Goal: Answer question/provide support: Share knowledge or assist other users

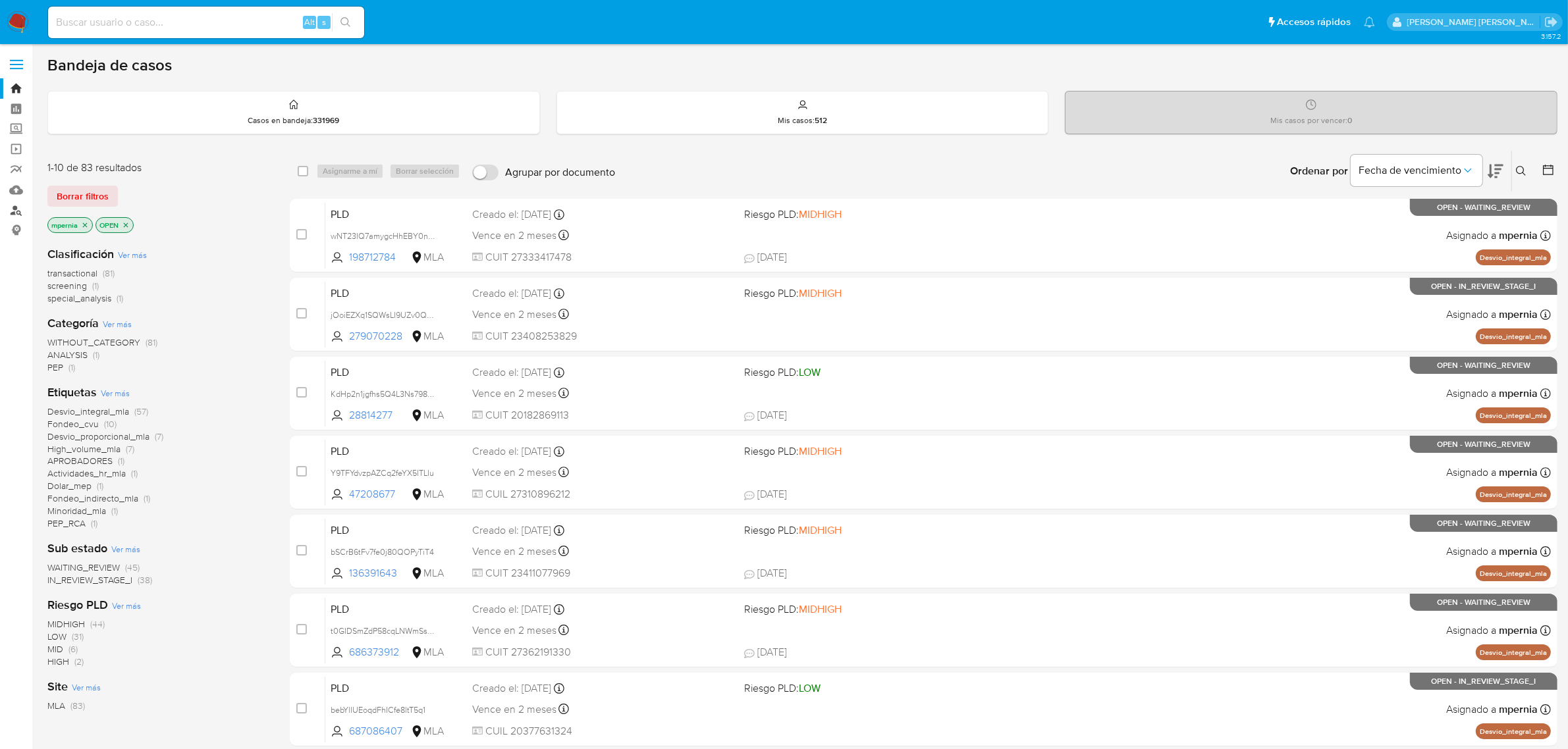
click at [14, 210] on link "Buscador de personas" at bounding box center [78, 210] width 157 height 20
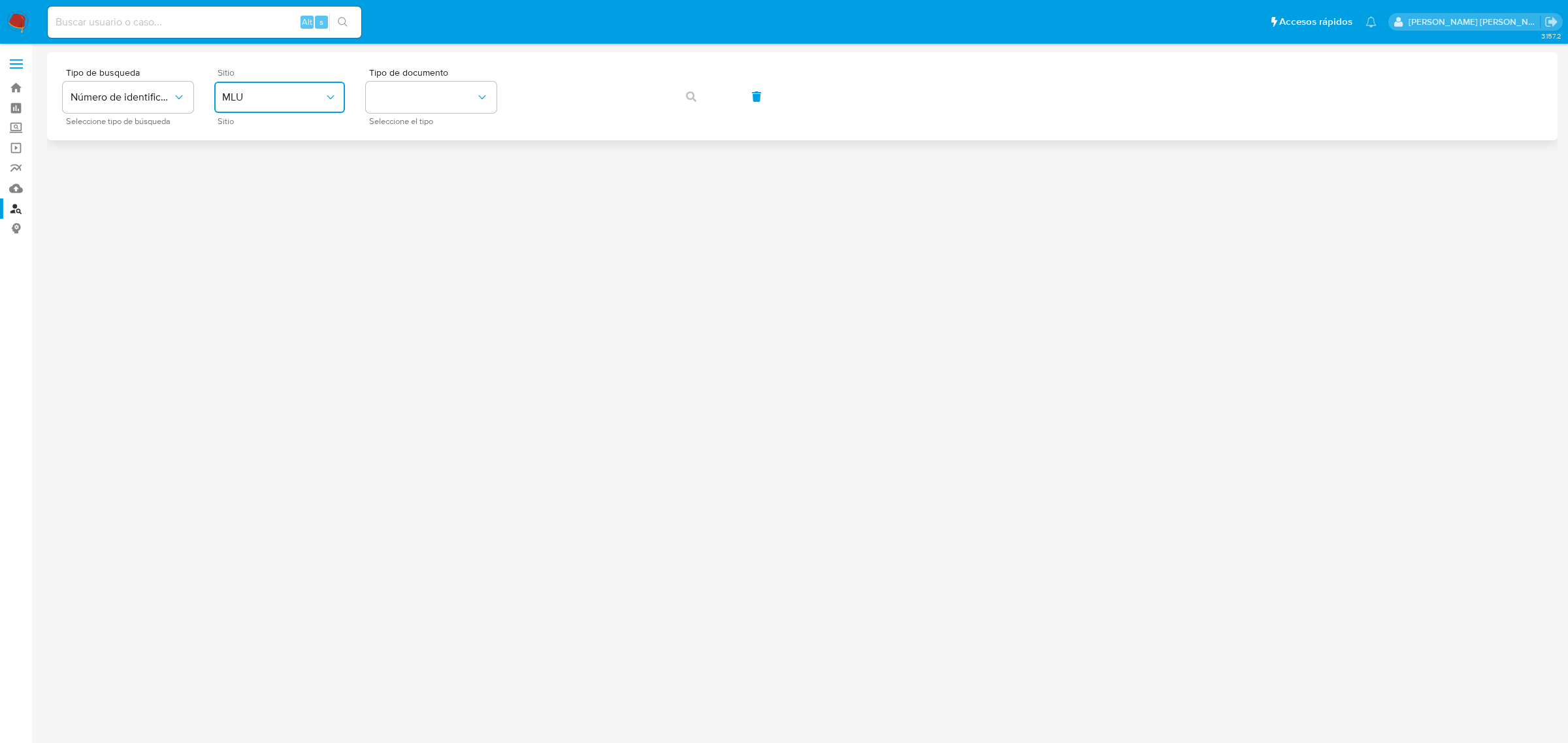
click at [234, 85] on button "MLU" at bounding box center [280, 96] width 131 height 31
click at [250, 167] on div "MLA" at bounding box center [276, 163] width 107 height 31
click at [475, 95] on button "identificationType" at bounding box center [431, 96] width 131 height 31
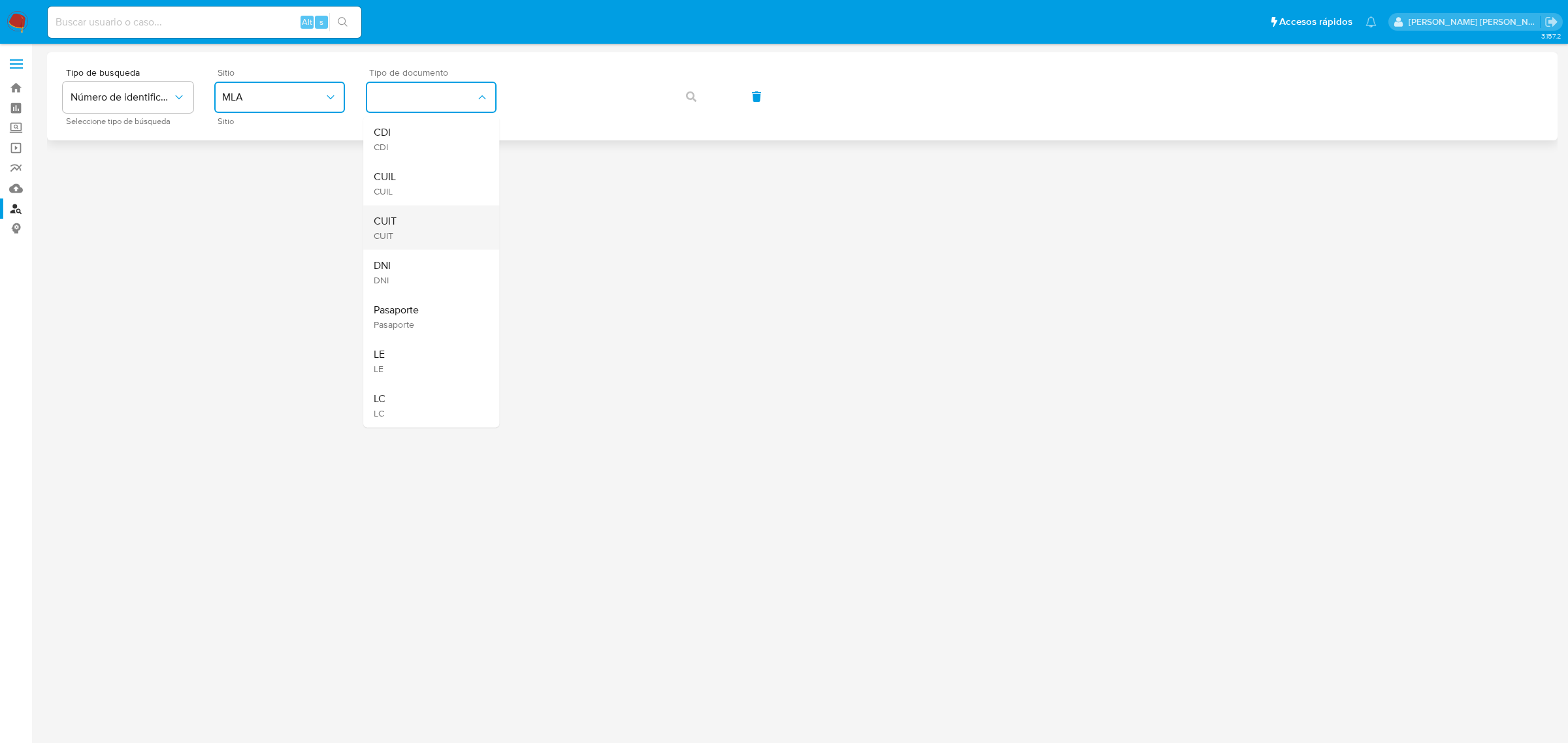
click at [384, 226] on span "CUIT" at bounding box center [385, 222] width 23 height 13
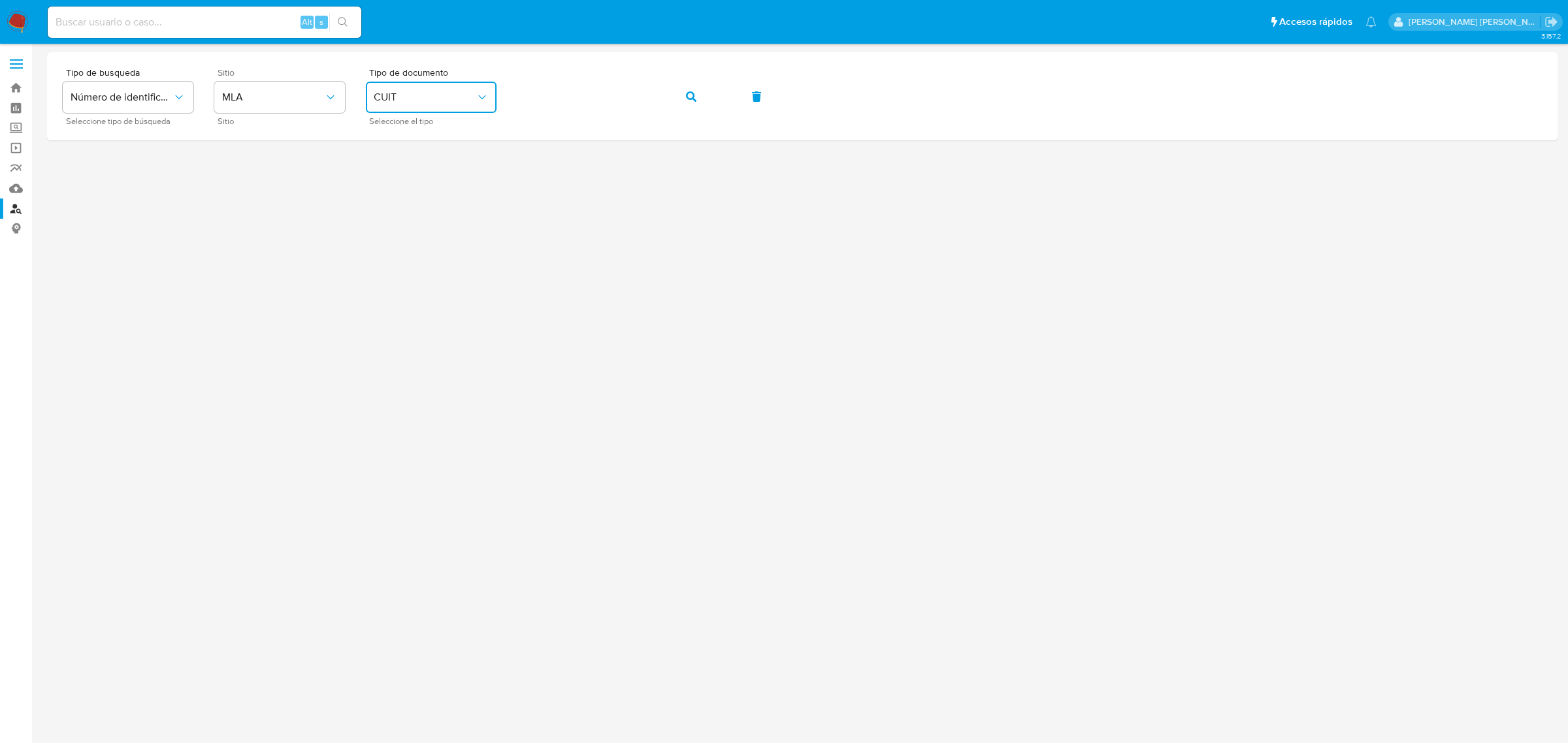
drag, startPoint x: 693, startPoint y: 101, endPoint x: 921, endPoint y: 14, distance: 244.0
click at [719, 95] on div "Tipo de busqueda Número de identificación Seleccione tipo de búsqueda Sitio MLA…" at bounding box center [802, 96] width 1479 height 57
click at [693, 96] on icon "button" at bounding box center [691, 96] width 10 height 10
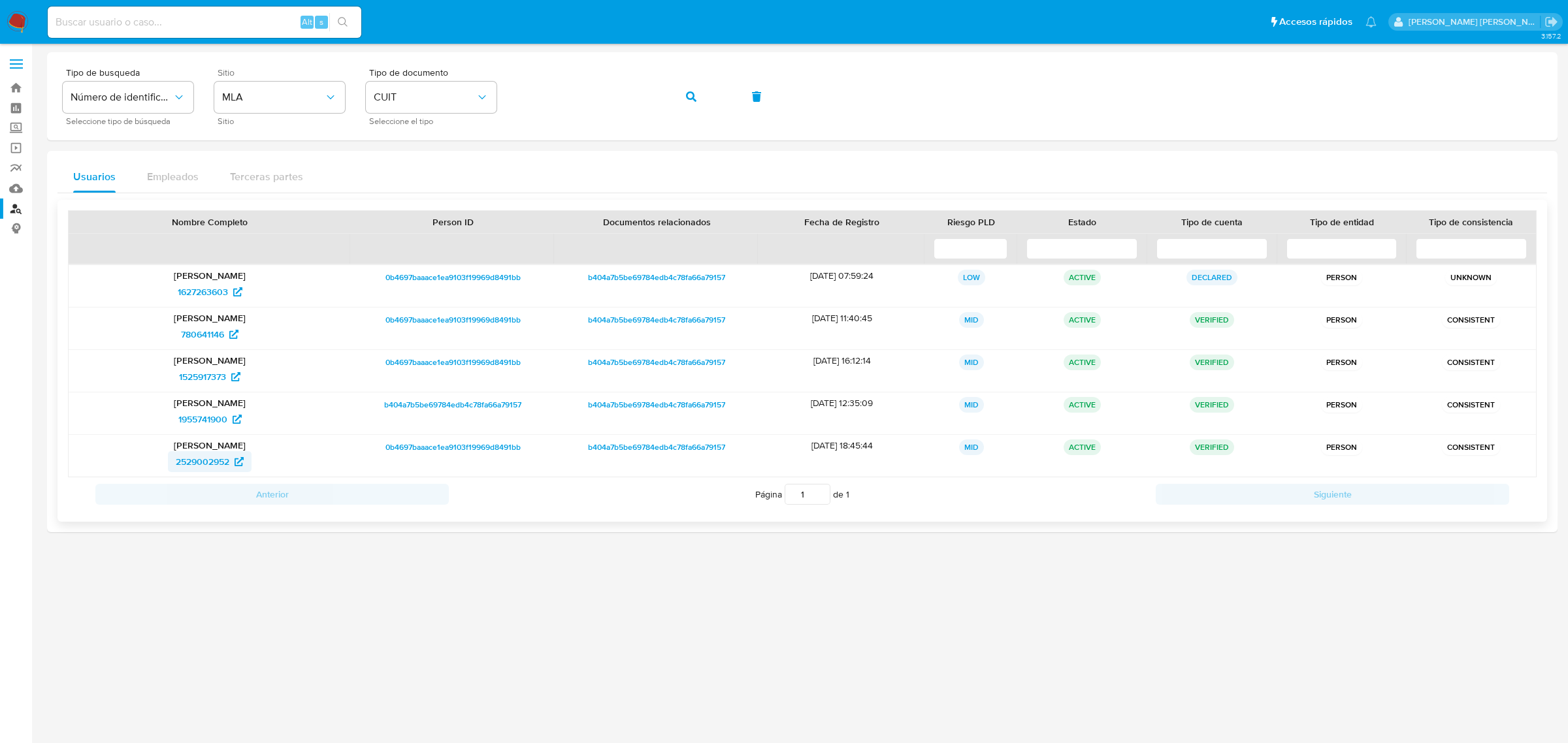
click at [180, 465] on span "2529002952" at bounding box center [202, 462] width 53 height 21
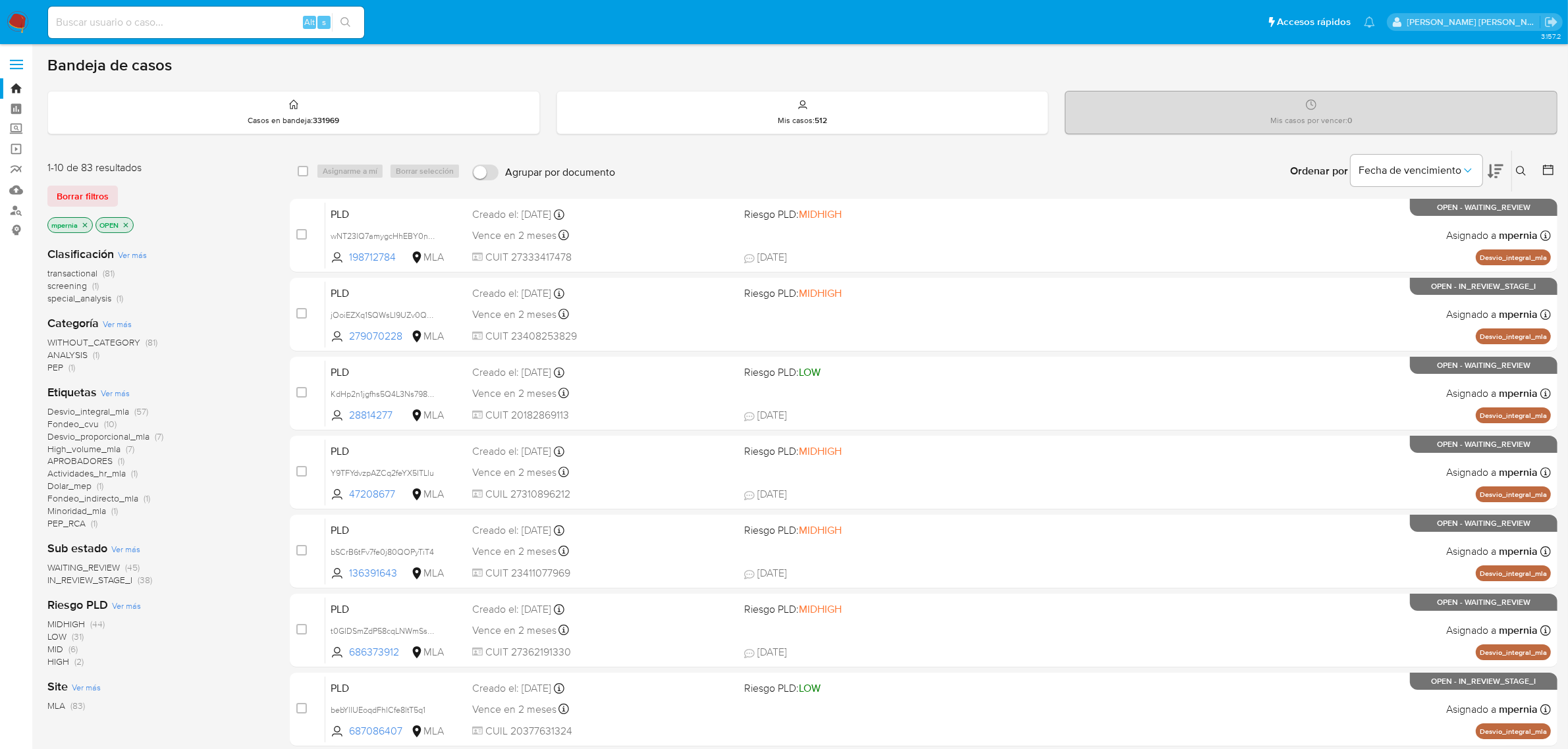
click at [83, 222] on icon "close-filter" at bounding box center [85, 225] width 8 height 8
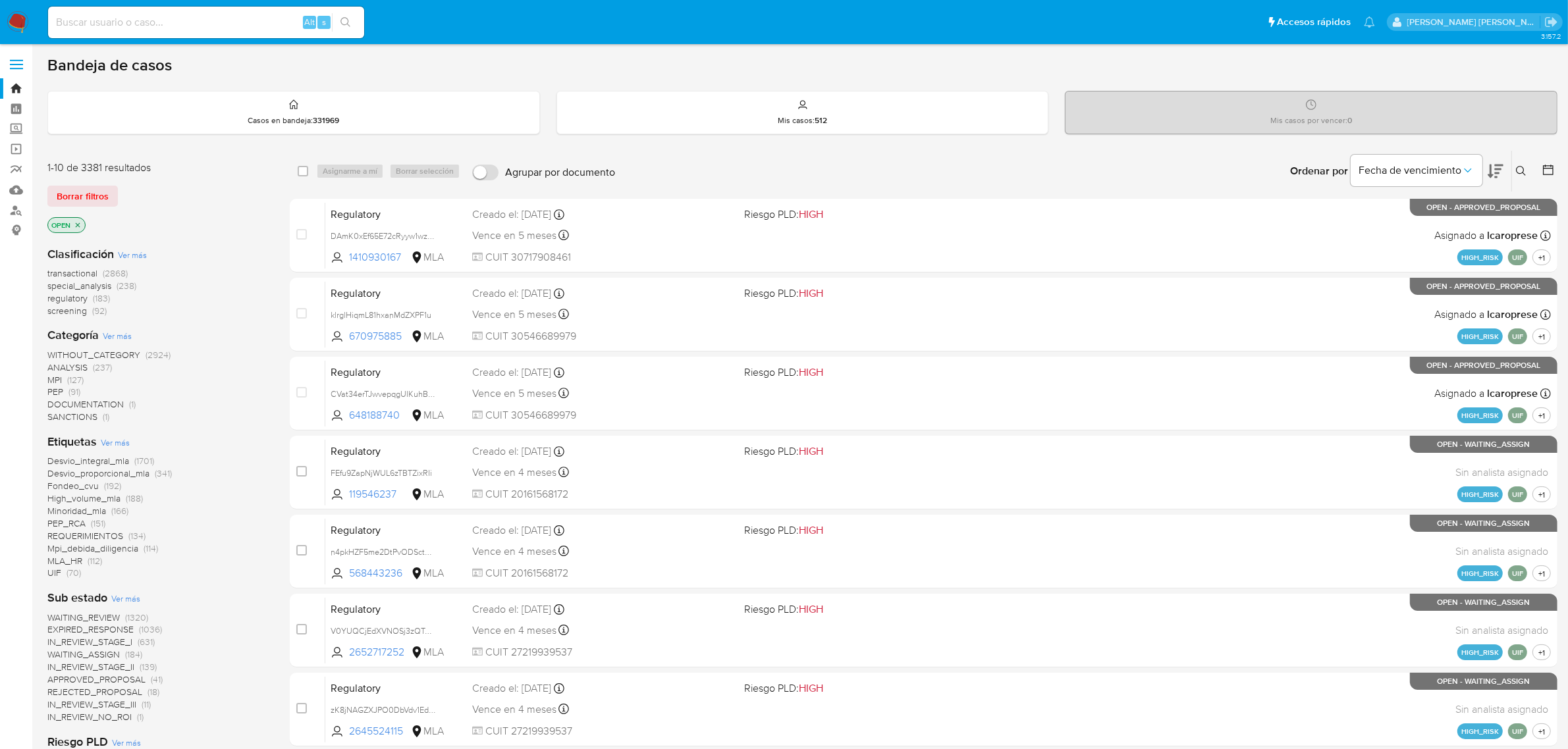
click at [1520, 163] on button at bounding box center [1522, 171] width 22 height 16
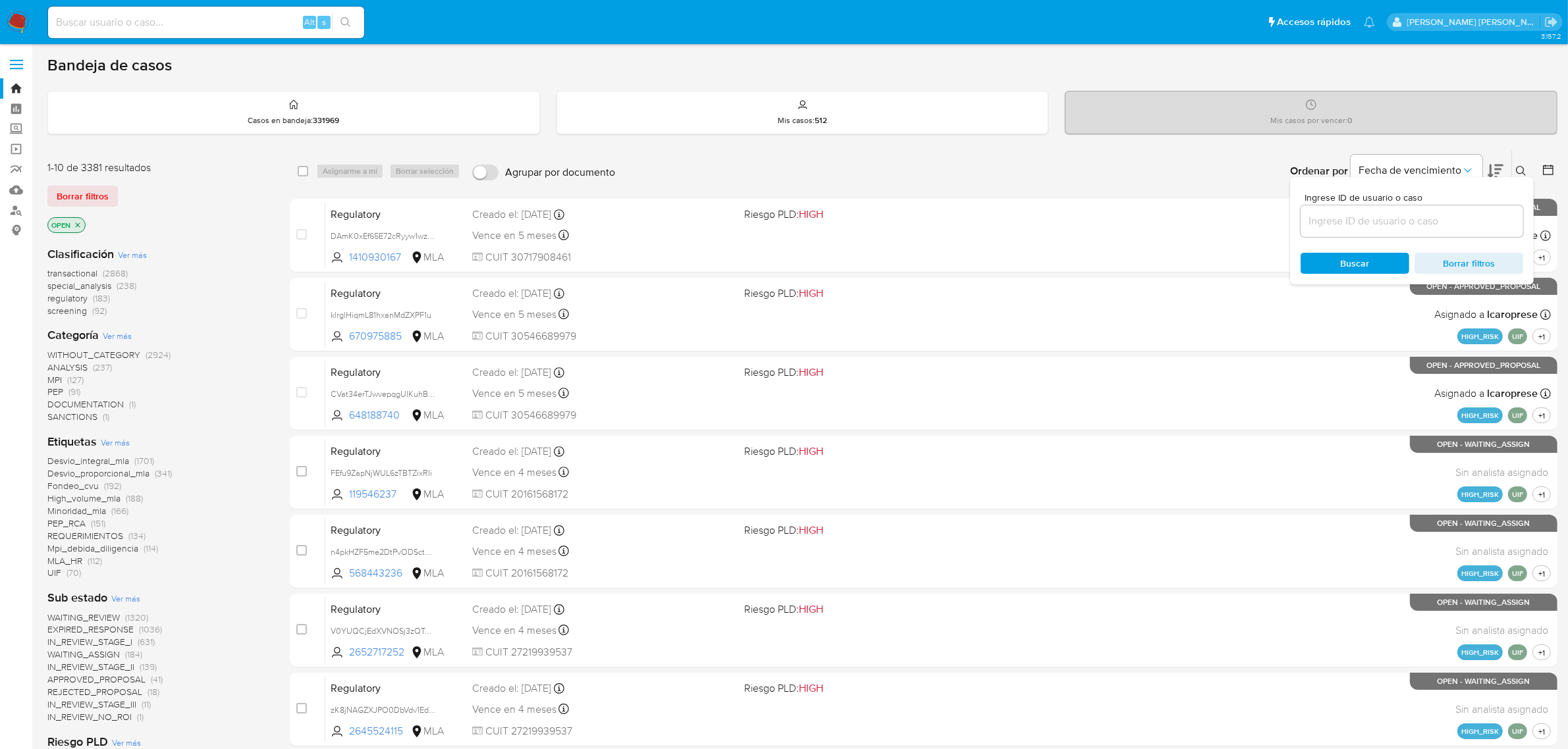
click at [1445, 211] on div at bounding box center [1411, 221] width 223 height 31
click at [1443, 213] on input at bounding box center [1411, 221] width 223 height 17
paste input "8HhpLLkUXbKwuzXjFXsyOFzE"
type input "8HhpLLkUXbKwuzXjFXsyOFzE"
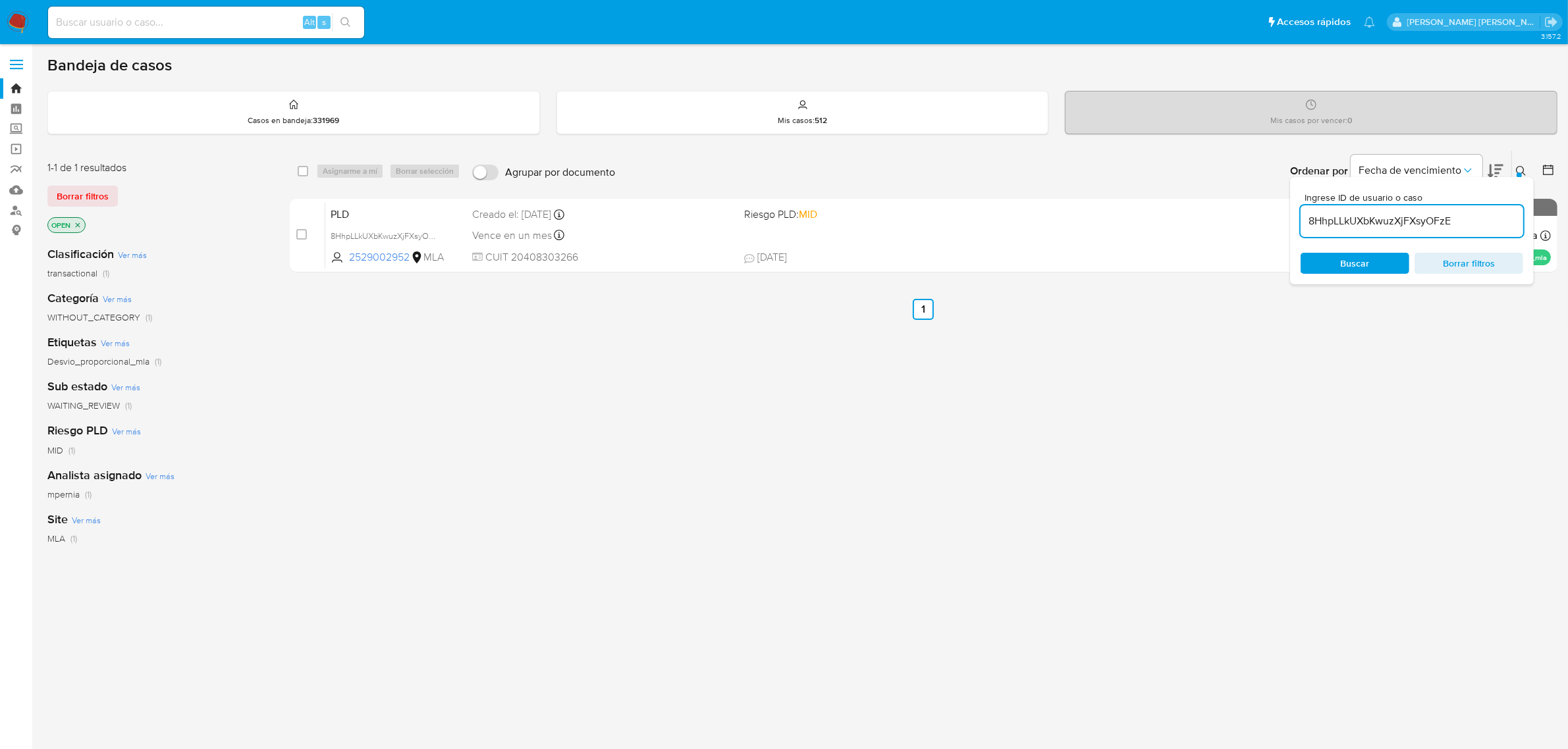
click at [298, 176] on div "select-all-cases-checkbox" at bounding box center [302, 171] width 10 height 13
click at [304, 172] on input "checkbox" at bounding box center [302, 170] width 10 height 10
checkbox input "true"
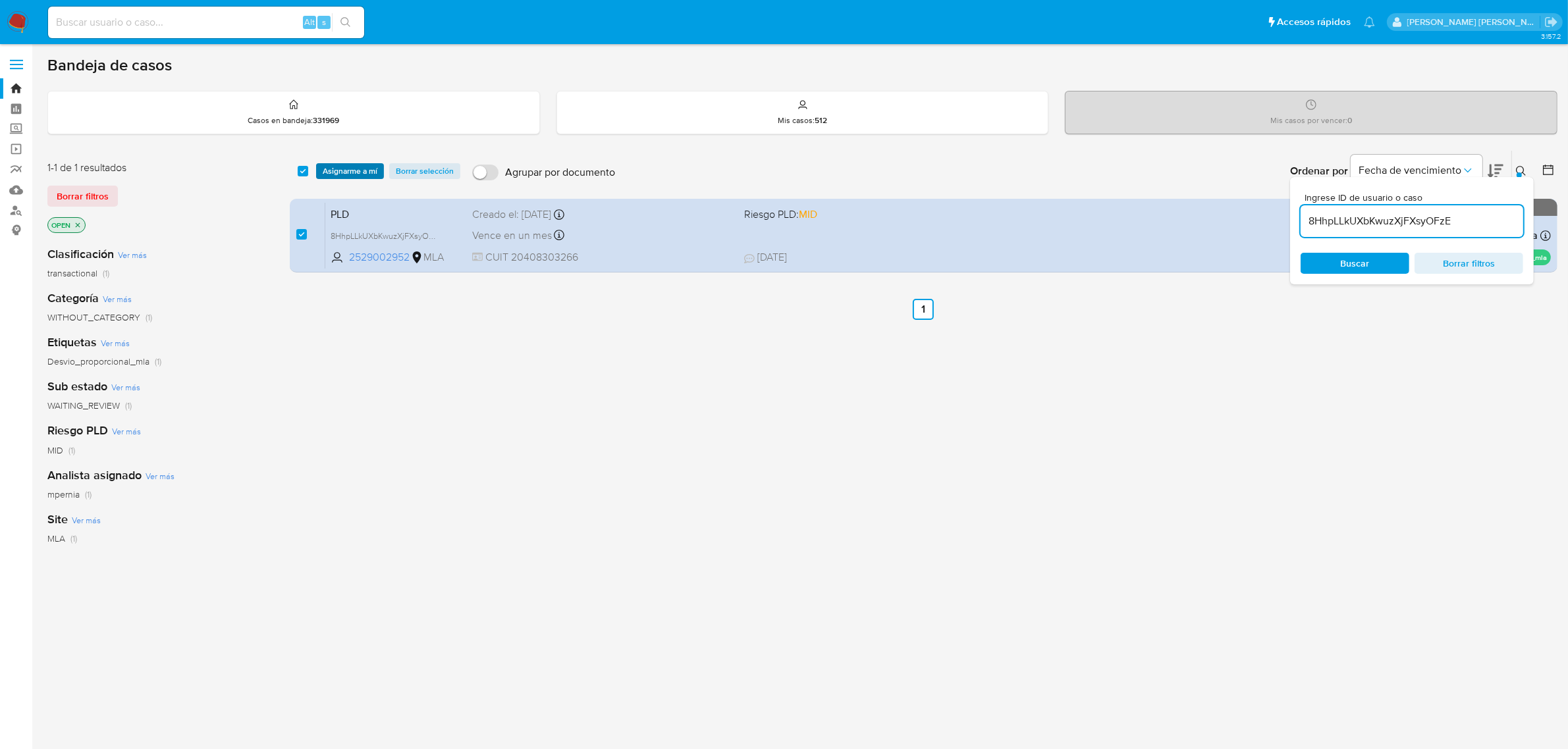
click at [337, 166] on span "Asignarme a mí" at bounding box center [350, 171] width 55 height 13
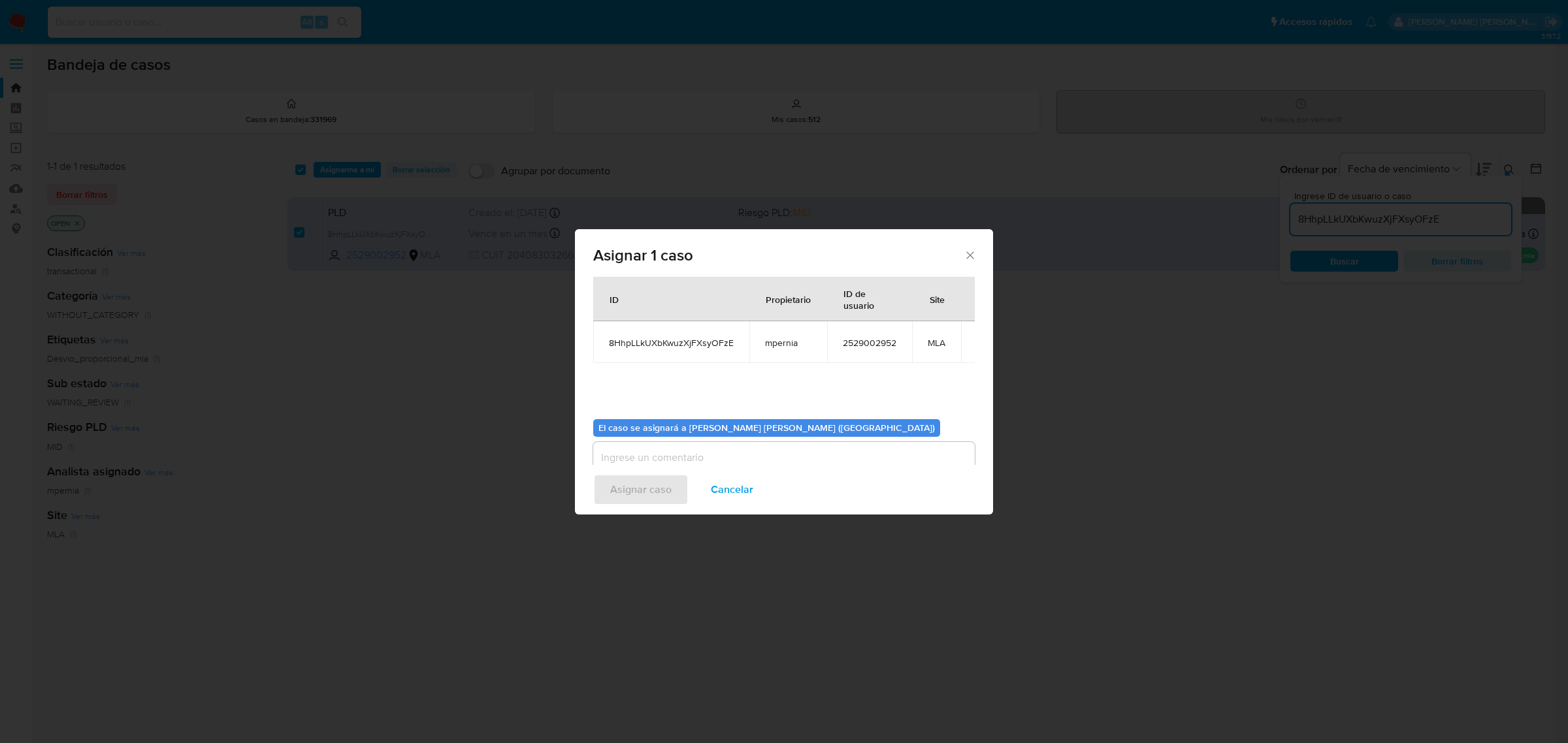
scroll to position [67, 0]
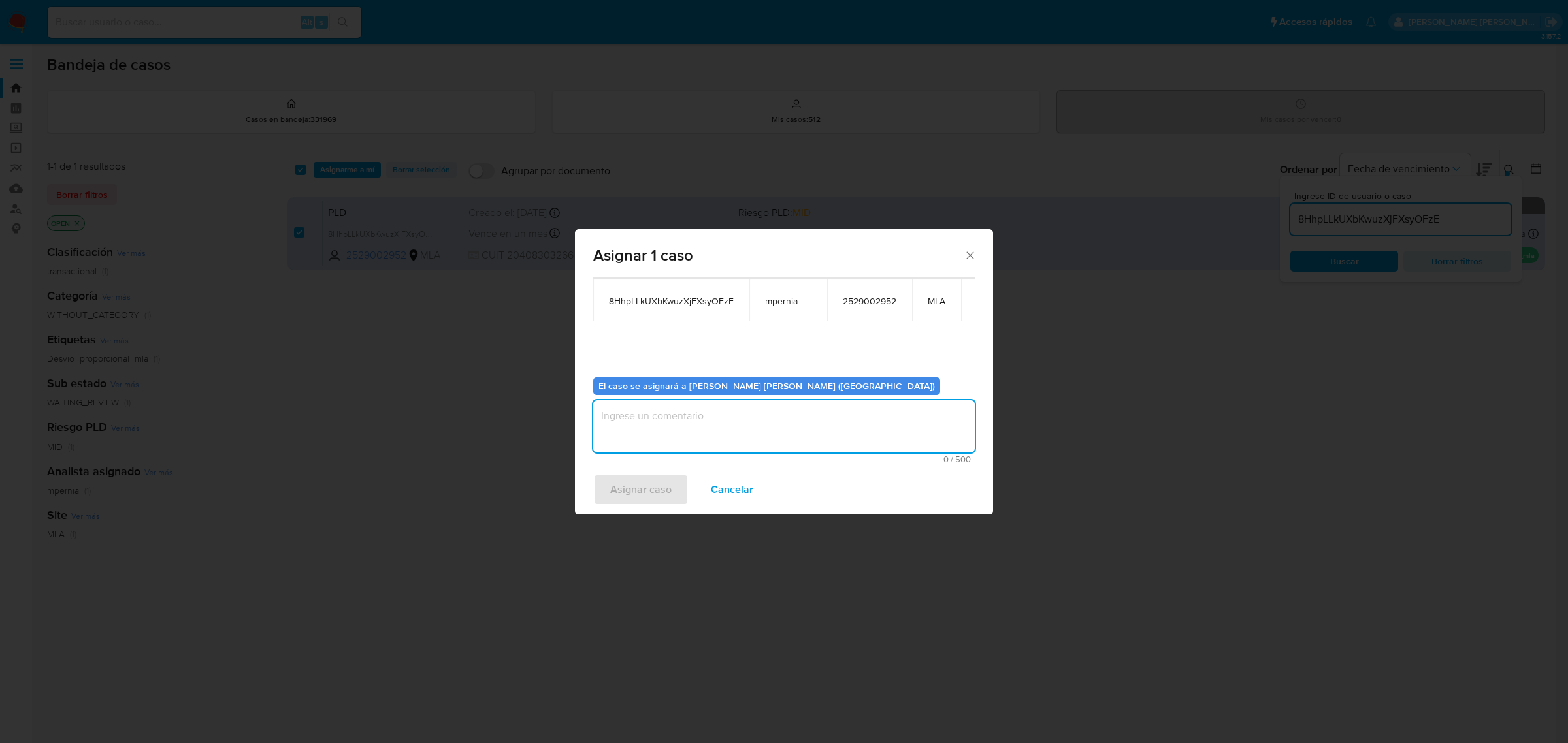
click at [655, 416] on textarea "assign-modal" at bounding box center [784, 427] width 382 height 53
type textarea "-"
drag, startPoint x: 616, startPoint y: 475, endPoint x: 614, endPoint y: 487, distance: 12.2
click at [614, 487] on span "Asignar caso" at bounding box center [640, 489] width 61 height 29
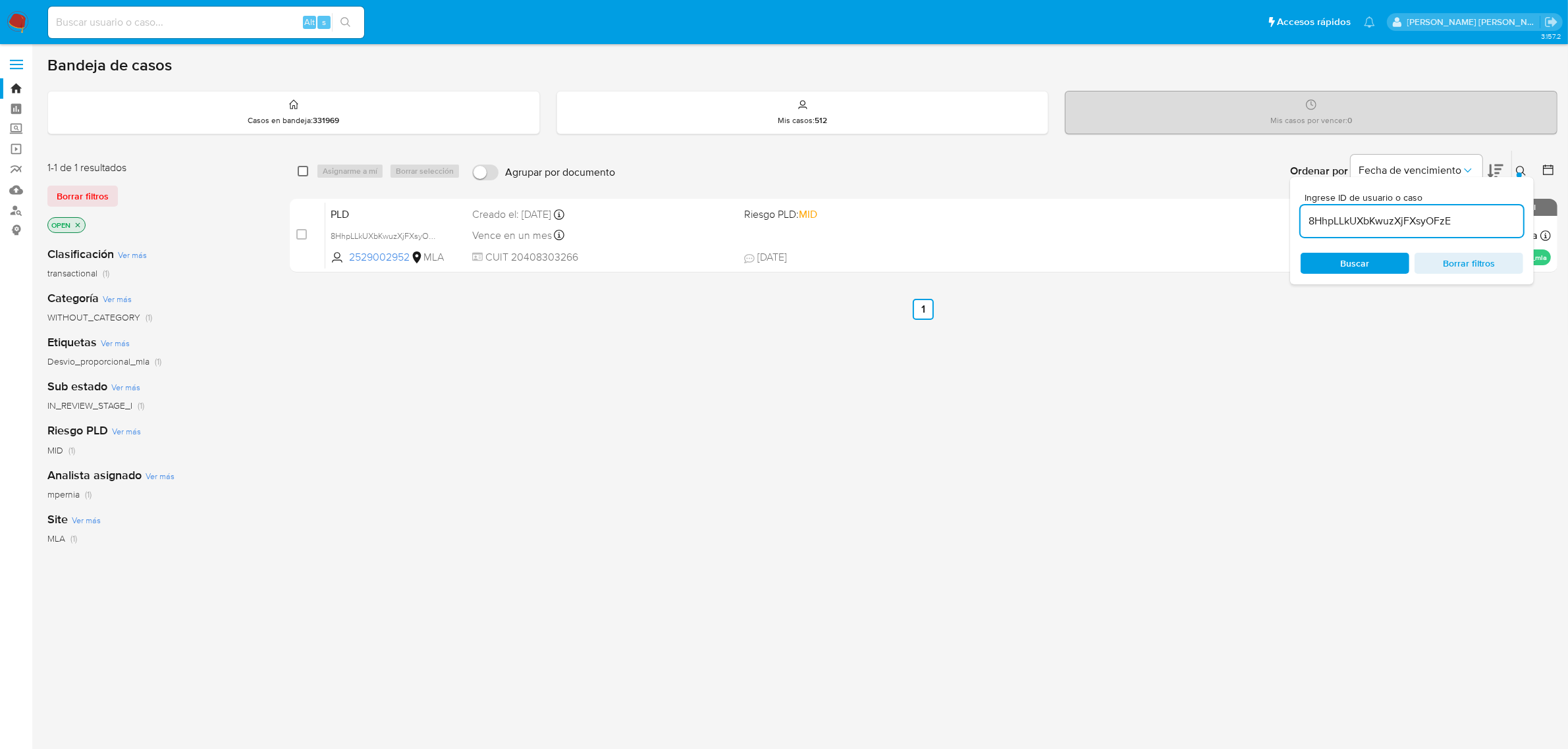
click at [303, 174] on input "checkbox" at bounding box center [302, 170] width 10 height 10
checkbox input "true"
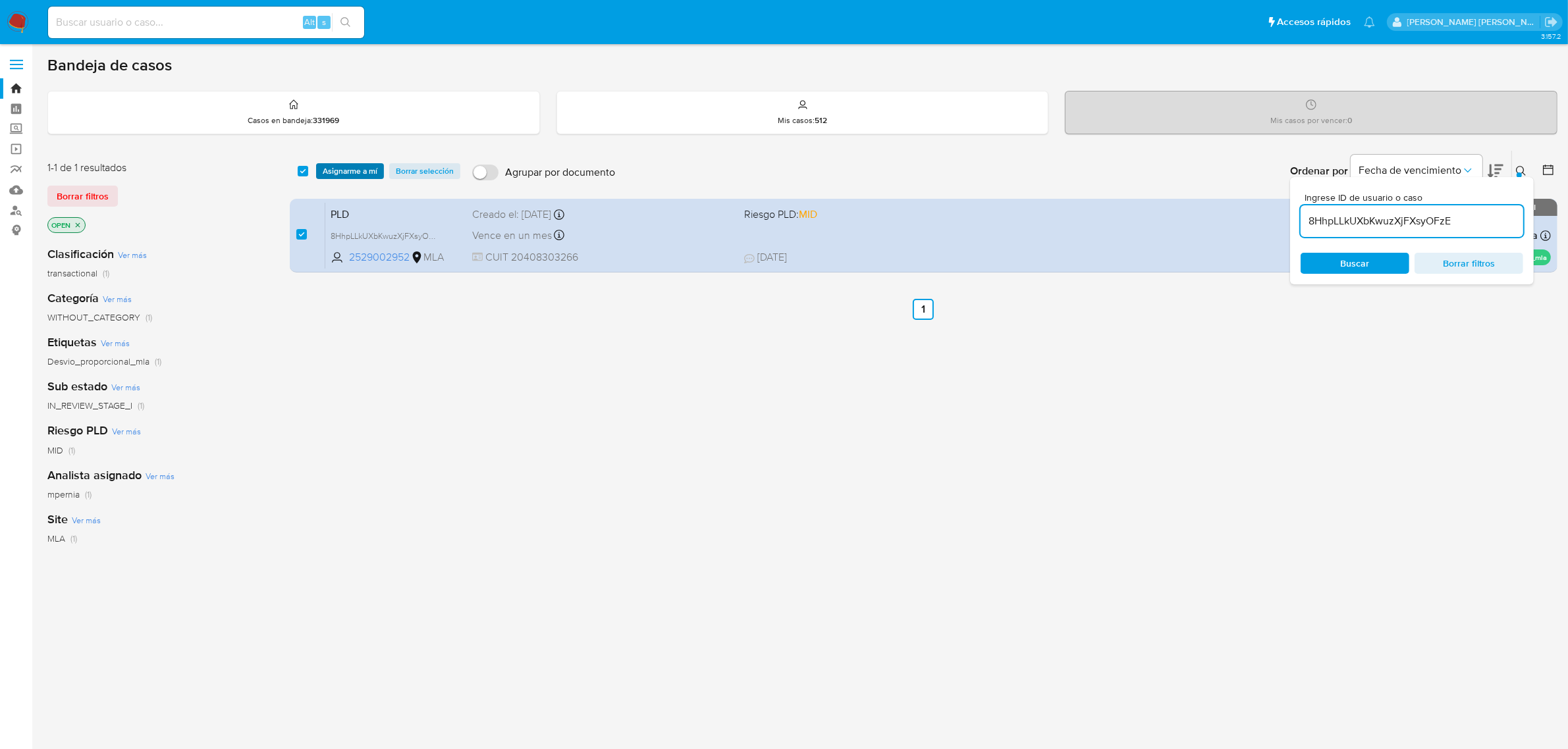
click at [330, 170] on span "Asignarme a mí" at bounding box center [350, 171] width 55 height 13
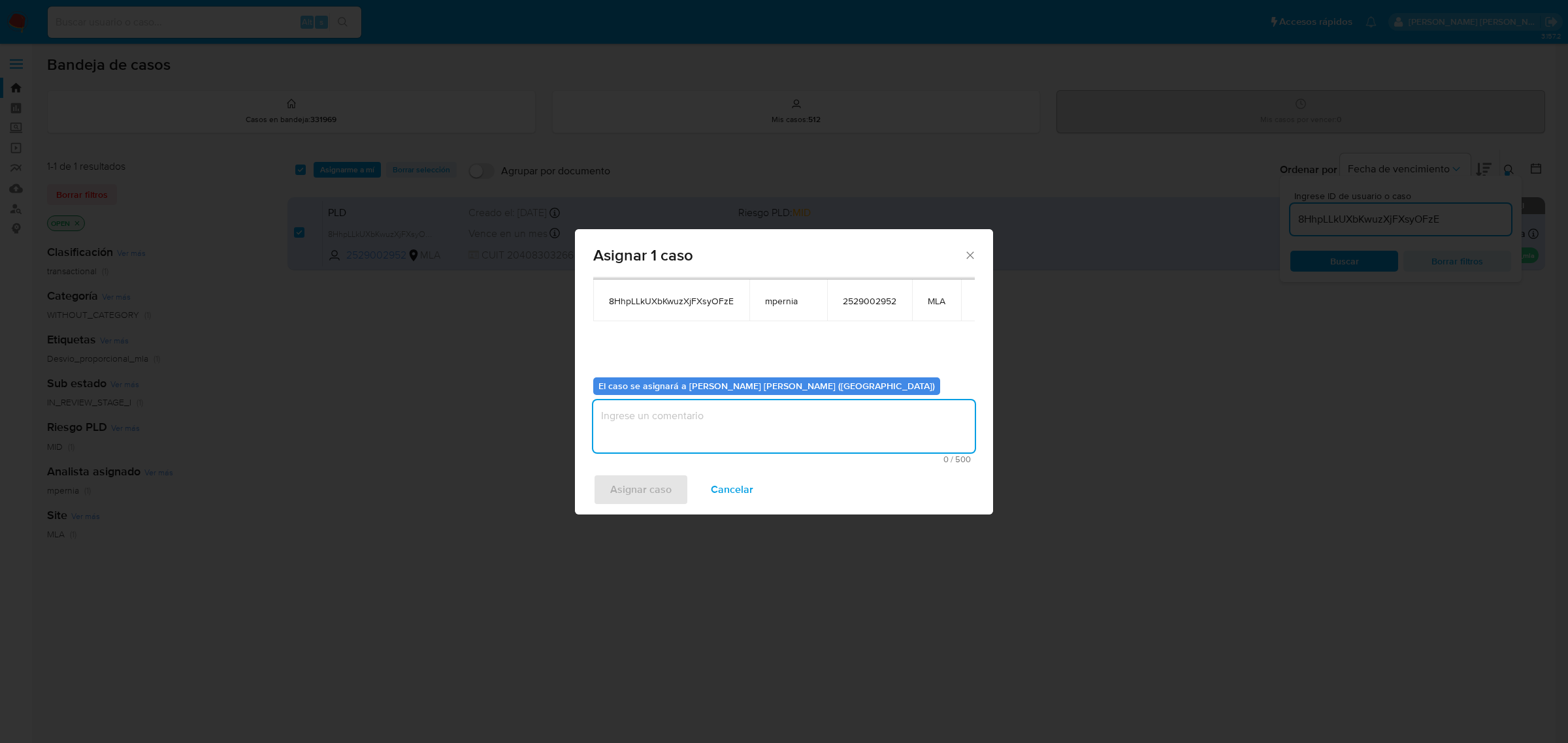
click at [684, 422] on textarea "assign-modal" at bounding box center [784, 427] width 382 height 53
type textarea "-"
click at [667, 481] on span "Asignar caso" at bounding box center [640, 489] width 61 height 29
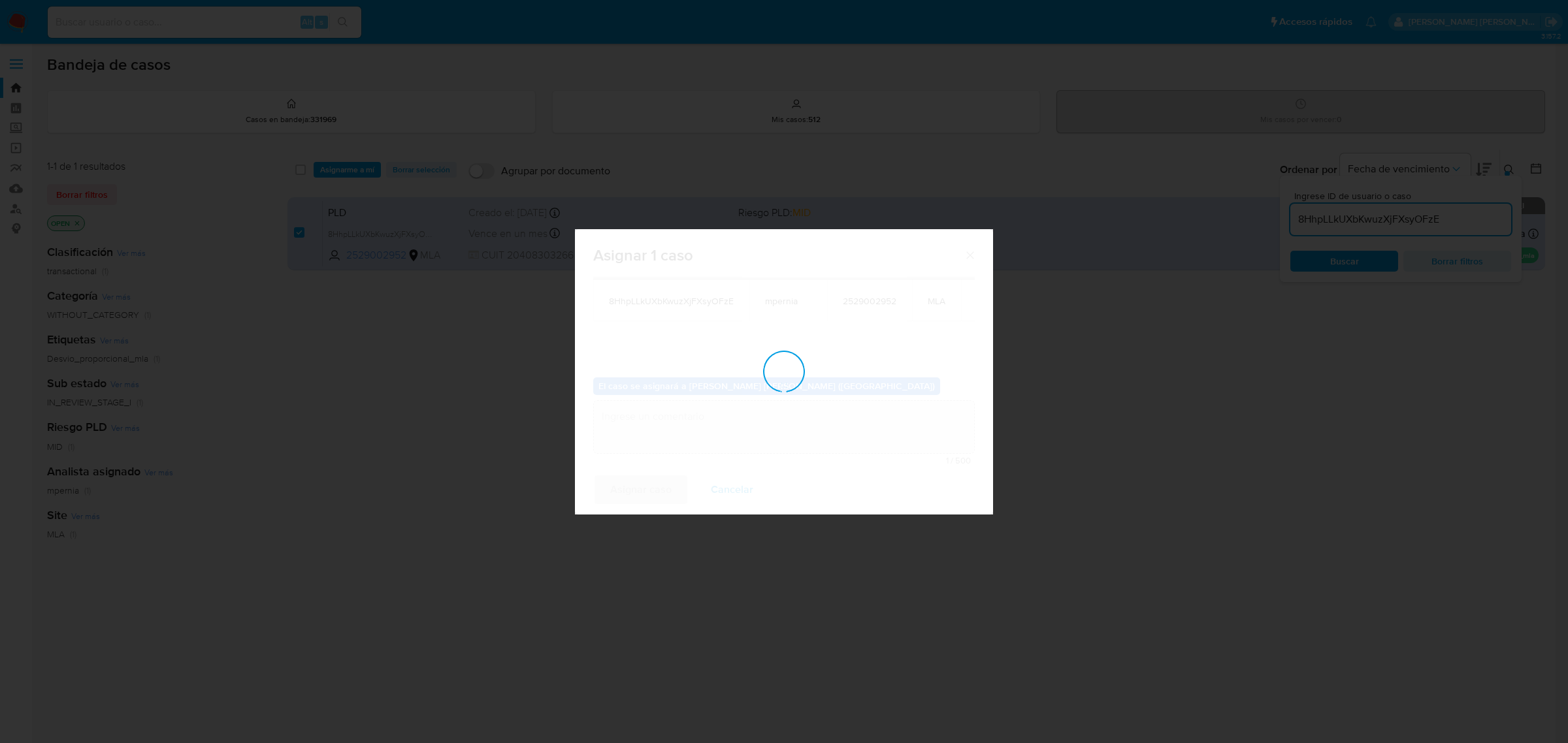
checkbox input "false"
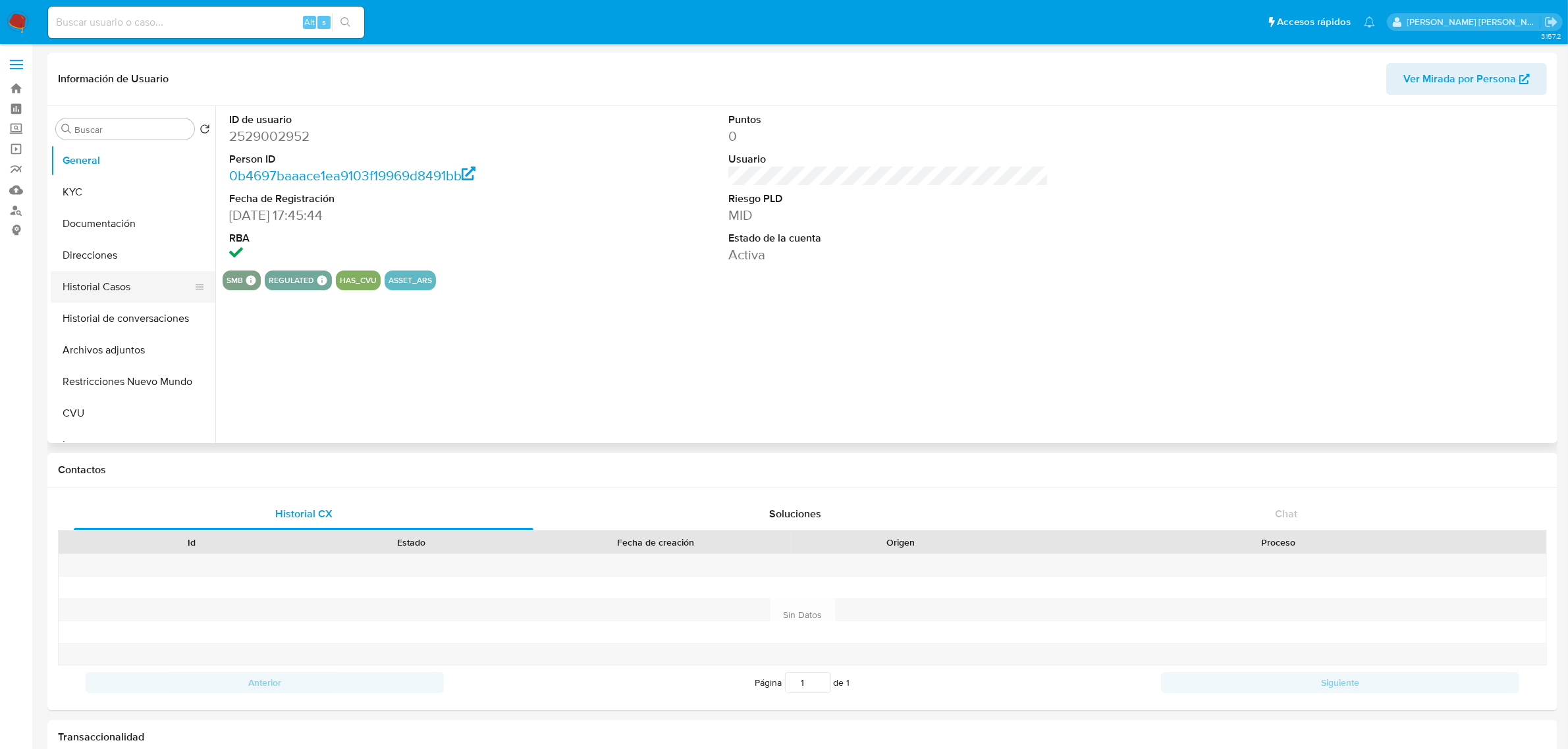
select select "10"
click at [103, 293] on button "Historial Casos" at bounding box center [128, 287] width 154 height 31
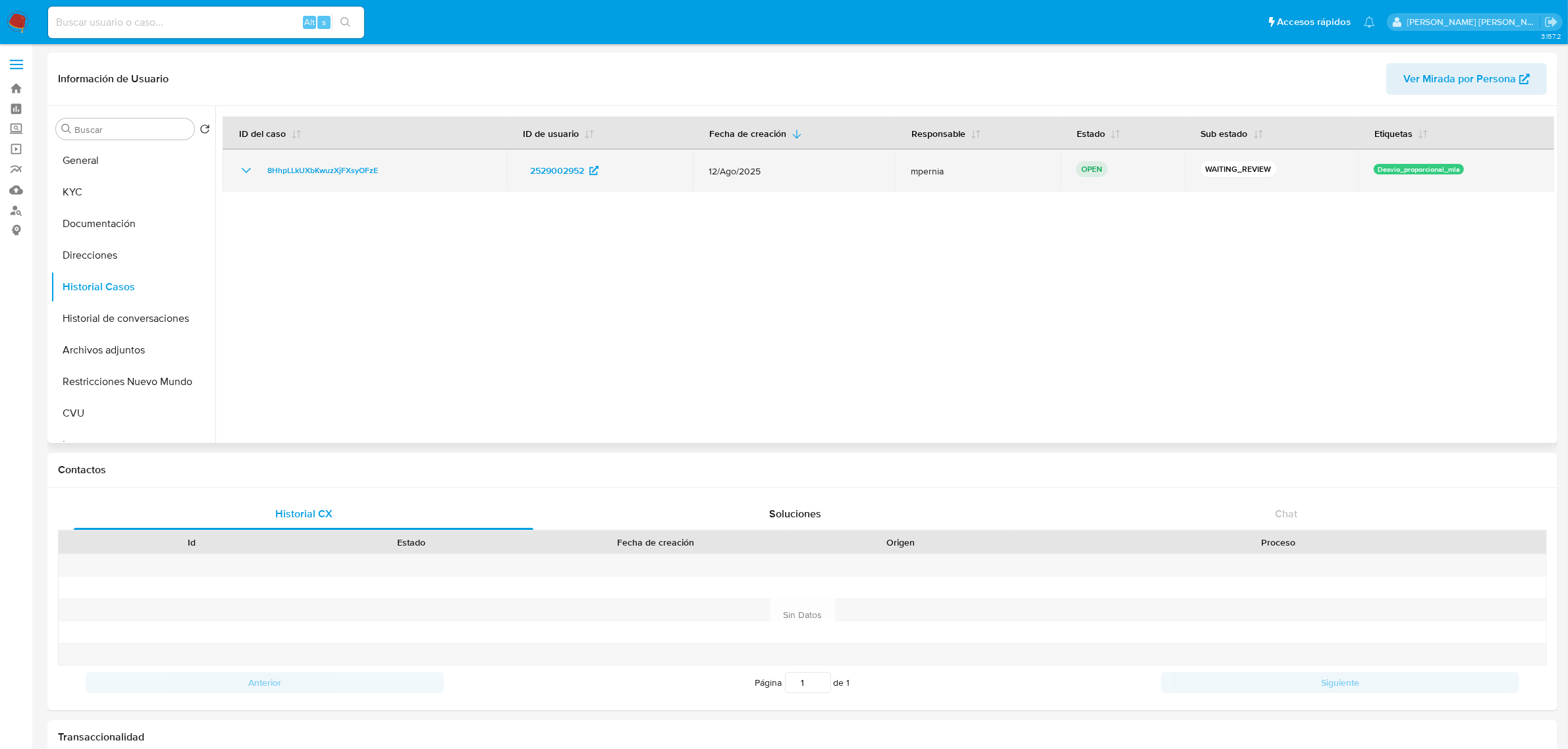
drag, startPoint x: 407, startPoint y: 172, endPoint x: 257, endPoint y: 178, distance: 150.1
click at [257, 178] on div "8HhpLLkUXbKwuzXjFXsyOFzE" at bounding box center [365, 170] width 252 height 16
click at [321, 162] on td "8HhpLLkUXbKwuzXjFXsyOFzE" at bounding box center [364, 170] width 284 height 42
click at [319, 166] on span "8HhpLLkUXbKwuzXjFXsyOFzE" at bounding box center [323, 170] width 111 height 16
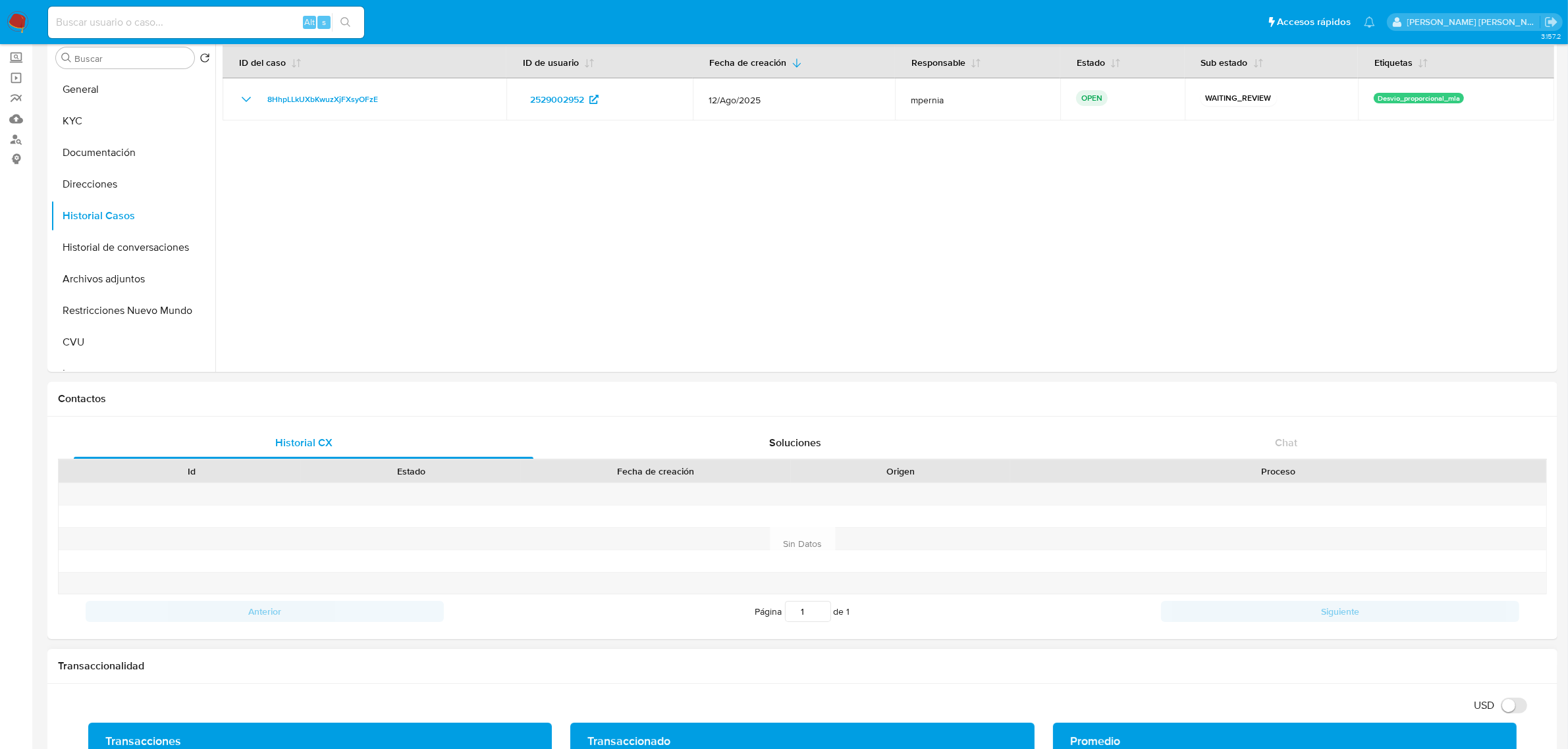
scroll to position [165, 0]
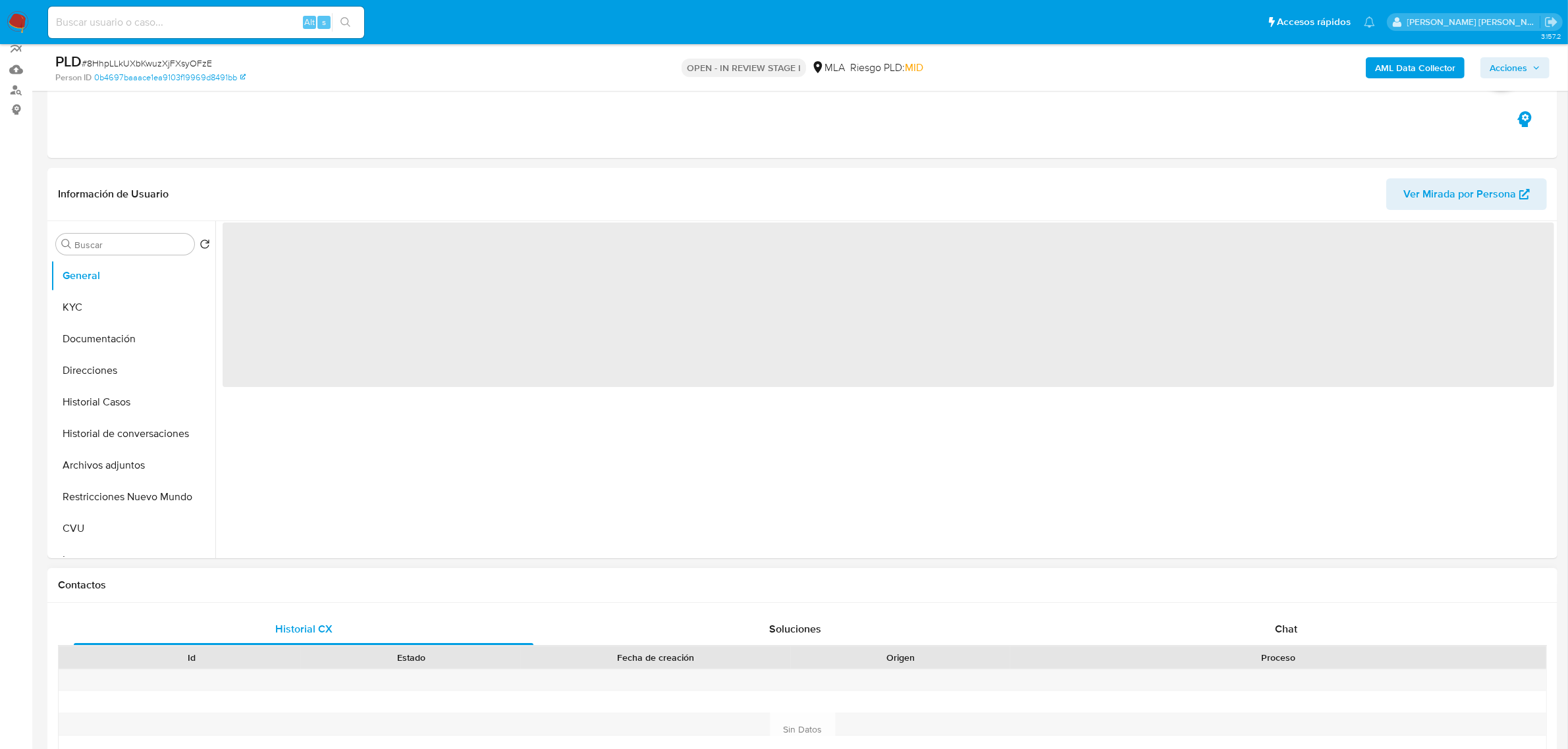
scroll to position [247, 0]
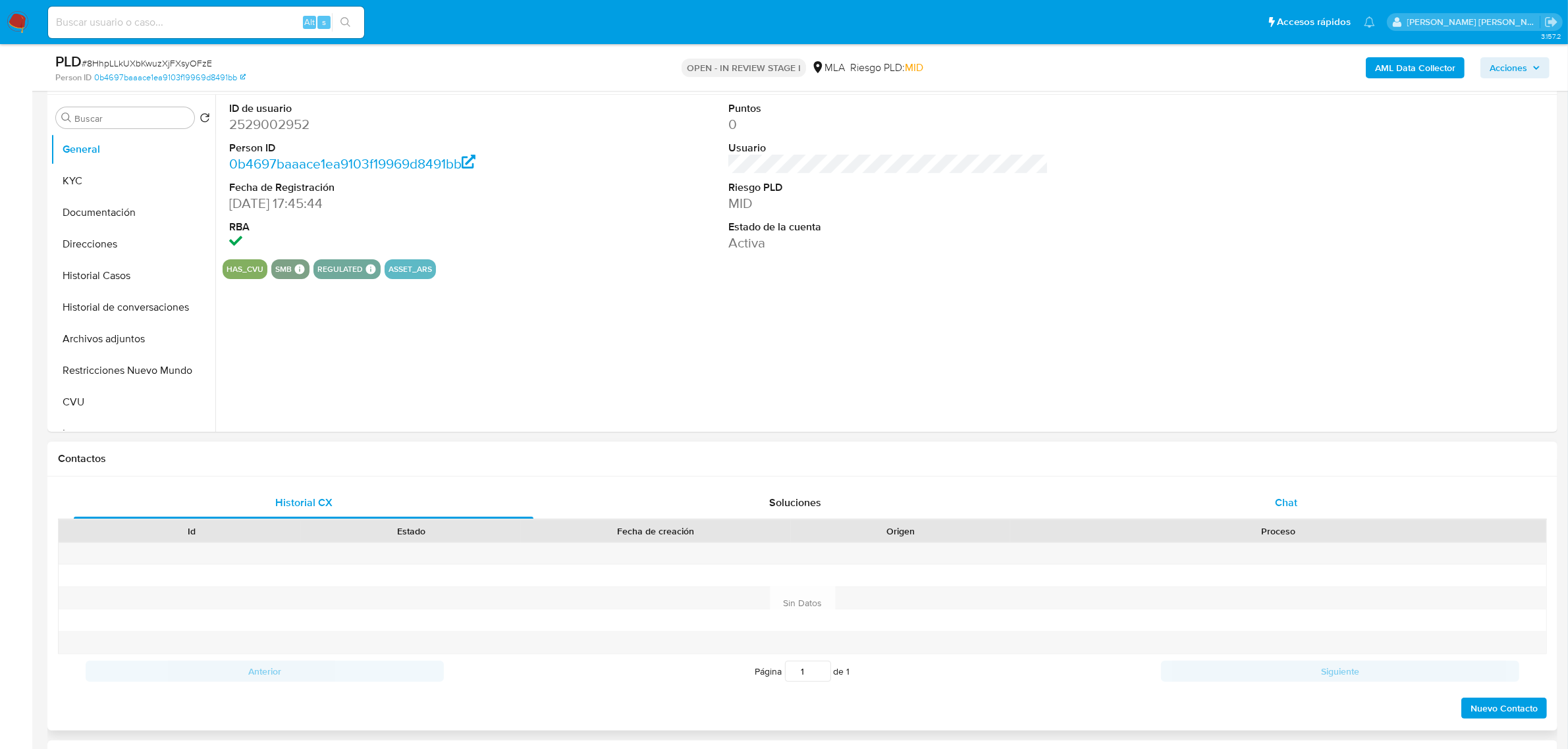
click at [1266, 499] on div "Chat" at bounding box center [1286, 502] width 460 height 31
select select "10"
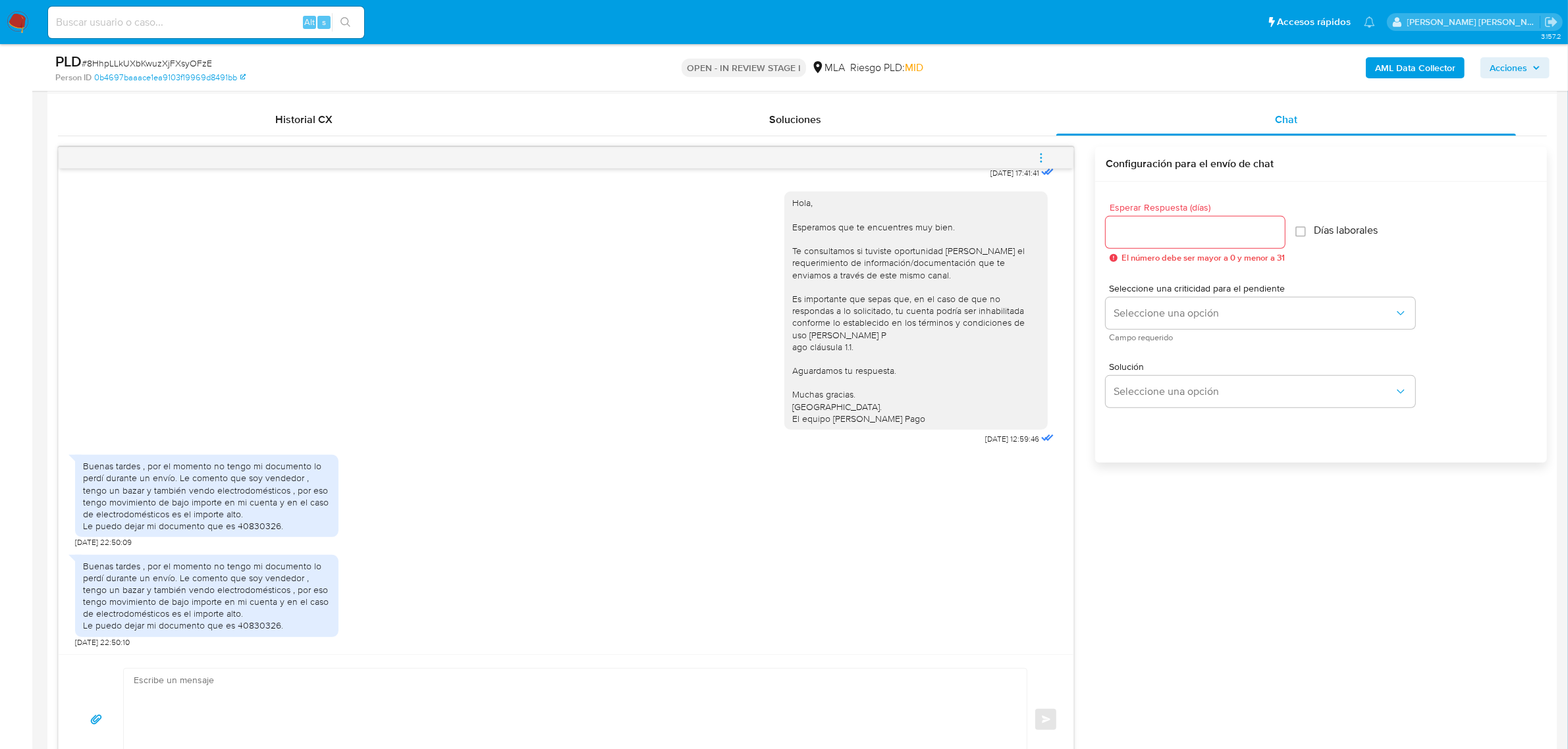
scroll to position [658, 0]
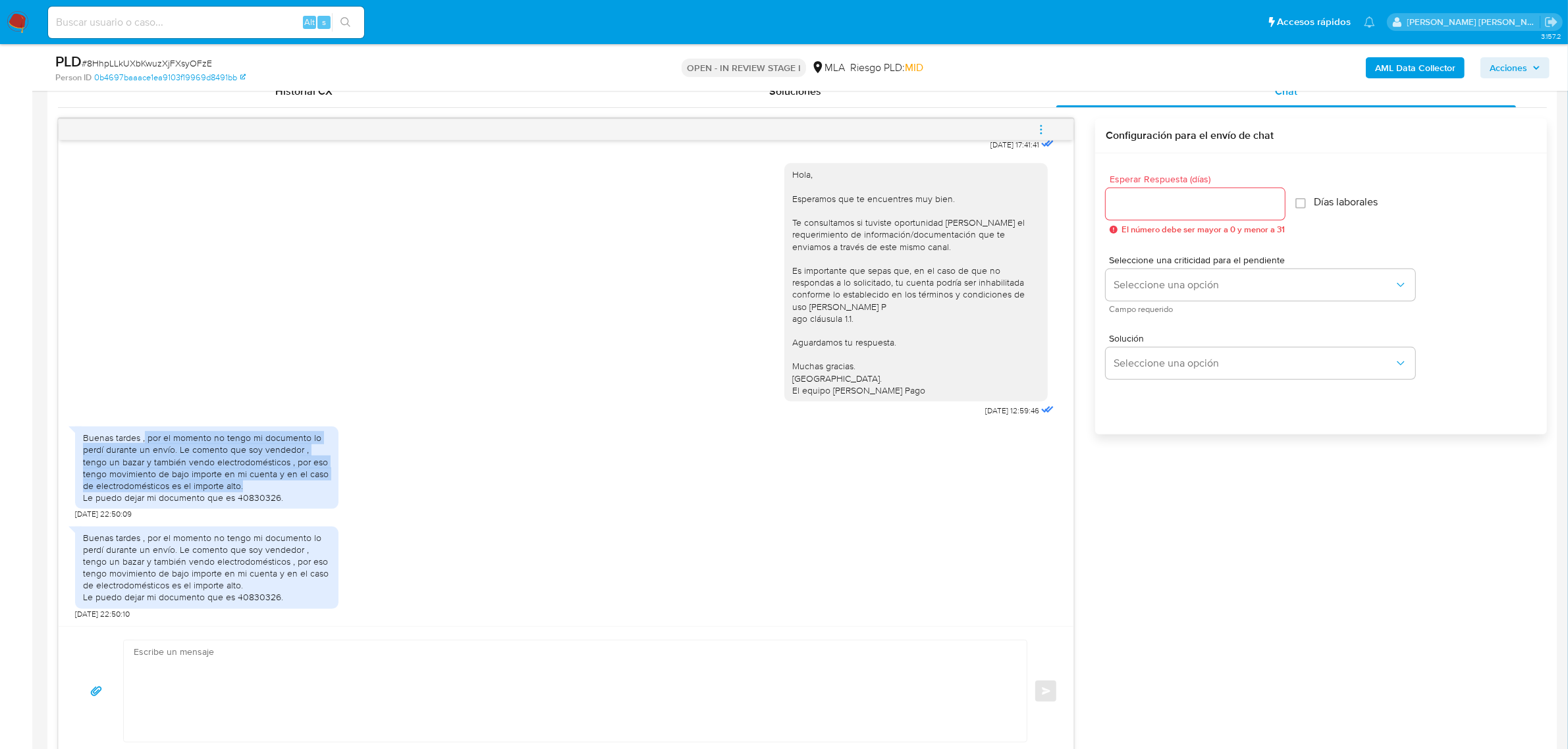
drag, startPoint x: 150, startPoint y: 439, endPoint x: 229, endPoint y: 489, distance: 93.5
click at [229, 489] on div "Buenas tardes , por el momento no tengo mi documento lo perdí durante un envío.…" at bounding box center [207, 467] width 248 height 72
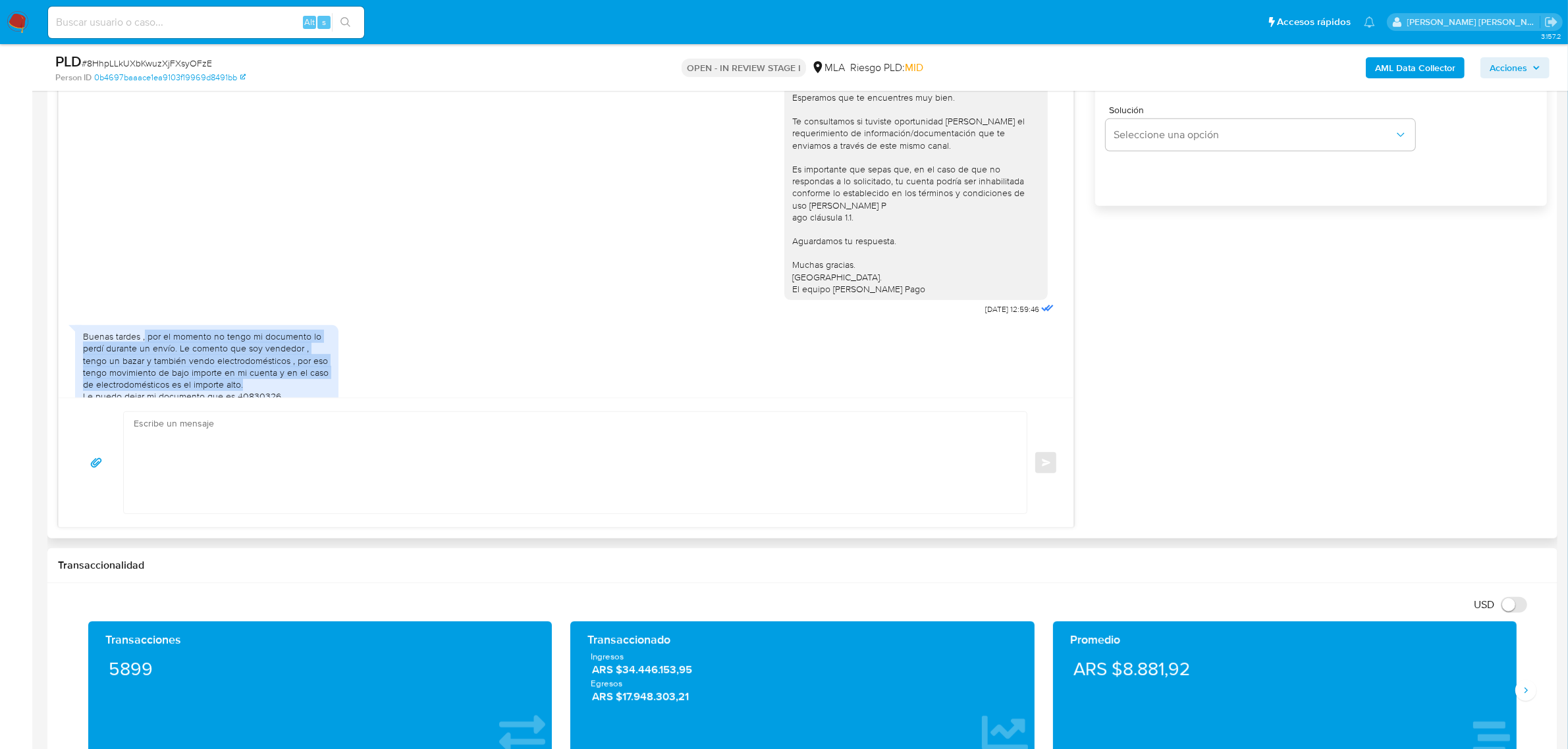
scroll to position [906, 0]
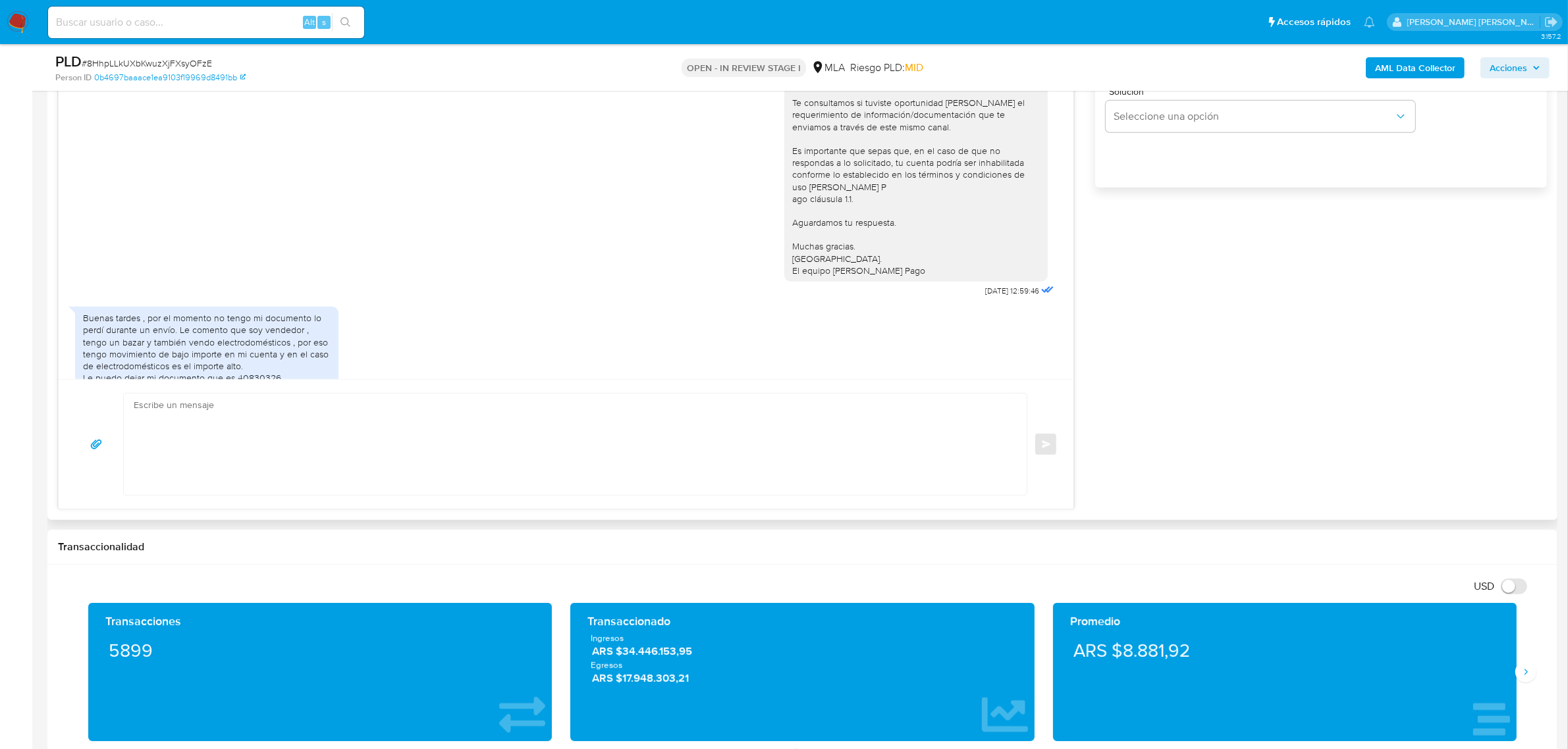
click at [224, 445] on textarea at bounding box center [571, 444] width 877 height 101
paste textarea "- Cazarek Srl CUIL 30718694414"
click at [188, 446] on textarea "- Cazarek Srl CUIL 30718694414" at bounding box center [571, 444] width 877 height 101
click at [275, 432] on textarea "- Cazarek Srl CUIL 30718694414" at bounding box center [571, 444] width 877 height 101
paste textarea "- Romina Lacruz CUIT 27299588268"
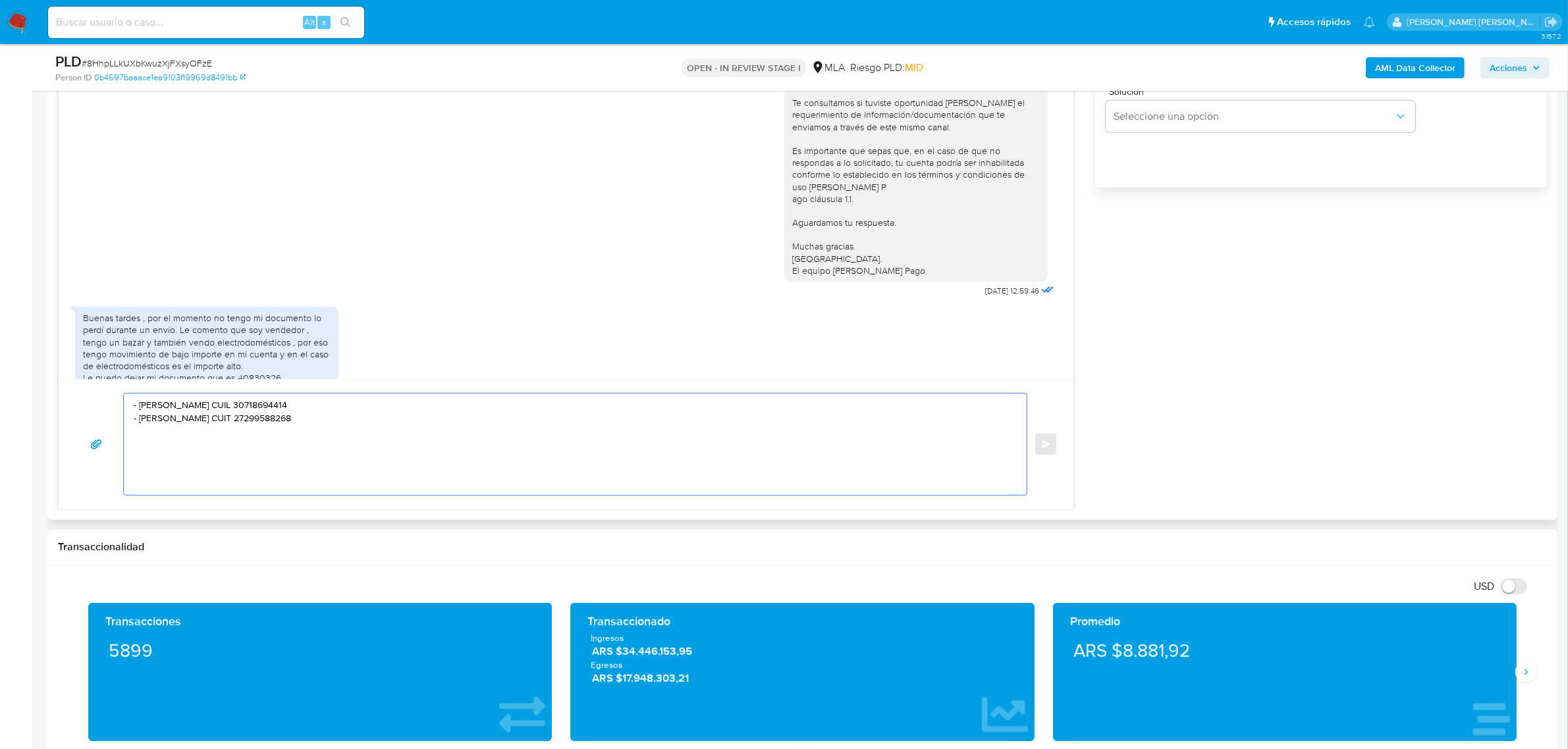
click at [143, 422] on textarea "- Cazarek Srl CUIL 30718694414 - Romina Lacruz CUIT 27299588268" at bounding box center [571, 444] width 877 height 101
paste textarea "- Brisa Andrea Zarate CUIT 27480319163 (SIN ACTIVIDAD) , de quien recibe 3 tran…"
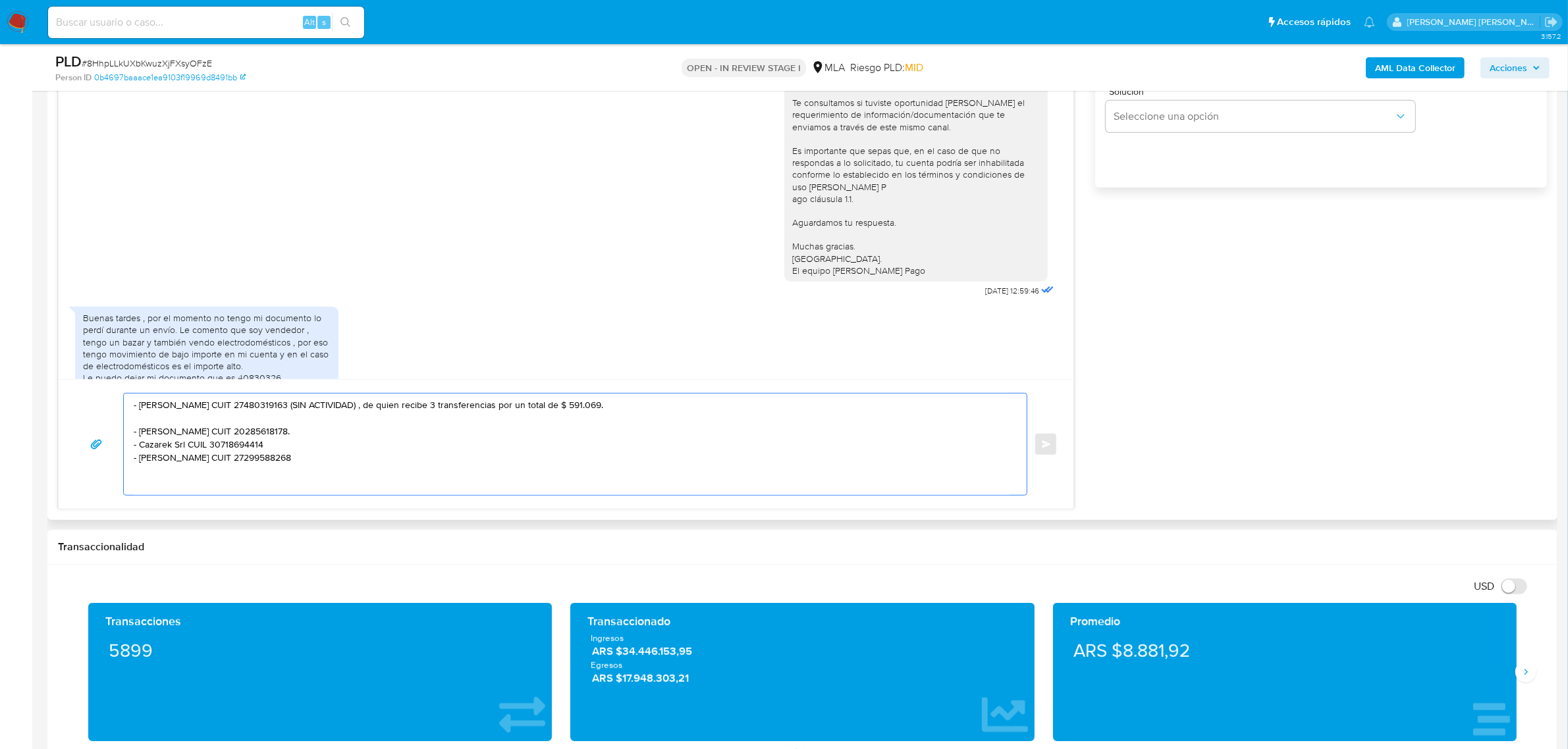
drag, startPoint x: 298, startPoint y: 420, endPoint x: 649, endPoint y: 432, distance: 351.2
click at [649, 432] on textarea "- Brisa Andrea Zarate CUIT 27480319163 (SIN ACTIVIDAD) , de quien recibe 3 tran…" at bounding box center [571, 444] width 877 height 101
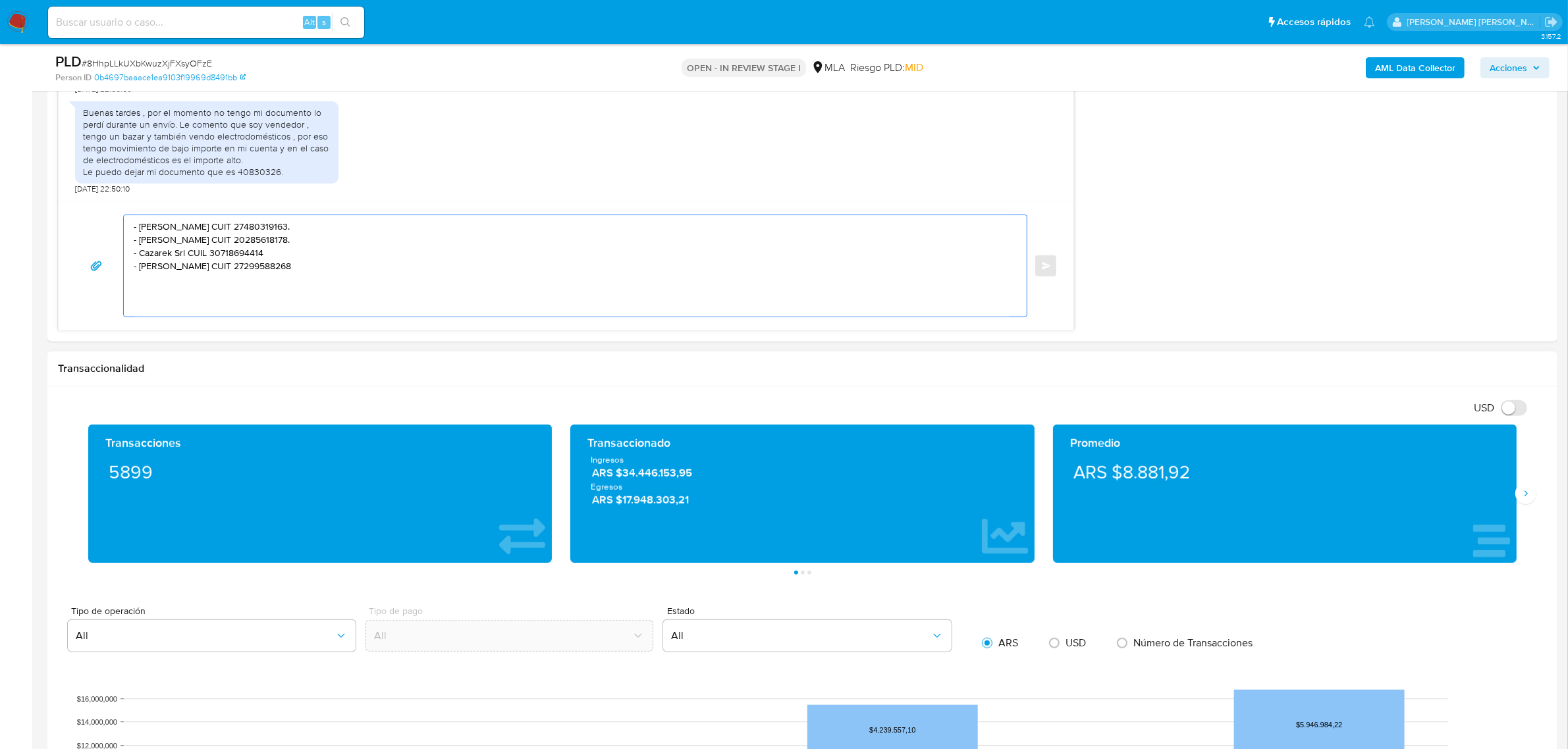
scroll to position [1152, 0]
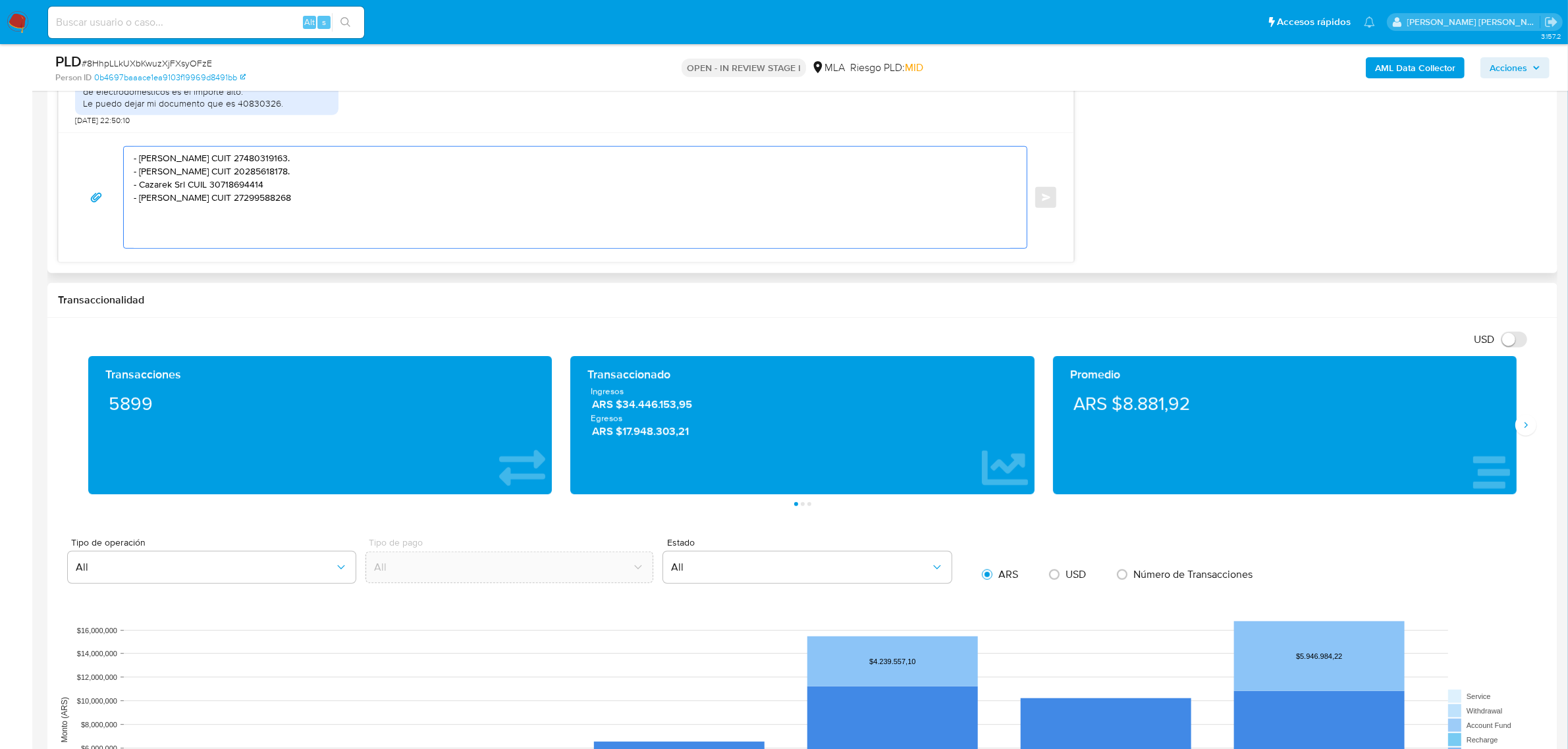
click at [142, 158] on textarea "- Brisa Andrea Zarate CUIT 27480319163. - Hector Daniel Parra CUIT 20285618178.…" at bounding box center [571, 198] width 877 height 101
paste textarea "Hola, Muchas gracias por la respuesta. Analizamos tu caso y notamos que la info…"
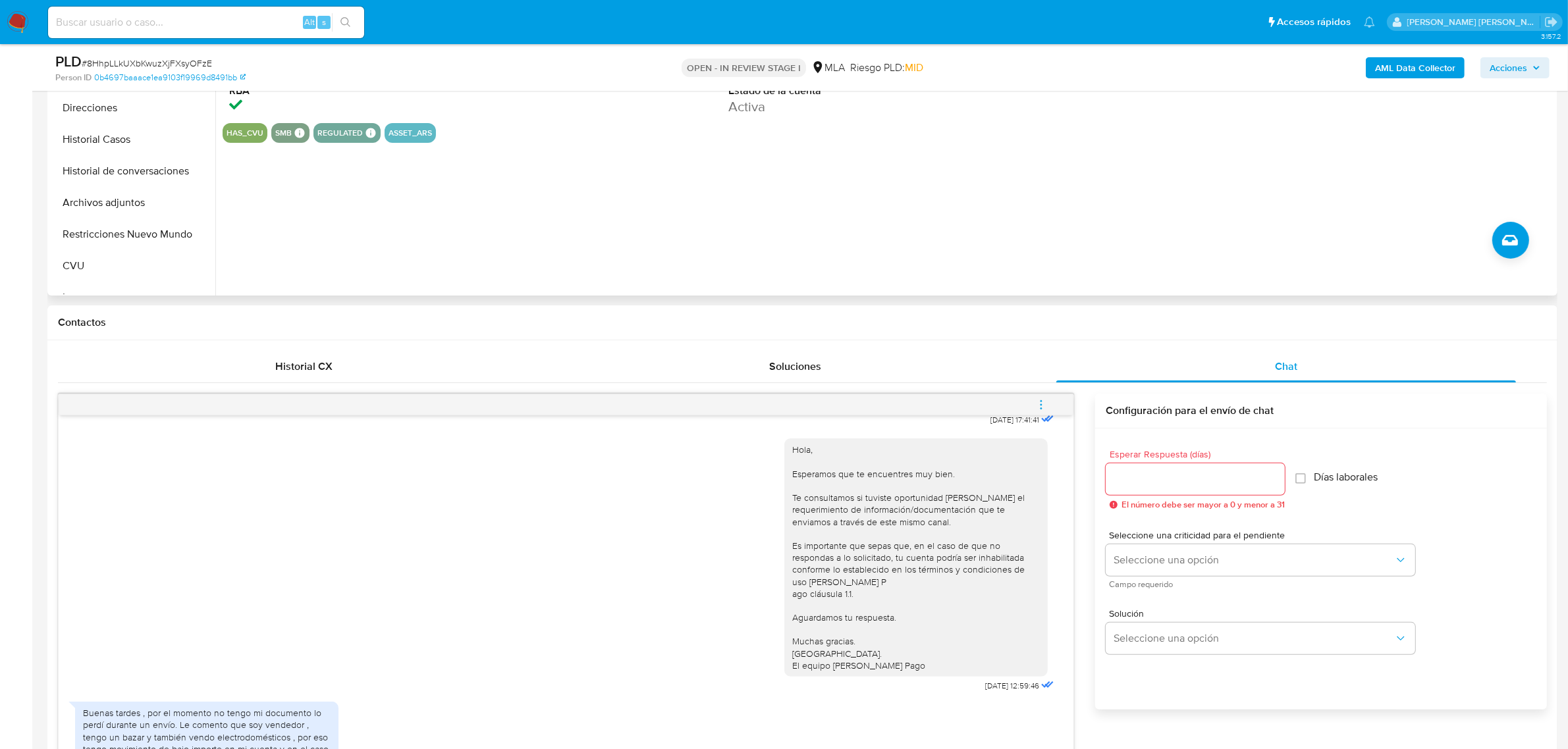
scroll to position [247, 0]
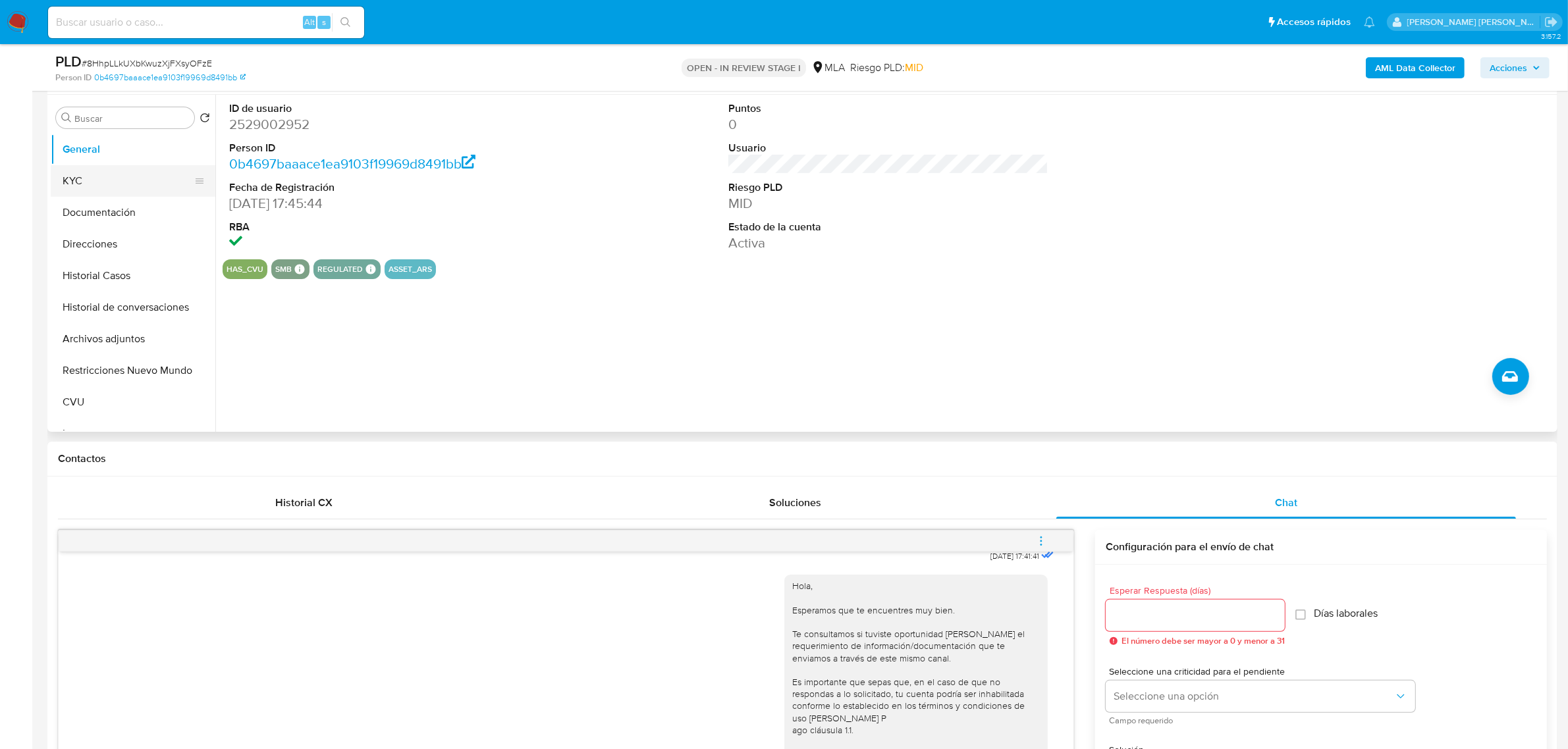
click at [80, 186] on button "KYC" at bounding box center [128, 181] width 154 height 31
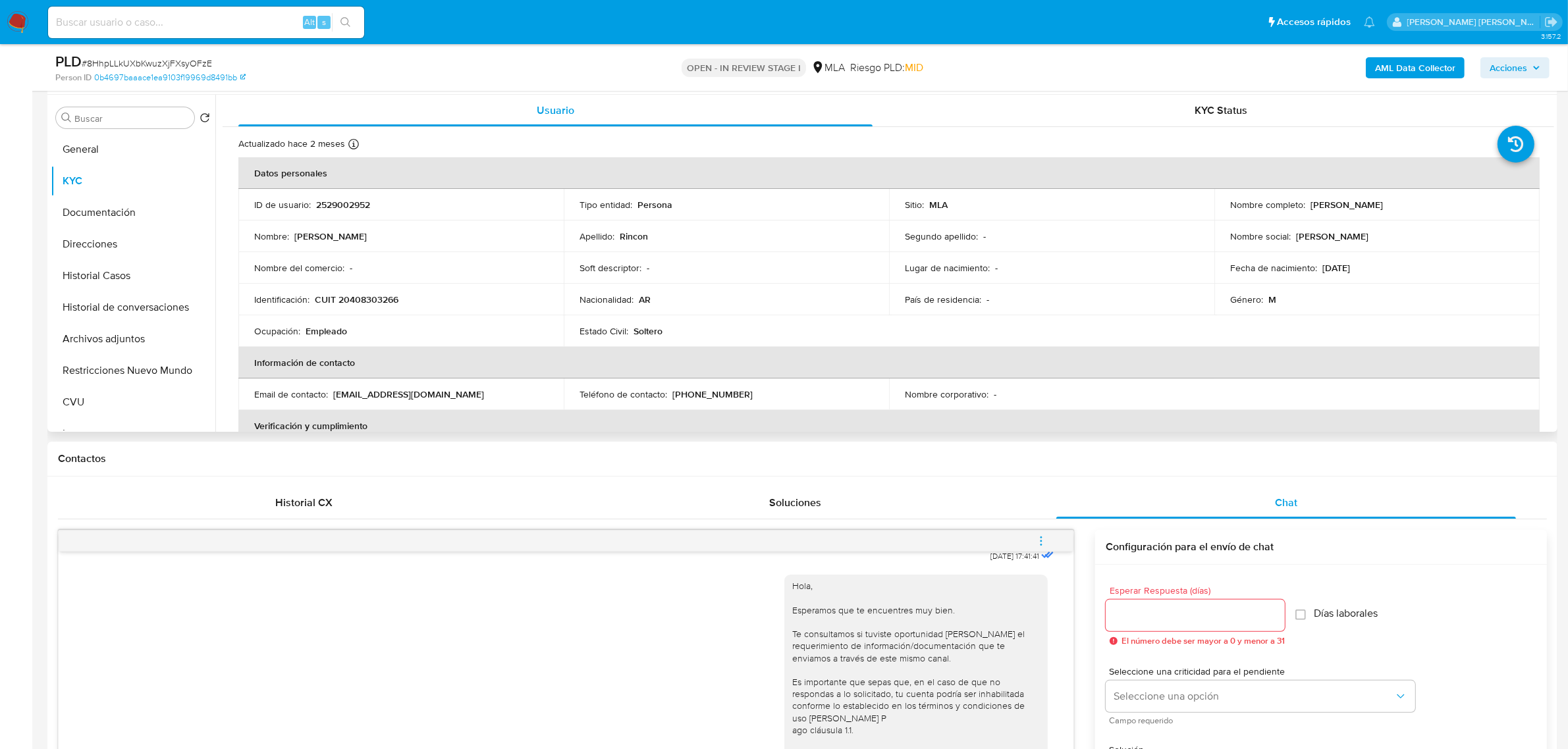
drag, startPoint x: 1304, startPoint y: 203, endPoint x: 1384, endPoint y: 202, distance: 80.0
click at [1384, 202] on div "Nombre completo : Sebastian Gonzalo Rincon" at bounding box center [1377, 204] width 293 height 12
copy div "Sebastian Gonzalo"
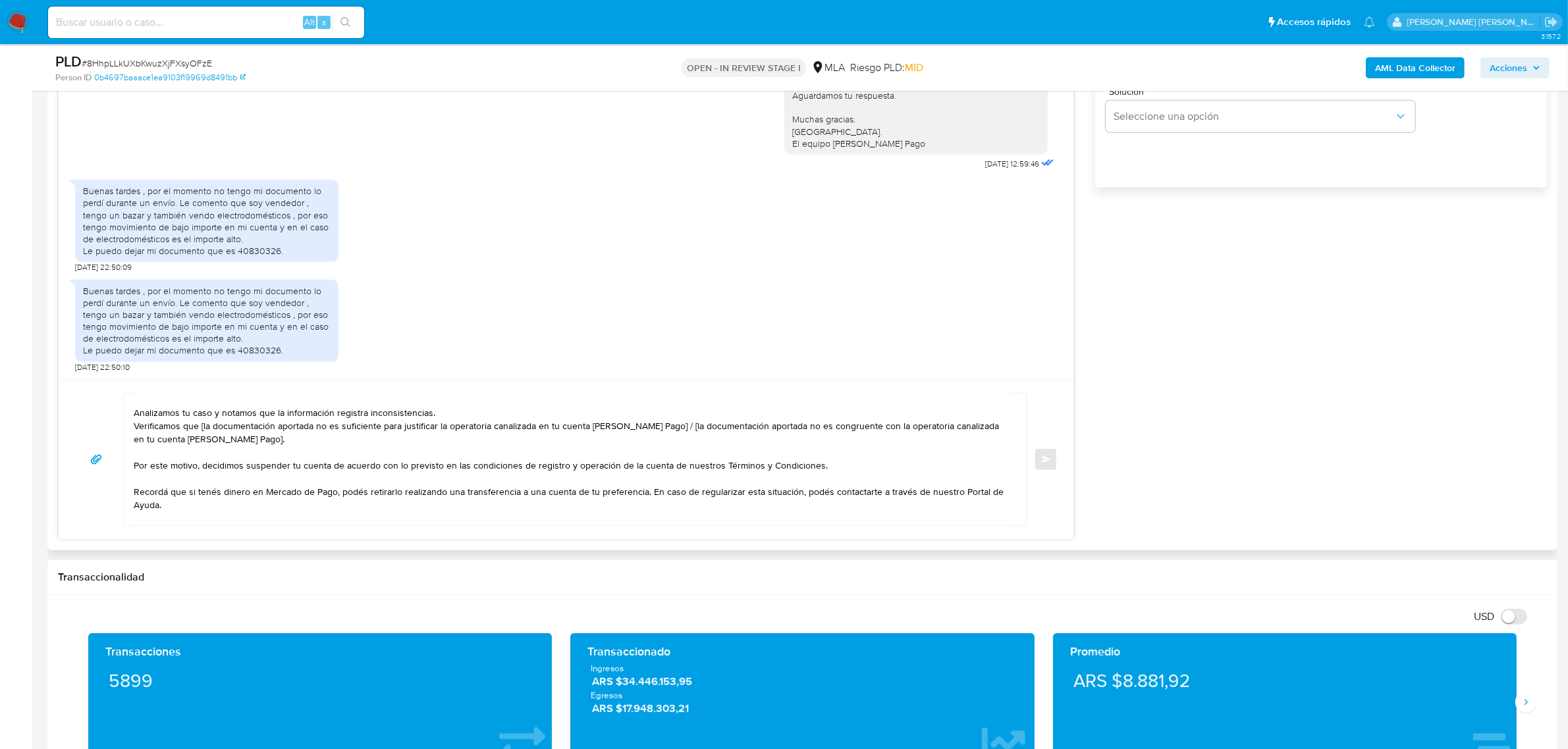
scroll to position [0, 0]
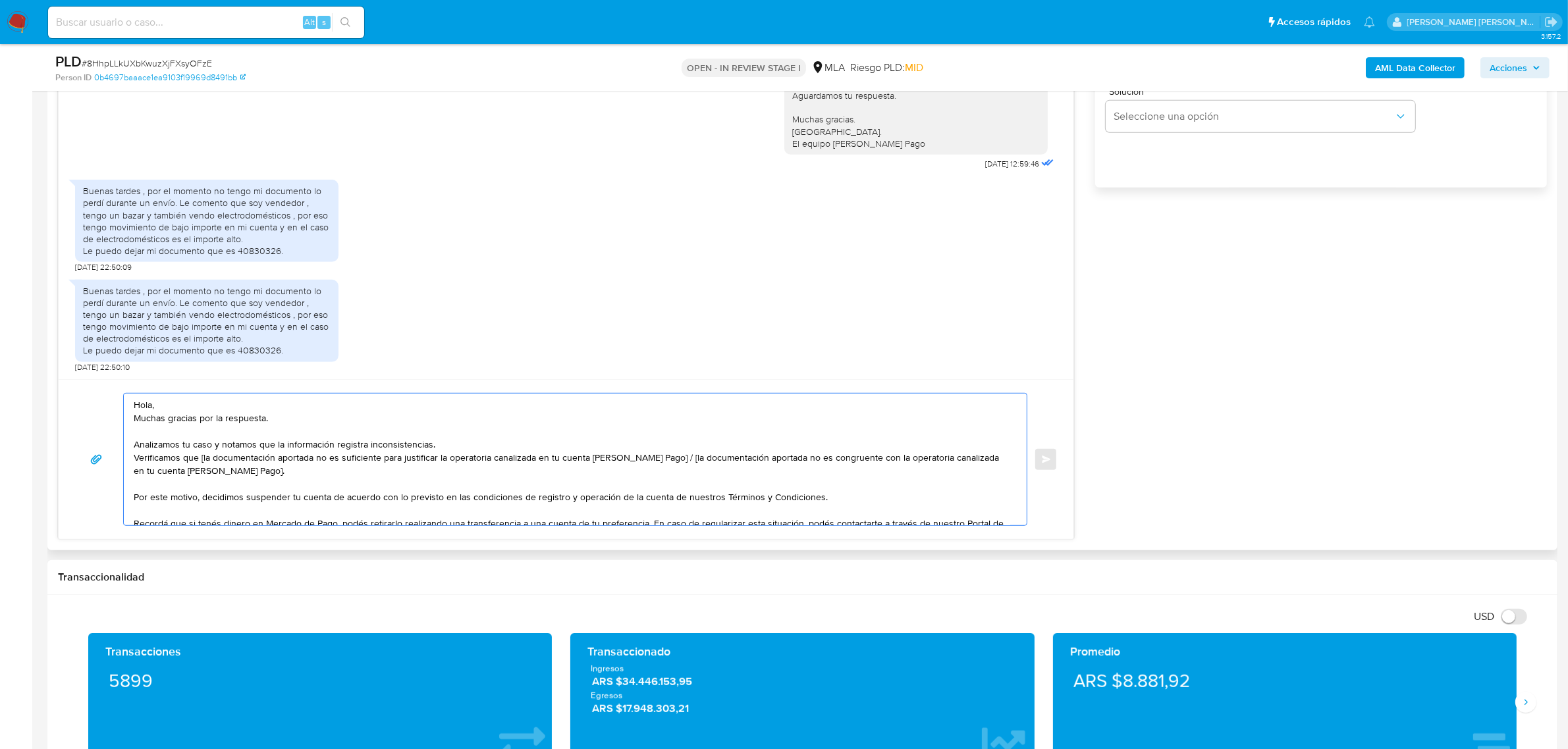
click at [153, 406] on textarea "Hola, Muchas gracias por la respuesta. Analizamos tu caso y notamos que la info…" at bounding box center [571, 460] width 877 height 132
paste textarea "Sebastian Gonzalo"
click at [252, 408] on textarea "Hola Sebastian Gonzalo, Muchas gracias por la respuesta. Analizamos tu caso y n…" at bounding box center [571, 460] width 877 height 132
click at [133, 422] on textarea "Hola Sebastian Gonzalo, Muchas gracias por la respuesta. Analizamos tu caso y n…" at bounding box center [571, 460] width 877 height 132
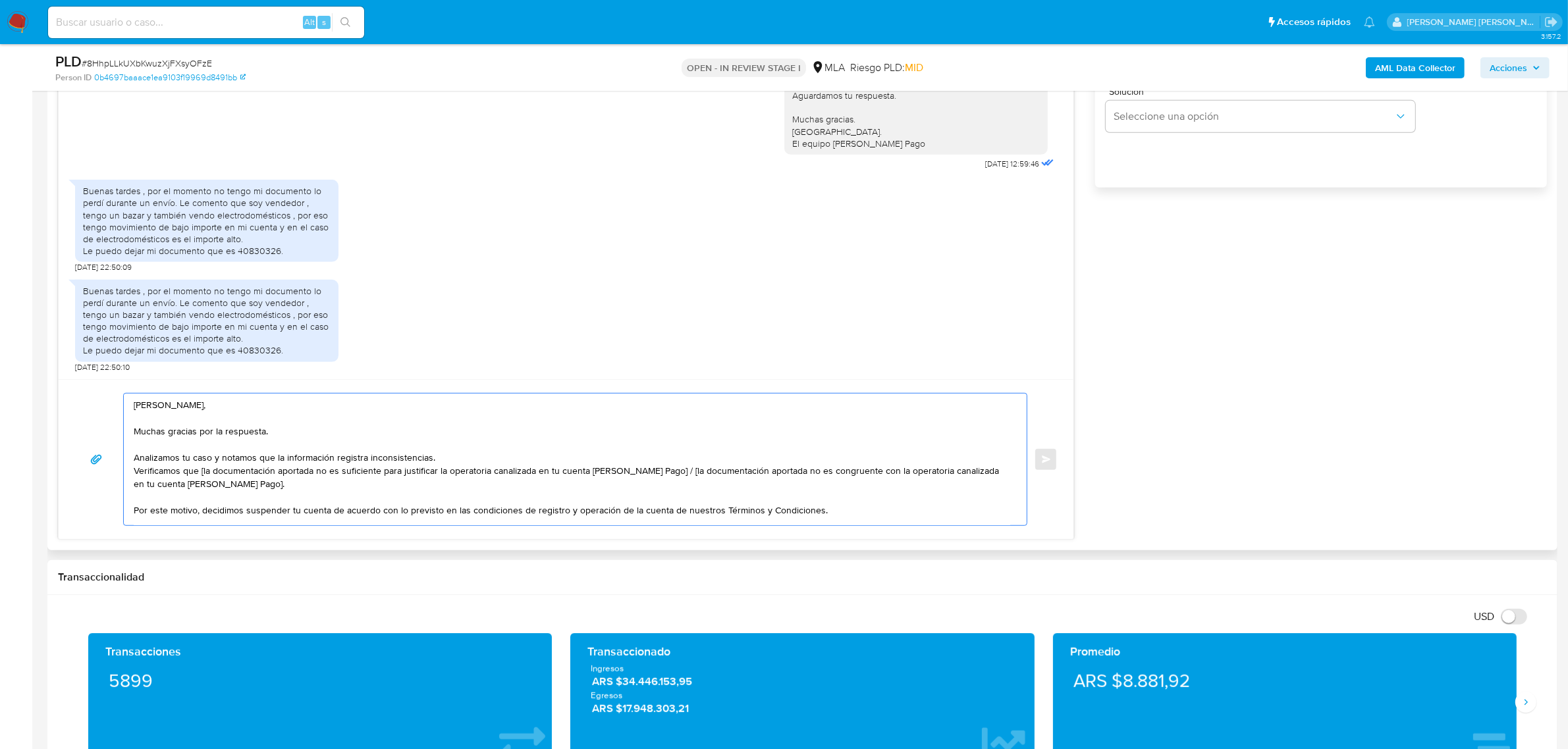
scroll to position [2, 0]
drag, startPoint x: 201, startPoint y: 512, endPoint x: 130, endPoint y: 450, distance: 94.3
click at [130, 450] on div "Hola Sebastian Gonzalo, Muchas gracias por la respuesta. Analizamos tu caso y n…" at bounding box center [571, 460] width 896 height 132
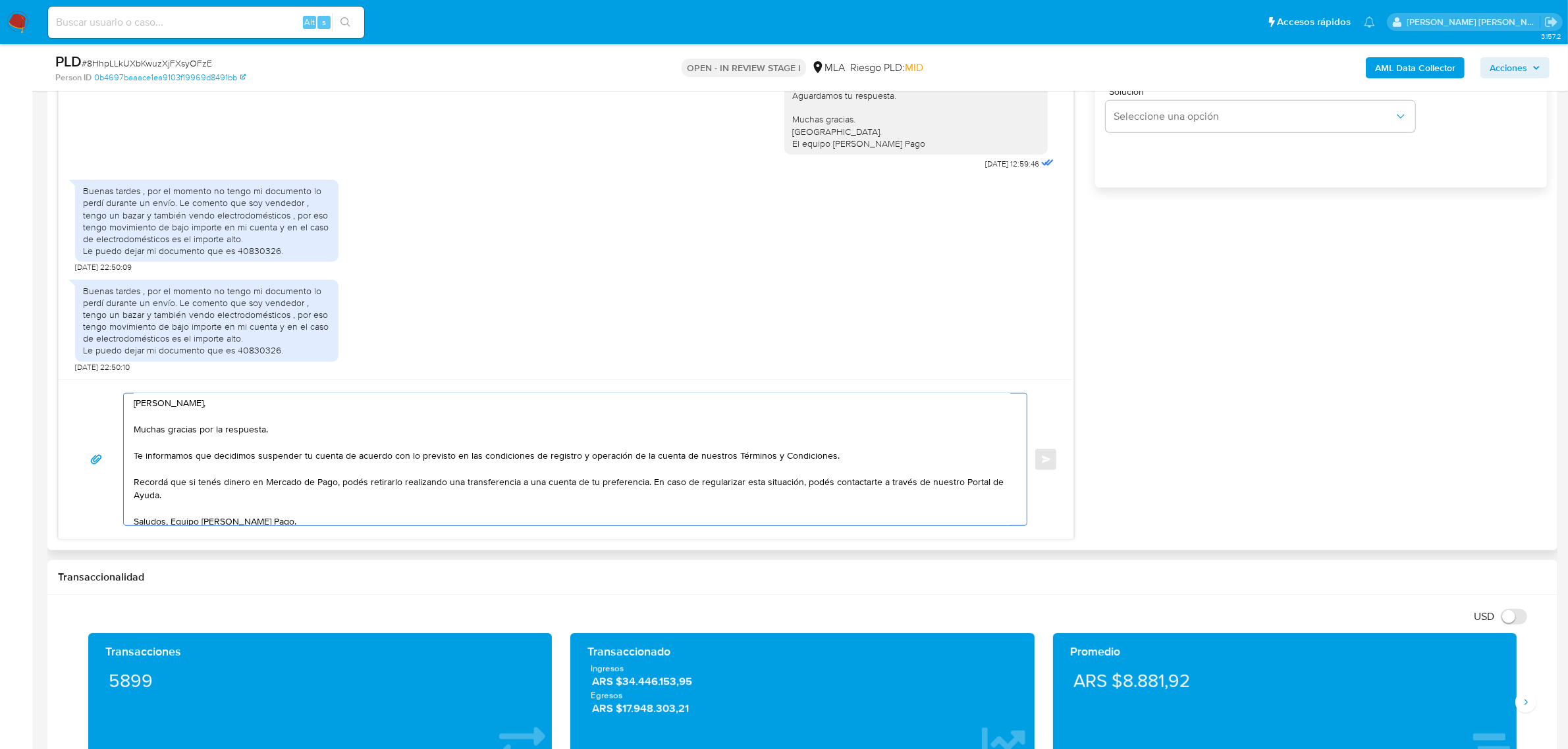
click at [644, 482] on textarea "Hola Sebastian Gonzalo, Muchas gracias por la respuesta. Te informamos que deci…" at bounding box center [571, 460] width 877 height 132
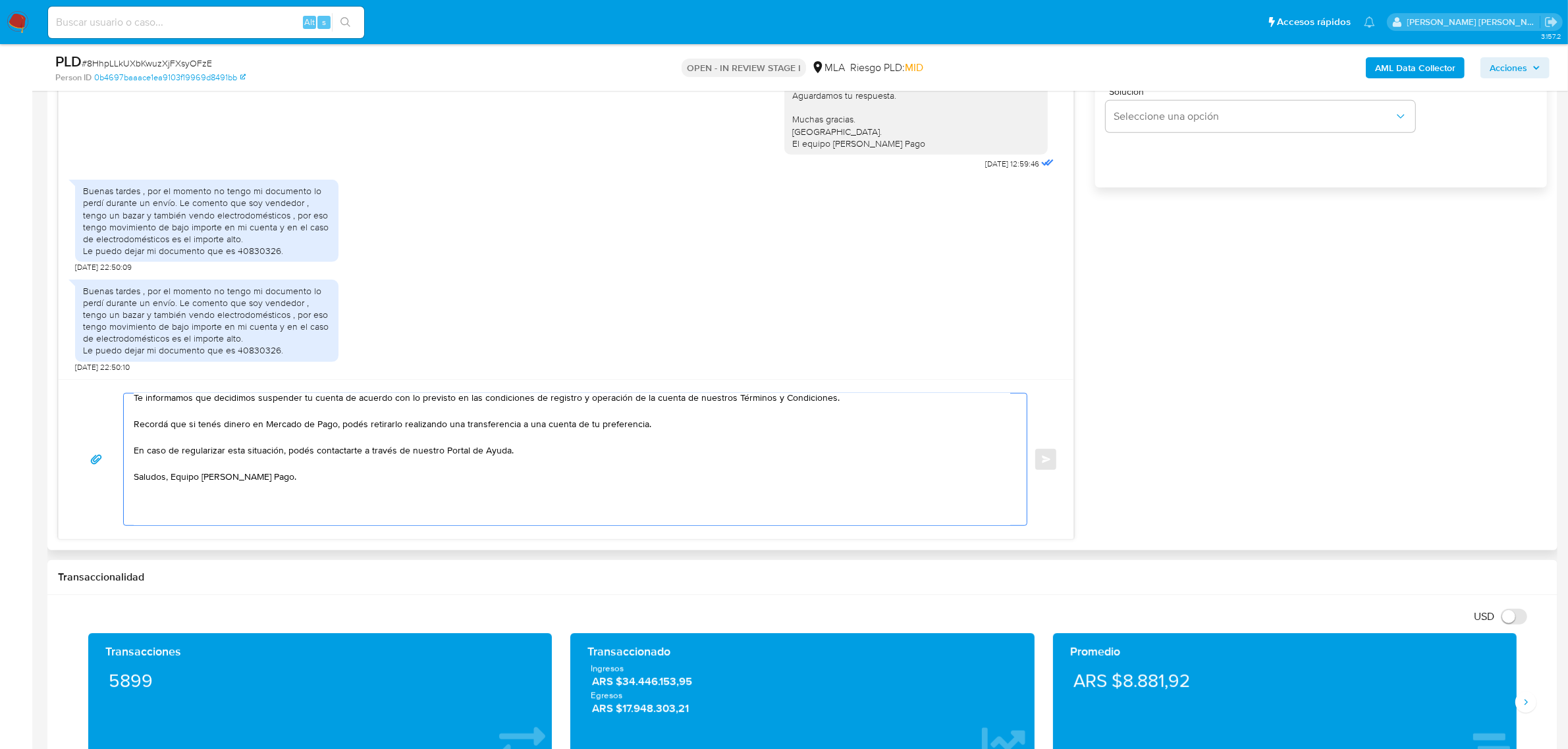
scroll to position [84, 0]
click at [516, 428] on textarea "Hola Sebastian Gonzalo, Muchas gracias por la respuesta. Te informamos que deci…" at bounding box center [571, 460] width 877 height 132
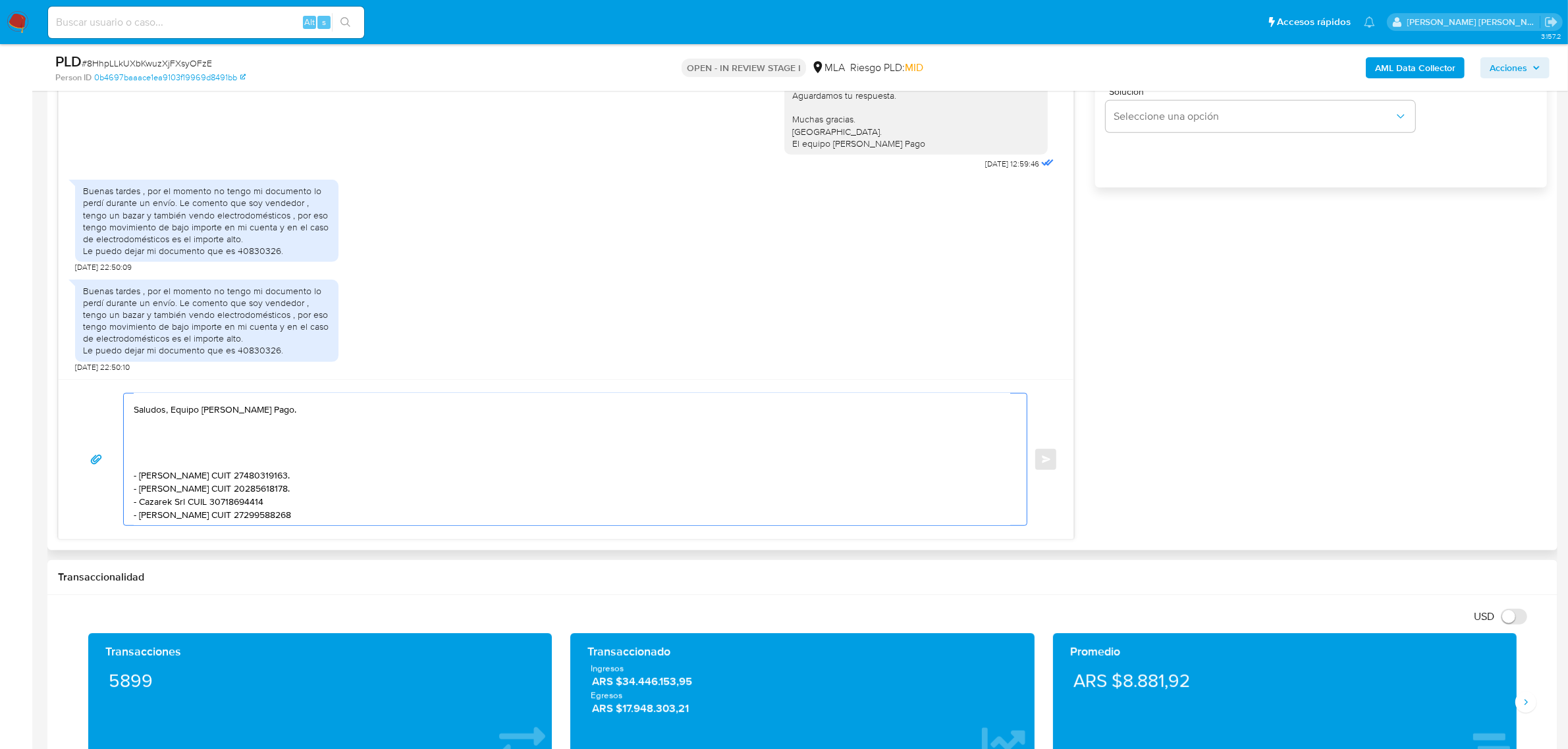
click at [264, 412] on textarea "Hola Sebastian Gonzalo, Muchas gracias por la respuesta. Te informamos que deci…" at bounding box center [571, 460] width 877 height 132
click at [293, 518] on textarea "Hola Sebastian Gonzalo, Muchas gracias por la respuesta. Te informamos que deci…" at bounding box center [571, 460] width 877 height 132
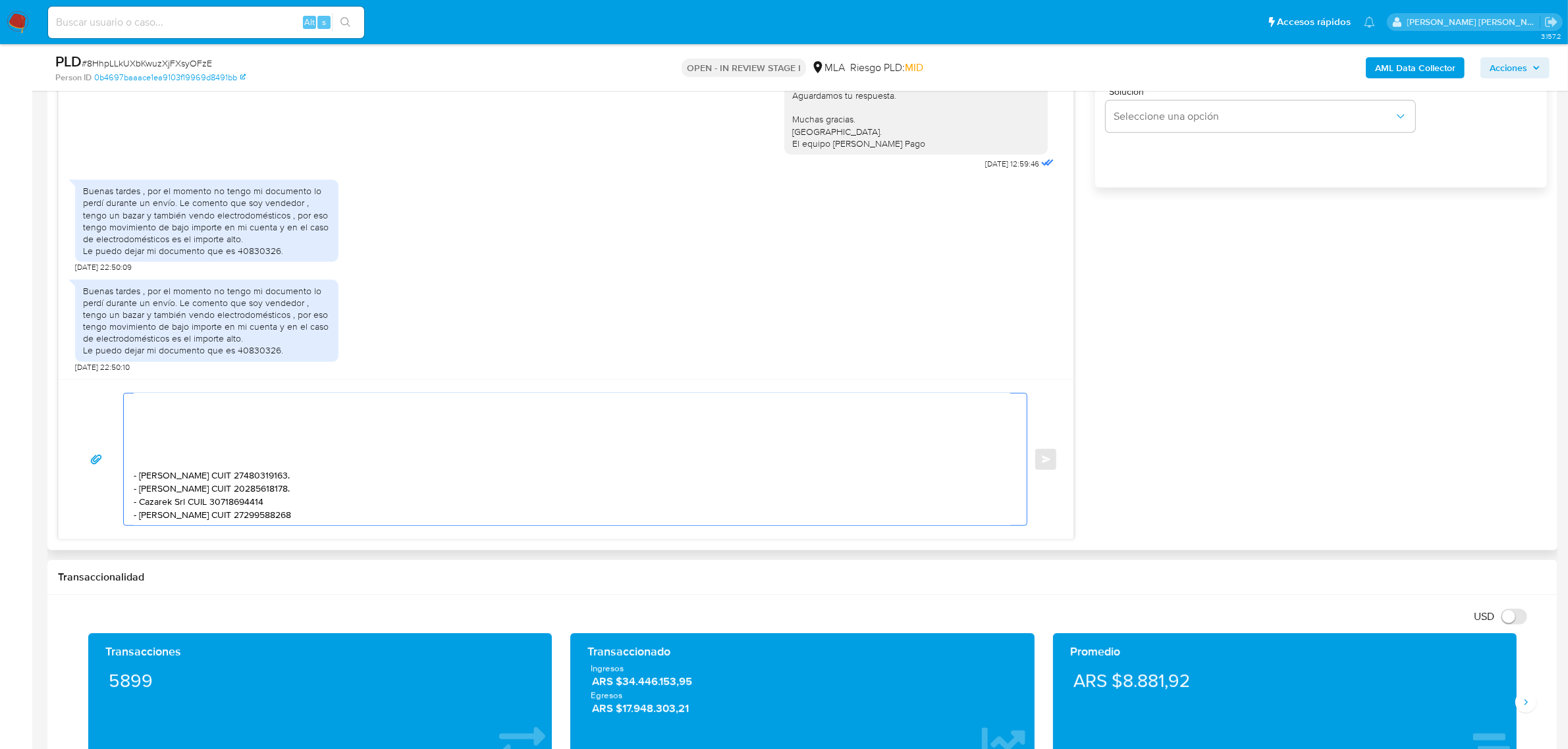
scroll to position [162, 0]
paste textarea "Saludos, Equipo de Mercado Pago."
click at [173, 518] on textarea "Hola Sebastian Gonzalo, Muchas gracias por la respuesta. Te informamos que deci…" at bounding box center [571, 460] width 877 height 132
click at [170, 498] on textarea "Hola Sebastian Gonzalo, Muchas gracias por la respuesta. Te informamos que deci…" at bounding box center [571, 460] width 877 height 132
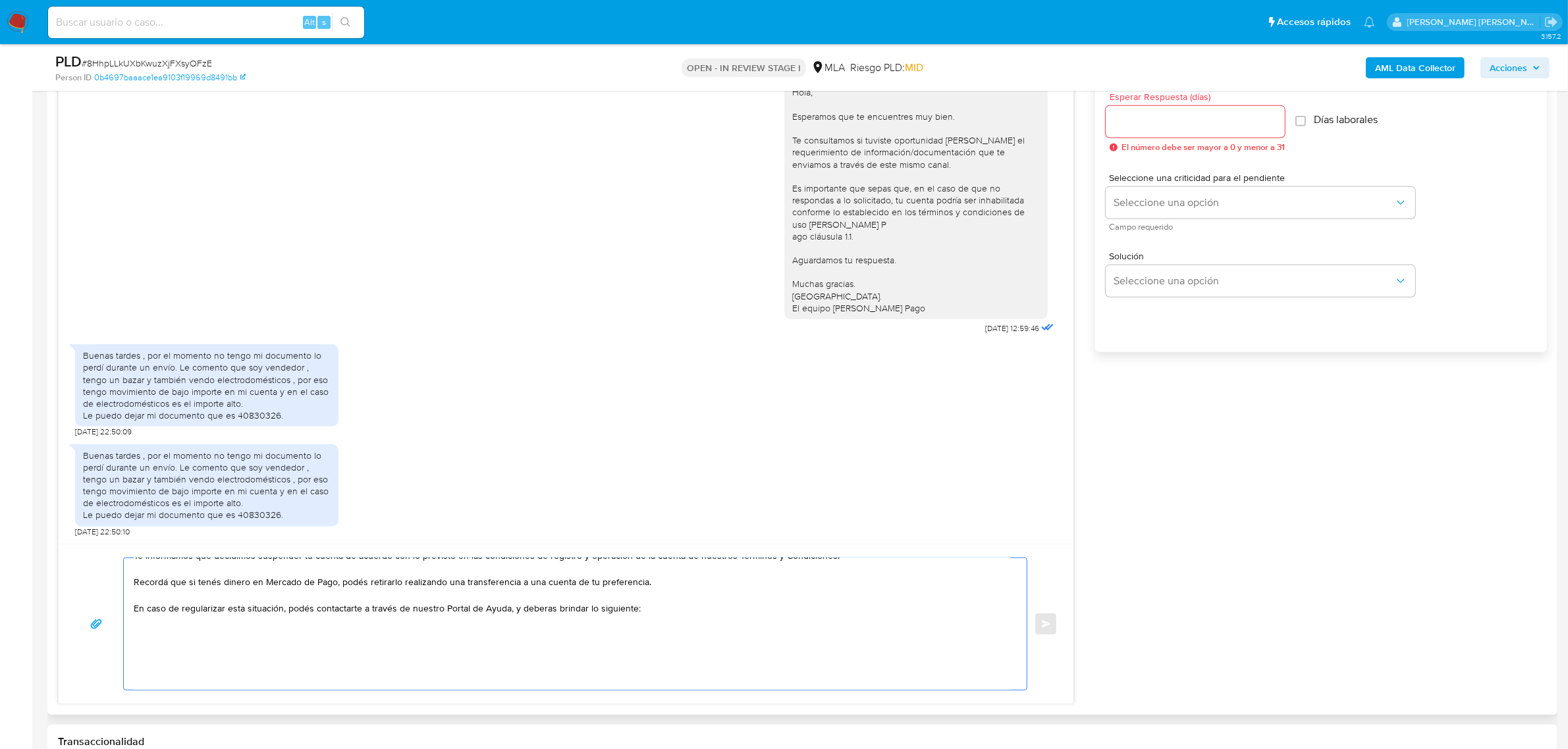
scroll to position [28, 0]
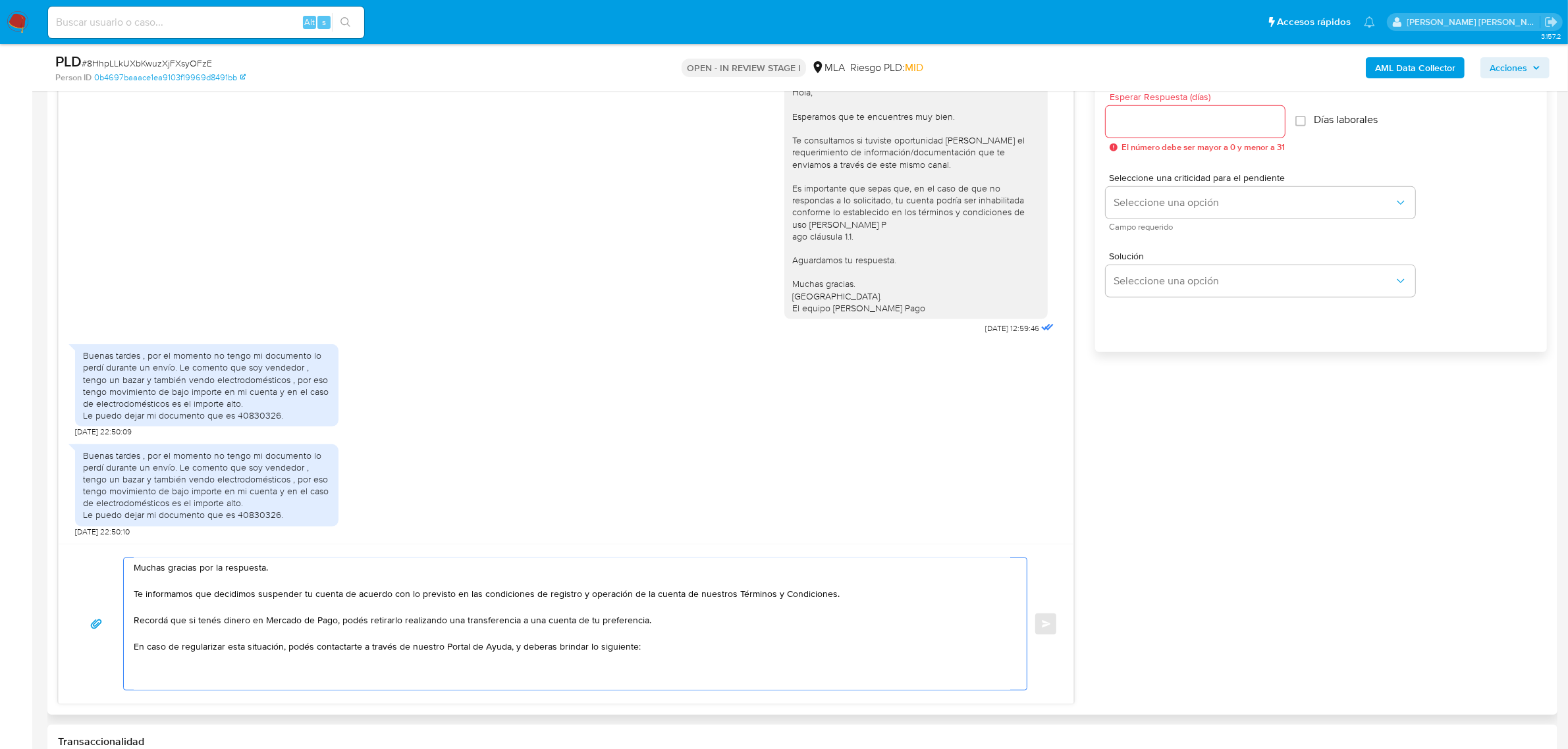
click at [151, 676] on textarea "Hola Sebastian Gonzalo, Muchas gracias por la respuesta. Te informamos que deci…" at bounding box center [571, 624] width 877 height 132
paste textarea "indicar el nombre, domicilio y/o sitio web del comercio."
click at [144, 672] on textarea "Hola Sebastian Gonzalo, Muchas gracias por la respuesta. Te informamos que deci…" at bounding box center [571, 624] width 877 height 132
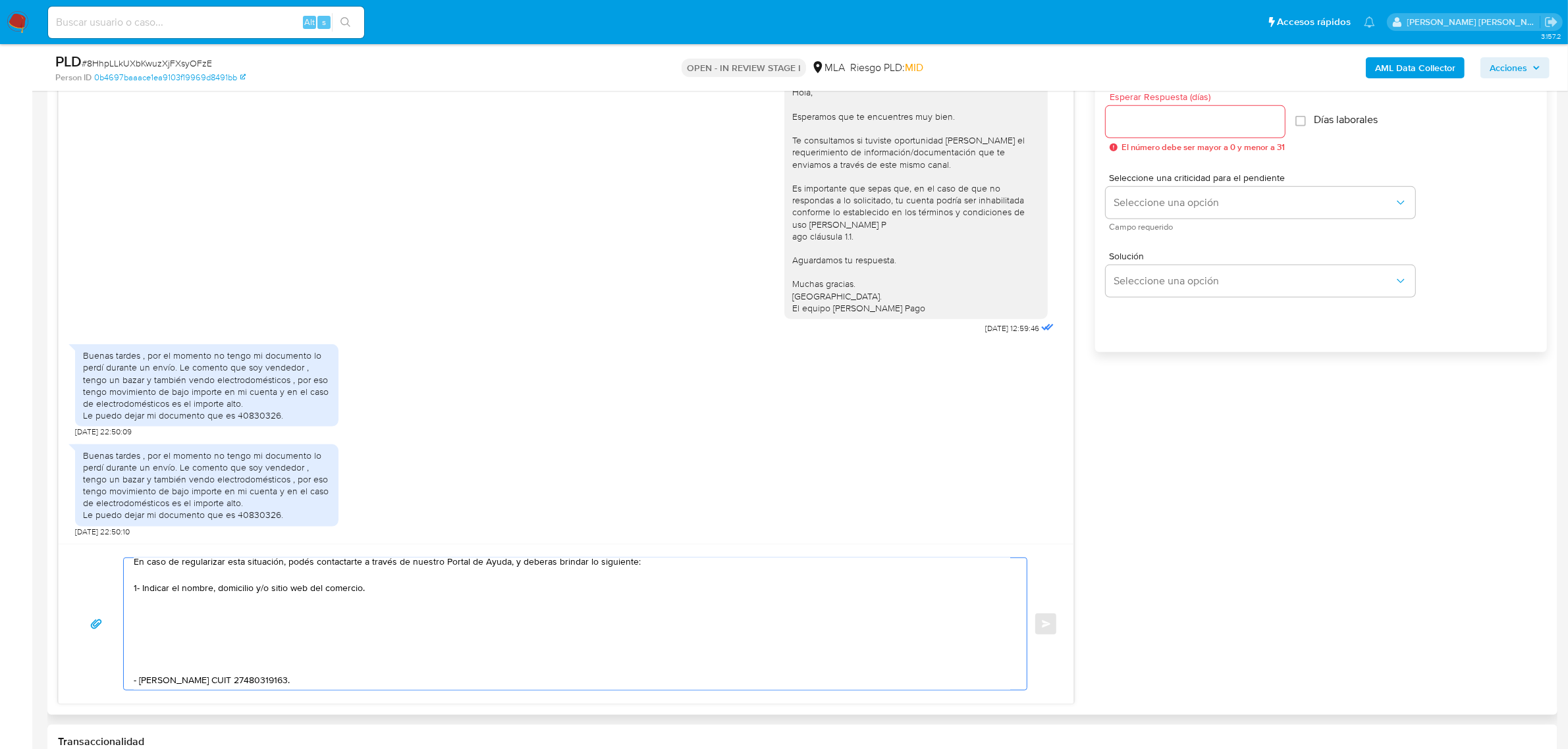
click at [148, 608] on textarea "Hola Sebastian Gonzalo, Muchas gracias por la respuesta. Te informamos que deci…" at bounding box center [571, 624] width 877 height 132
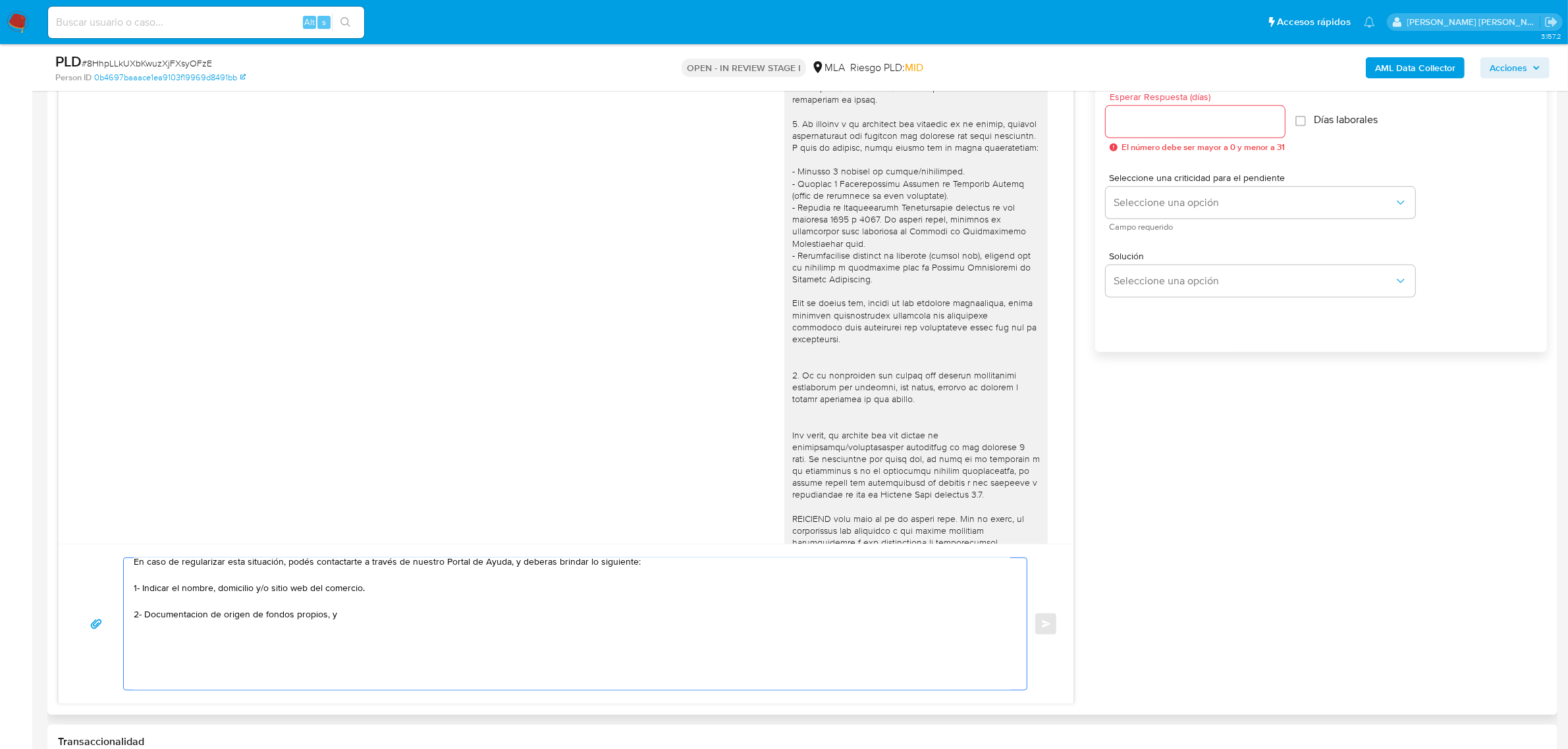
scroll to position [10, 0]
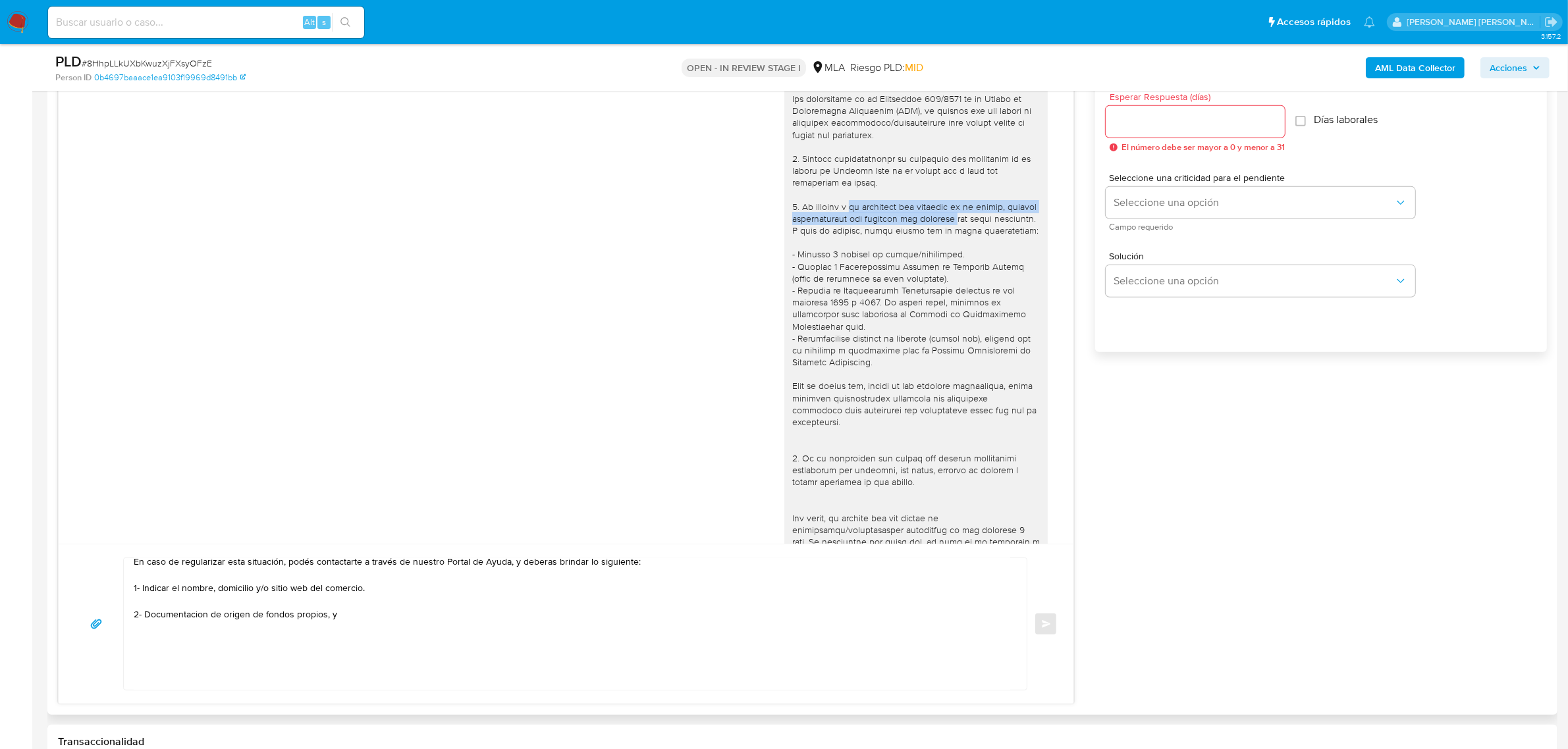
drag, startPoint x: 847, startPoint y: 207, endPoint x: 980, endPoint y: 218, distance: 133.5
click at [980, 218] on div at bounding box center [916, 411] width 248 height 683
copy div "la actividad que realices en tu cuenta, adjunta documentación que respalde los …"
click at [346, 614] on textarea "Hola Sebastian Gonzalo, Muchas gracias por la respuesta. Te informamos que deci…" at bounding box center [571, 624] width 877 height 132
paste textarea "la actividad que realices en tu cuenta, adjunta documentación que respalde los …"
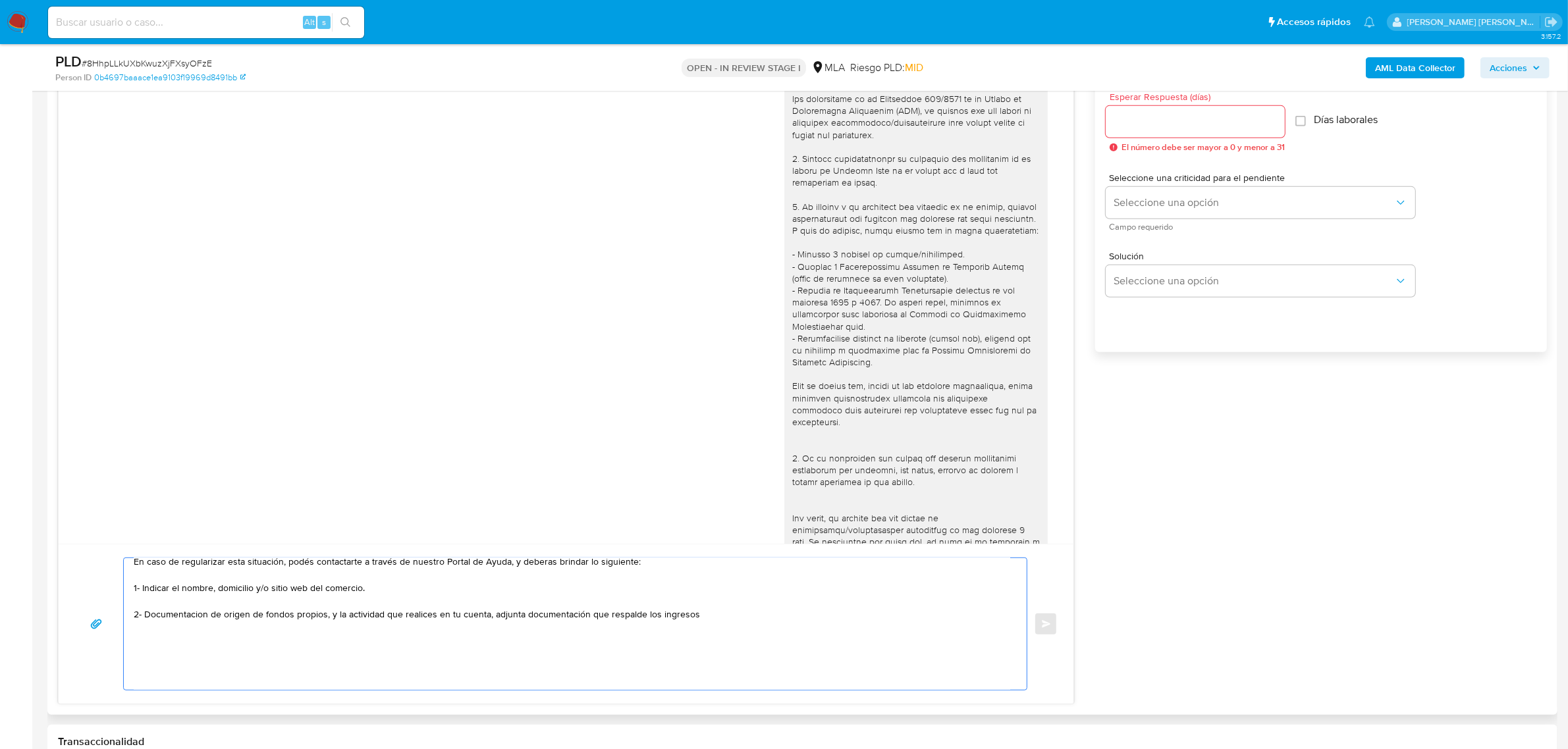
click at [334, 616] on textarea "Hola Sebastian Gonzalo, Muchas gracias por la respuesta. Te informamos que deci…" at bounding box center [571, 624] width 877 height 132
click at [186, 614] on textarea "Hola Sebastian Gonzalo, Muchas gracias por la respuesta. Te informamos que deci…" at bounding box center [571, 624] width 877 height 132
drag, startPoint x: 499, startPoint y: 616, endPoint x: 706, endPoint y: 622, distance: 207.1
click at [706, 622] on textarea "Hola Sebastian Gonzalo, Muchas gracias por la respuesta. Te informamos que deci…" at bounding box center [571, 624] width 877 height 132
click at [178, 653] on textarea "Hola Sebastian Gonzalo, Muchas gracias por la respuesta. Te informamos que deci…" at bounding box center [571, 624] width 877 height 132
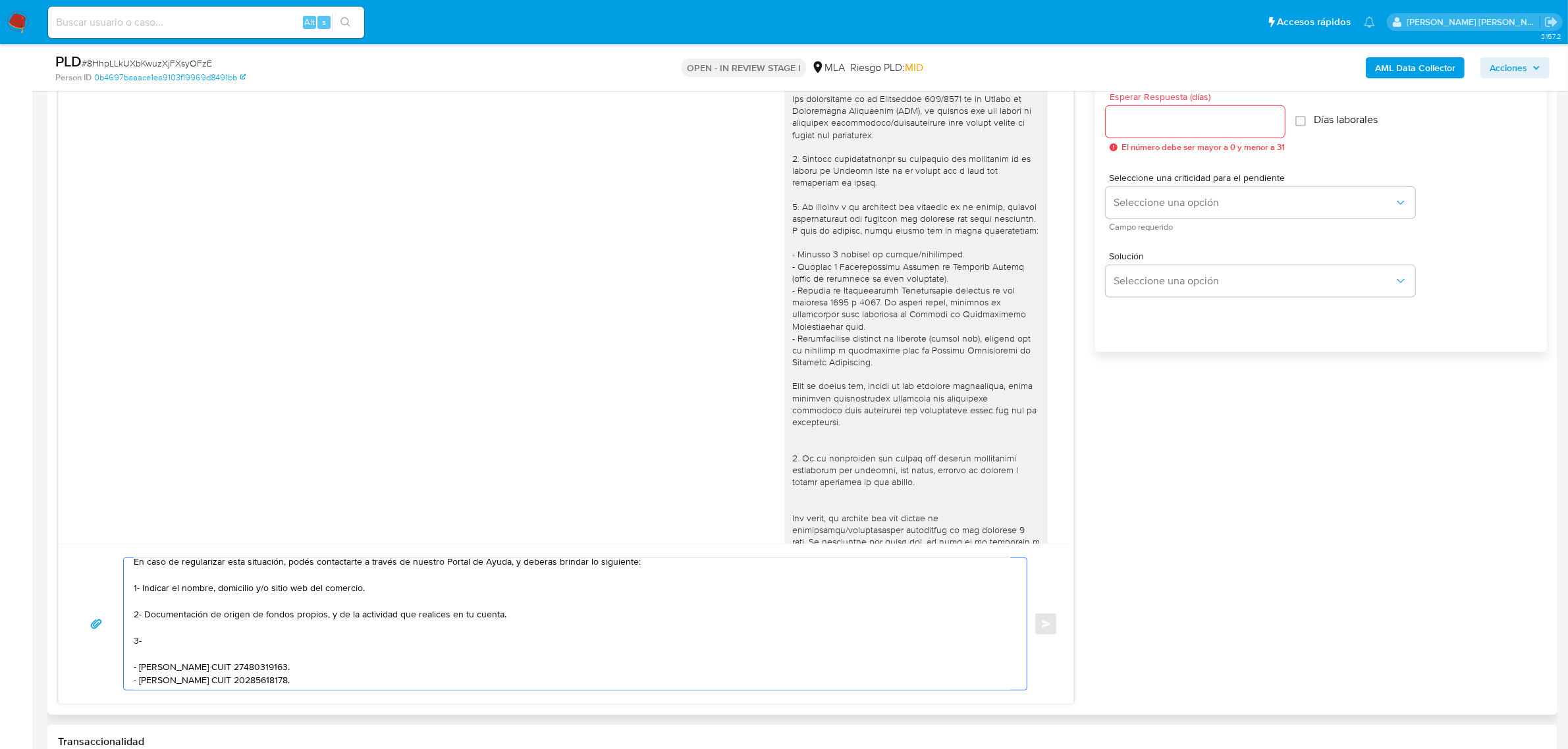
paste textarea "vínculo con las siguientes contrapartes con las que operaste, el motivo de las …"
click at [148, 646] on textarea "Hola Sebastian Gonzalo, Muchas gracias por la respuesta. Te informamos que deci…" at bounding box center [571, 624] width 877 height 132
click at [154, 669] on textarea "Hola Sebastian Gonzalo, Muchas gracias por la respuesta. Te informamos que deci…" at bounding box center [571, 624] width 877 height 132
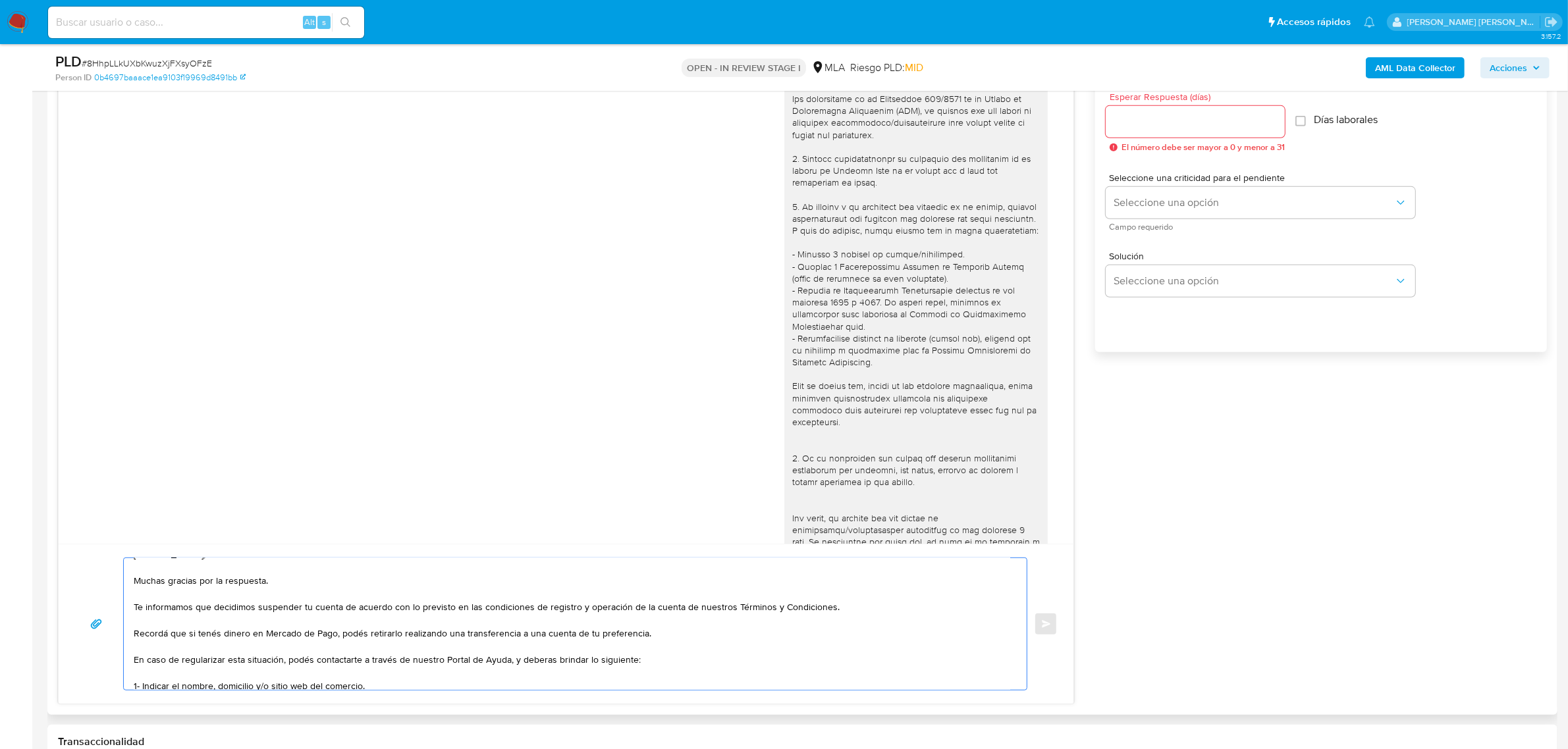
scroll to position [97, 0]
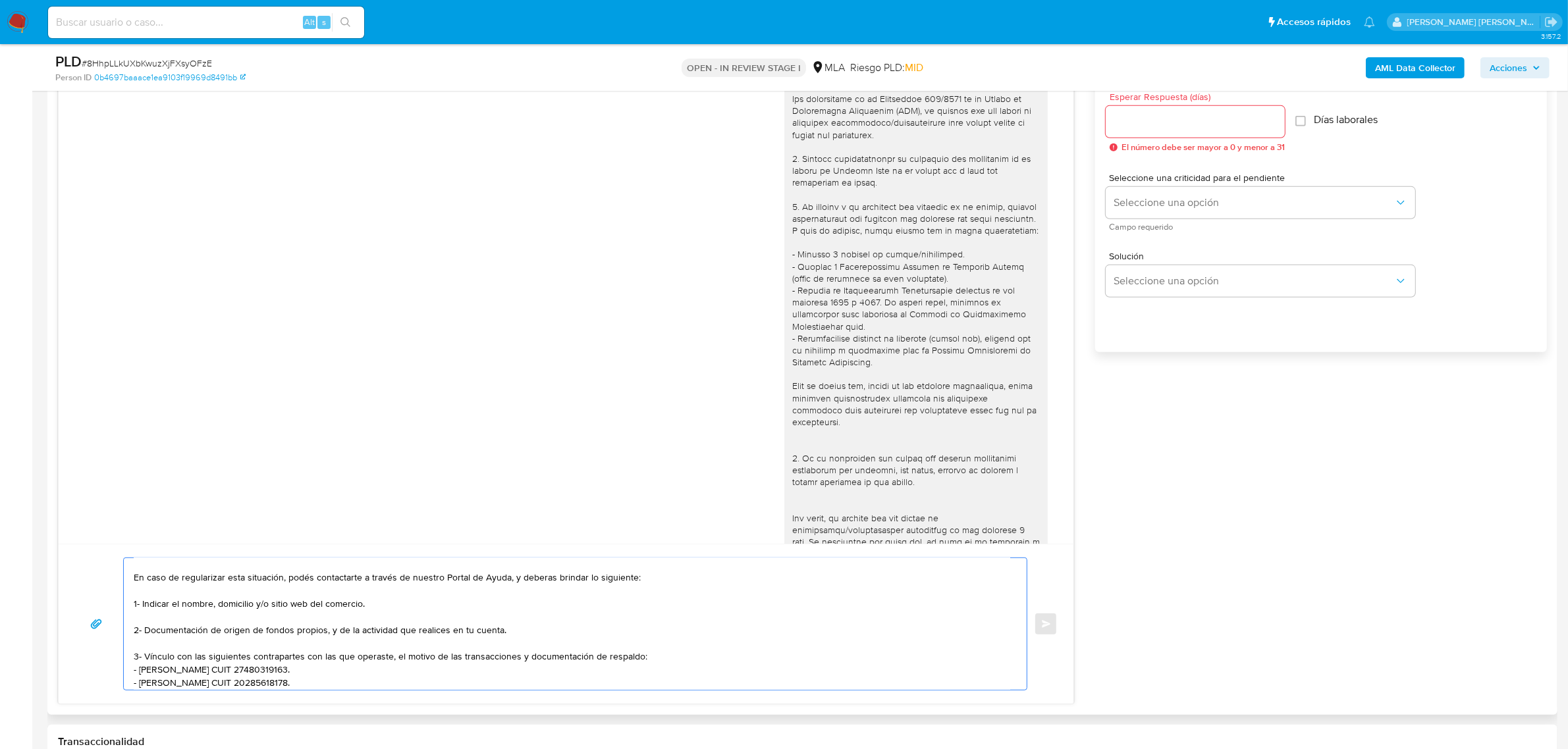
drag, startPoint x: 133, startPoint y: 604, endPoint x: 661, endPoint y: 661, distance: 531.1
click at [661, 661] on textarea "Hola Sebastian Gonzalo, Muchas gracias por la respuesta. Te informamos que deci…" at bounding box center [571, 624] width 877 height 132
type textarea "Hola Sebastian Gonzalo, Muchas gracias por la respuesta. Te informamos que deci…"
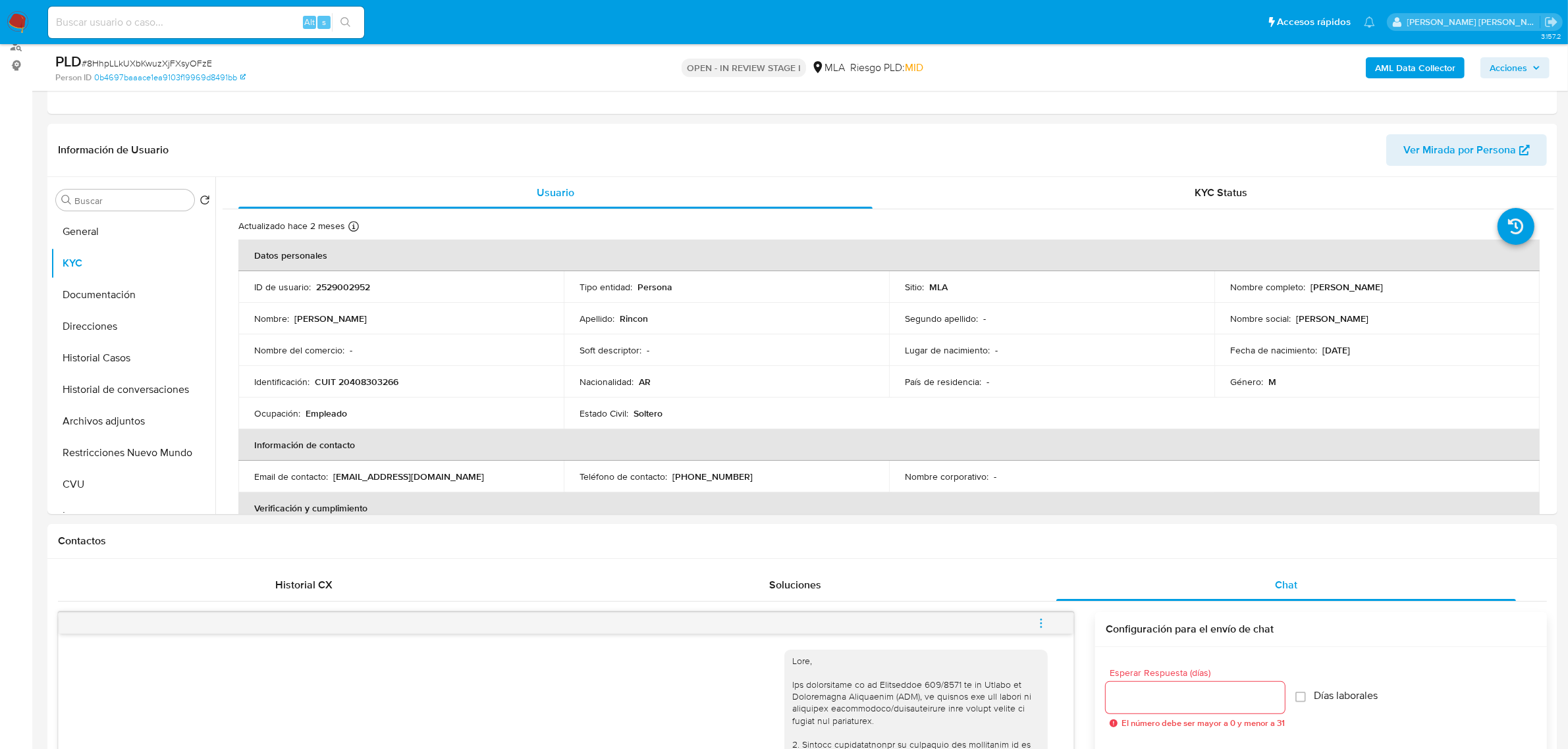
scroll to position [0, 0]
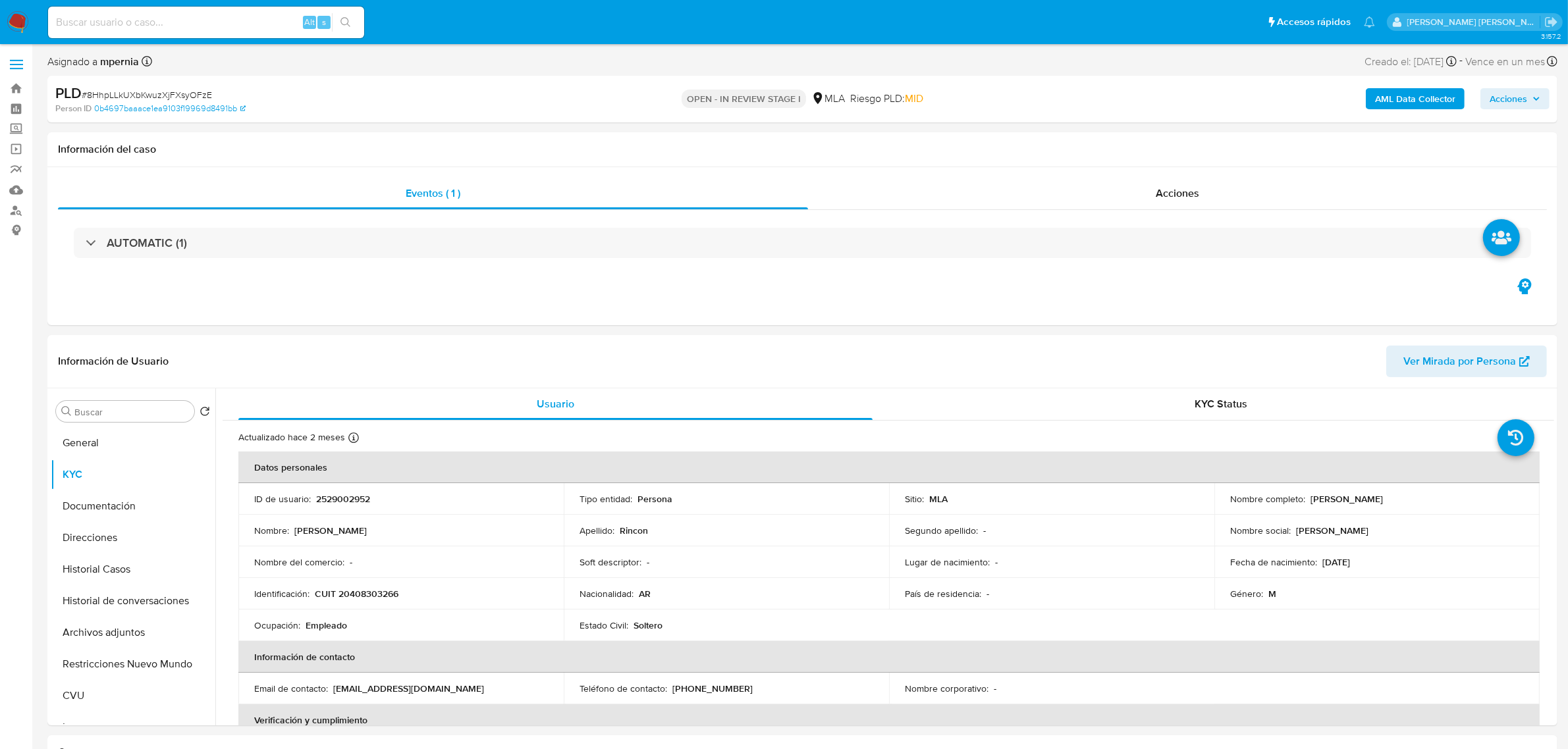
click at [1411, 96] on b "AML Data Collector" at bounding box center [1415, 99] width 80 height 21
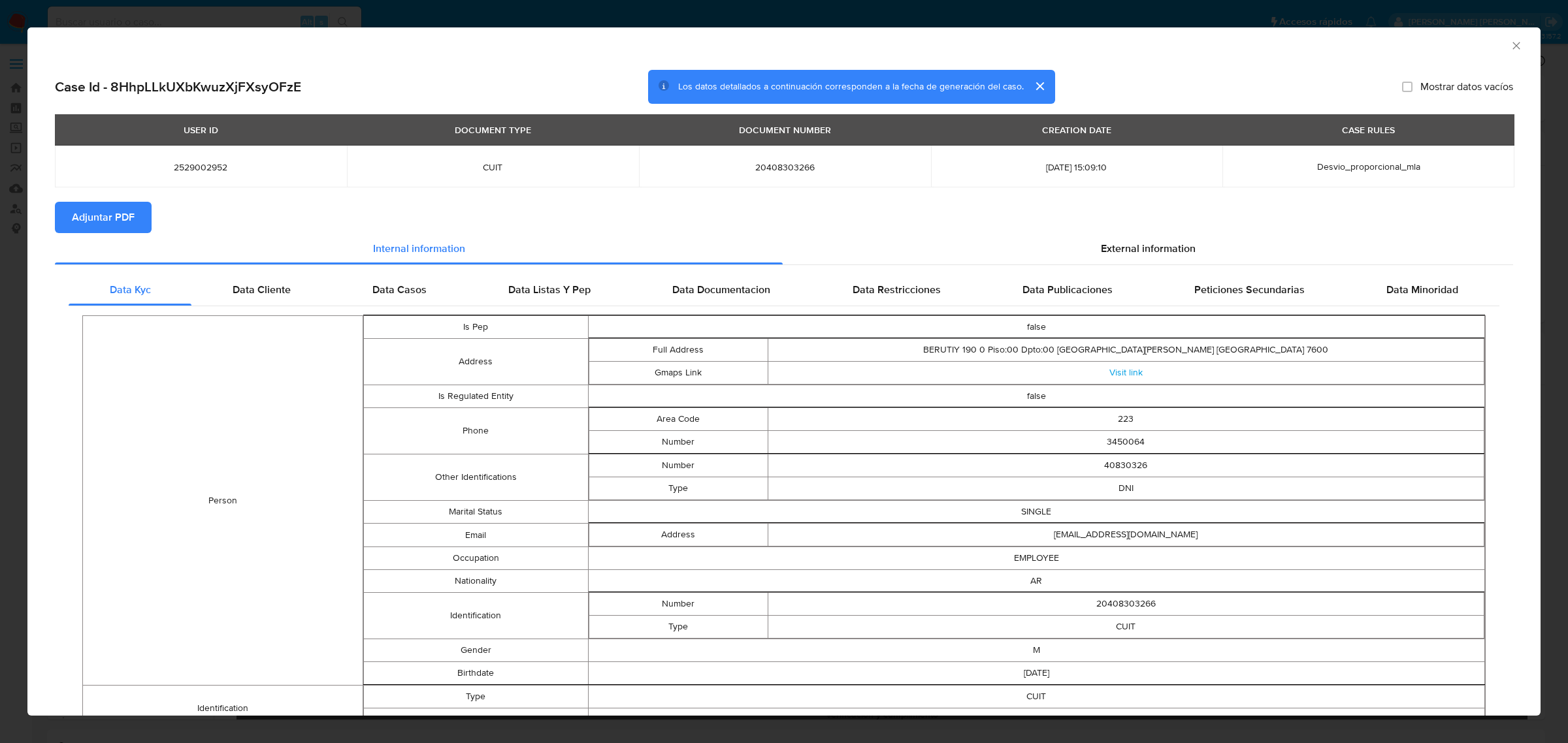
click at [126, 210] on span "Adjuntar PDF" at bounding box center [103, 218] width 63 height 29
click at [1511, 49] on icon "Cerrar ventana" at bounding box center [1517, 45] width 13 height 13
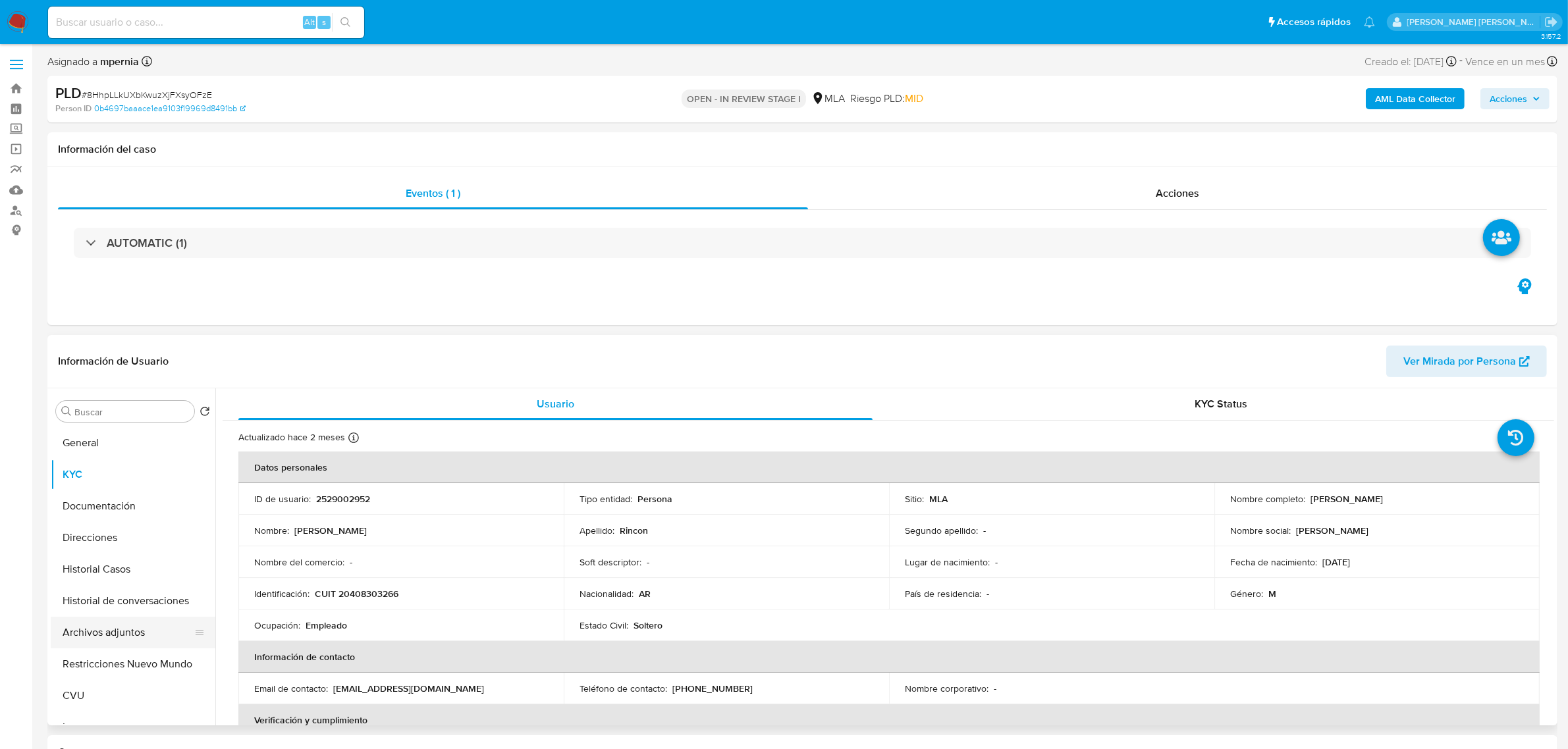
click at [113, 634] on button "Archivos adjuntos" at bounding box center [128, 632] width 154 height 31
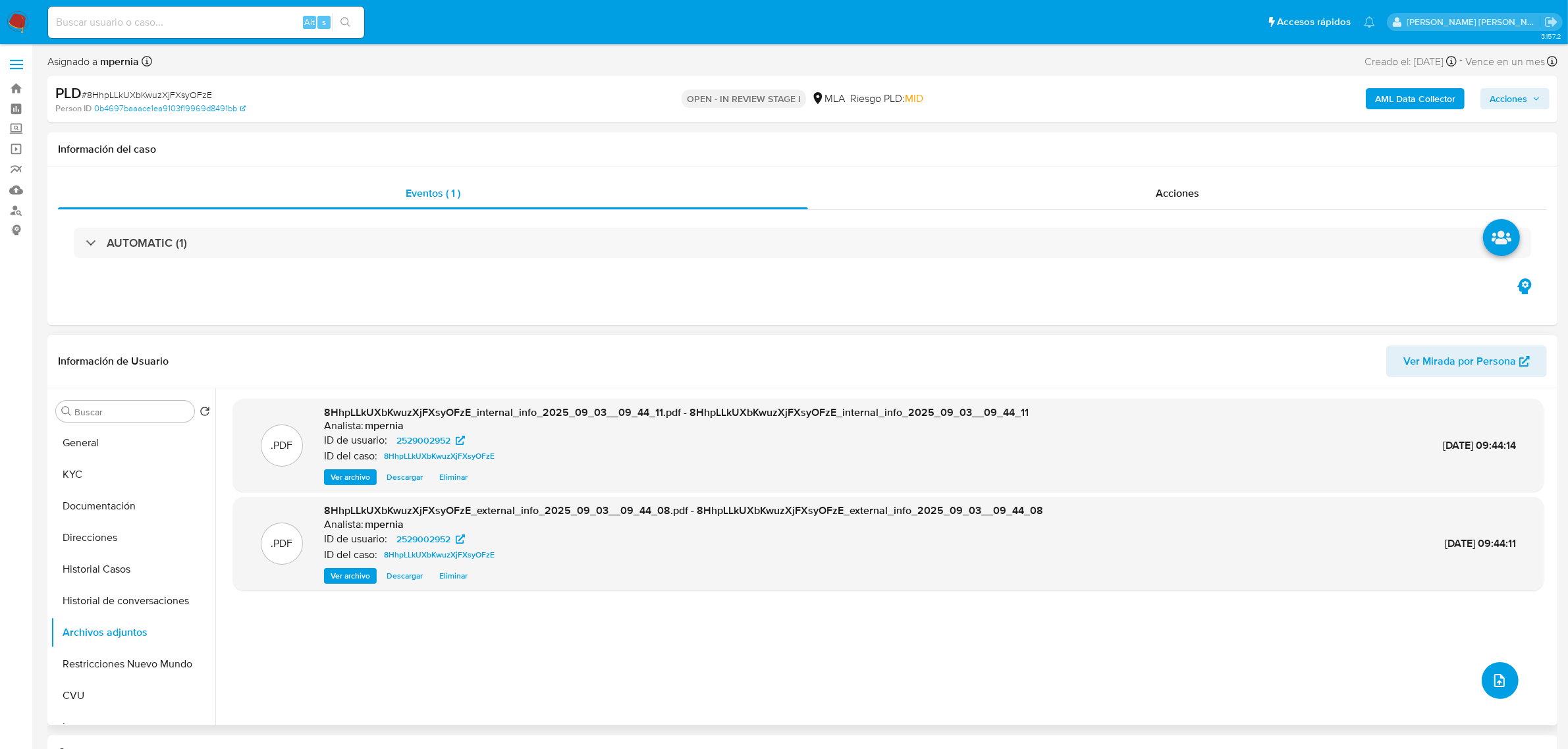
click at [1492, 686] on icon "upload-file" at bounding box center [1500, 681] width 16 height 16
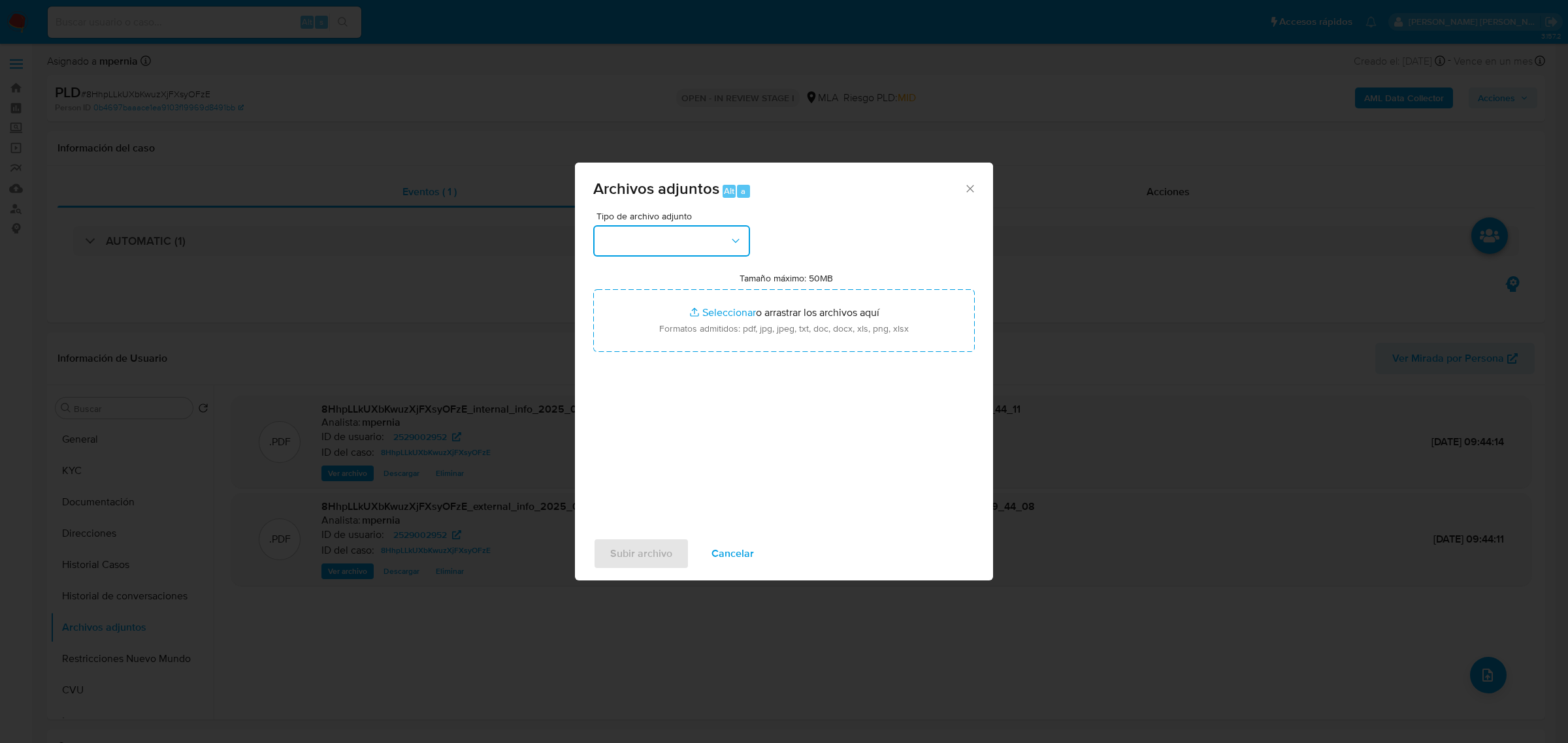
click at [719, 249] on button "button" at bounding box center [672, 241] width 157 height 31
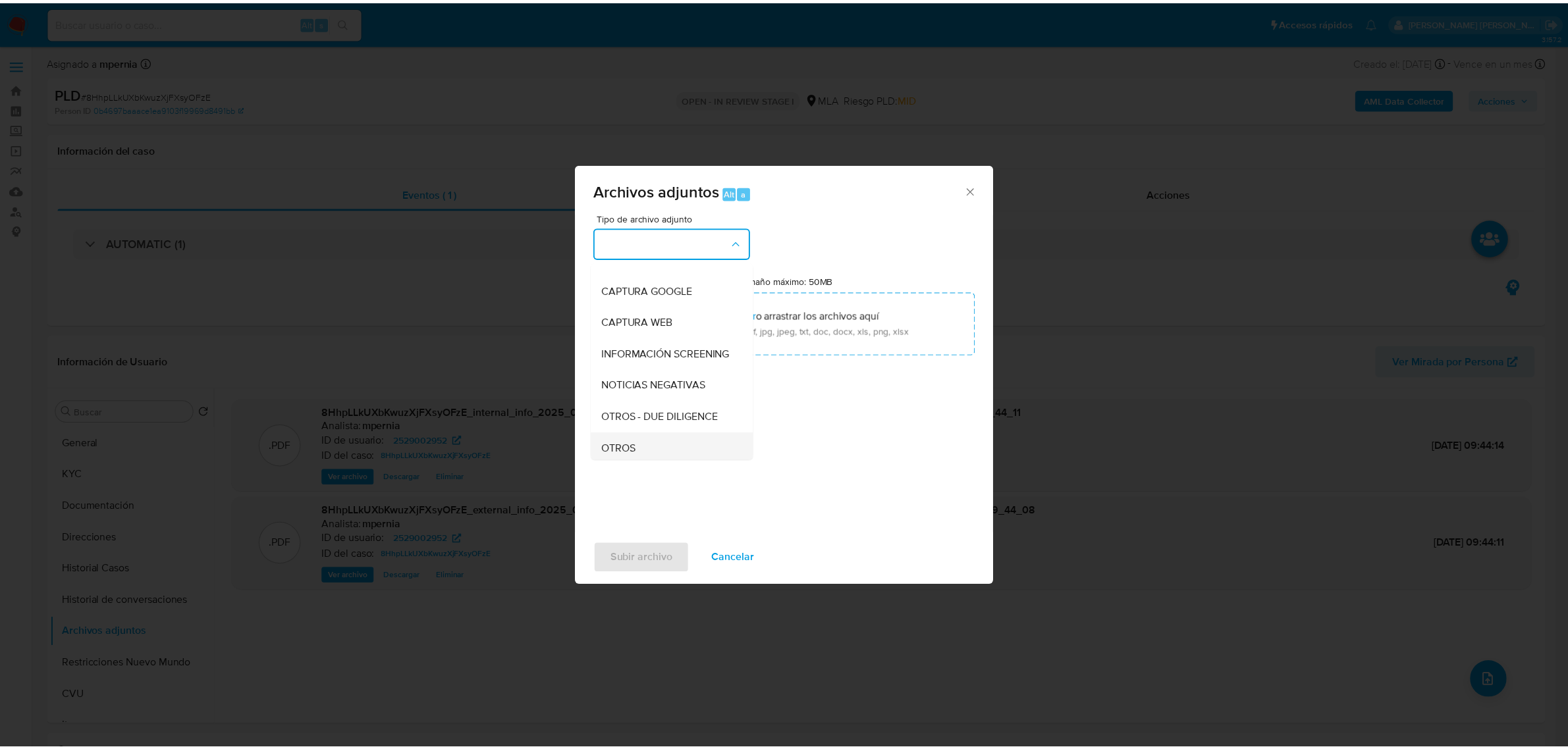
scroll to position [165, 0]
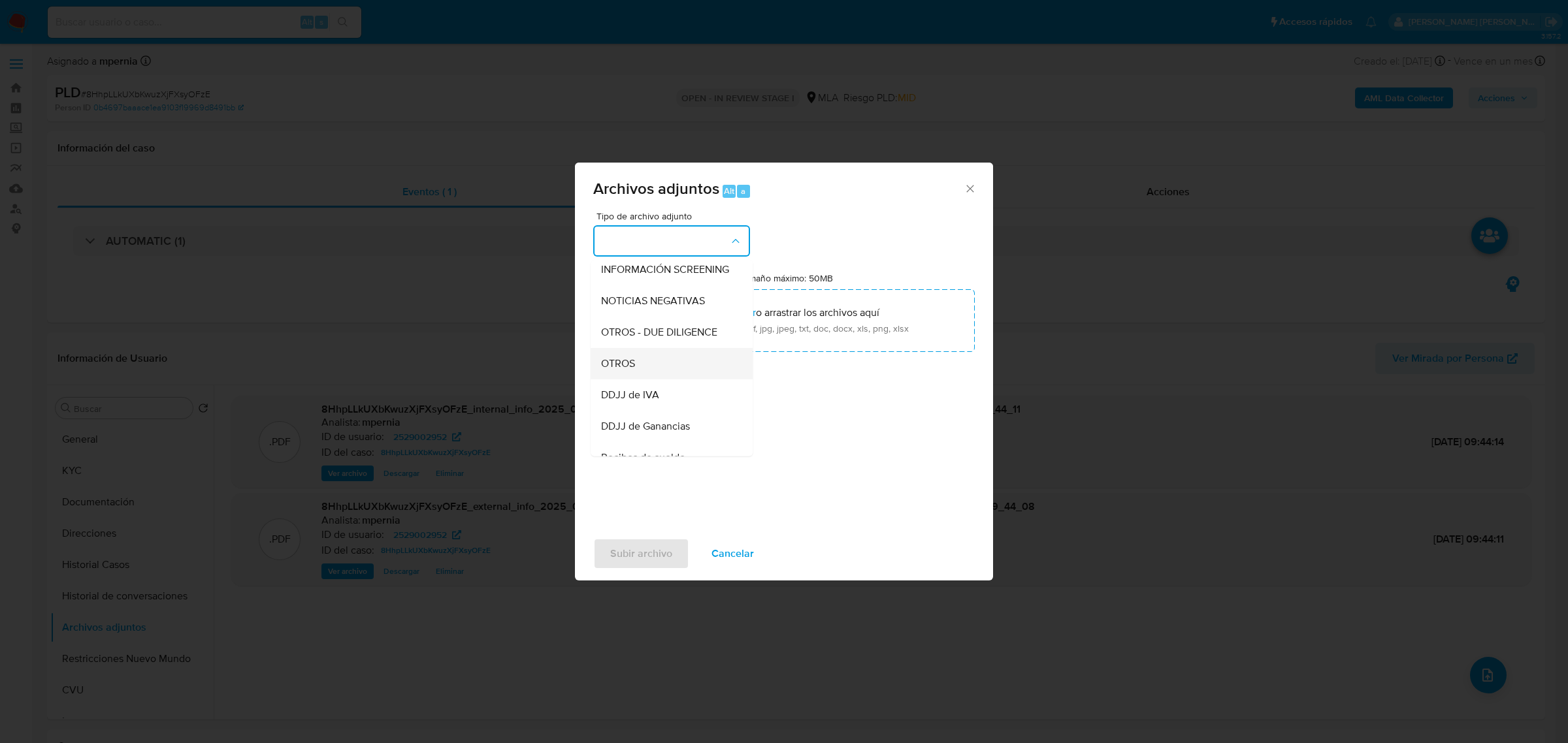
click at [623, 370] on span "OTROS" at bounding box center [618, 363] width 34 height 13
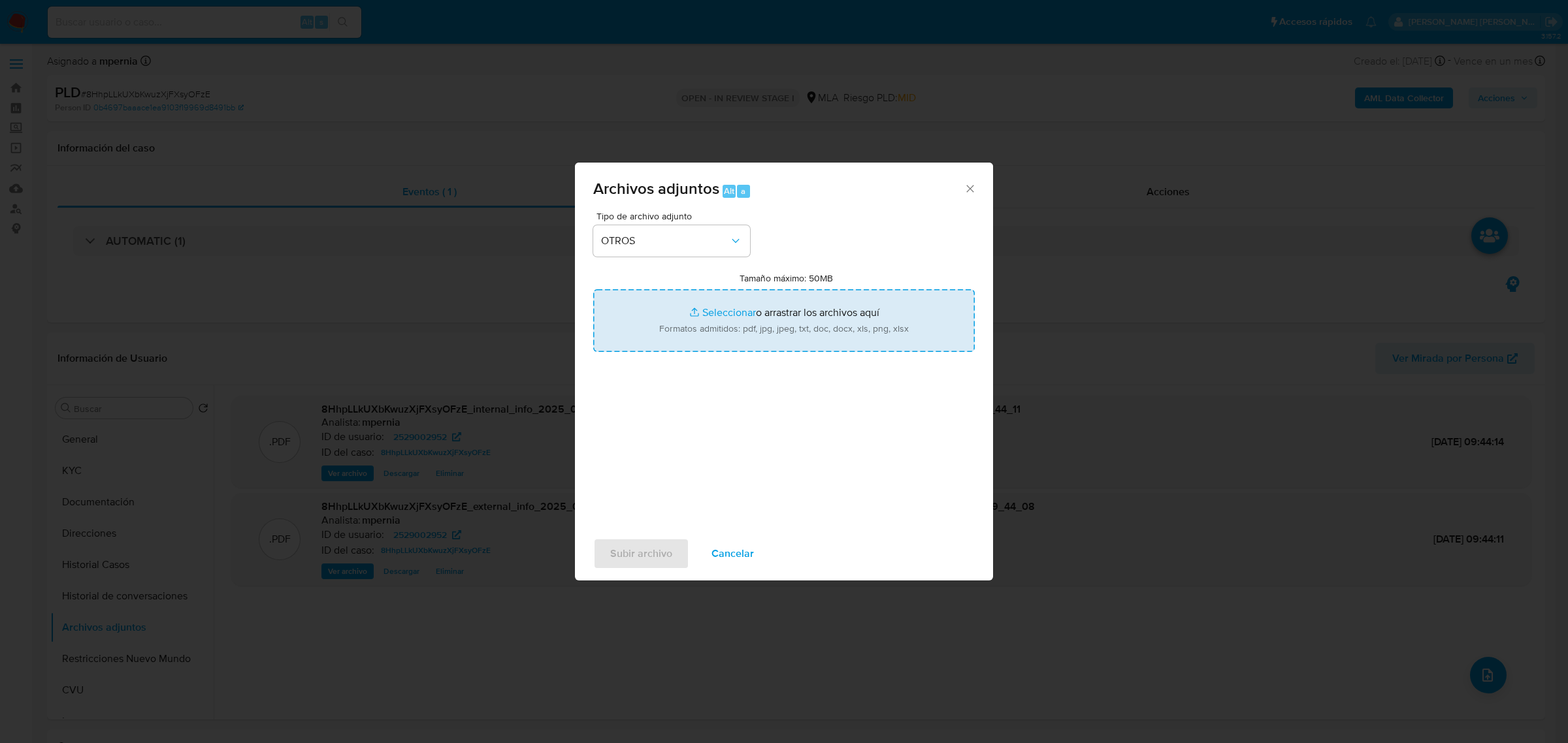
type input "C:\fakepath\Movimientos-Aladdin-2529002952.xlsx"
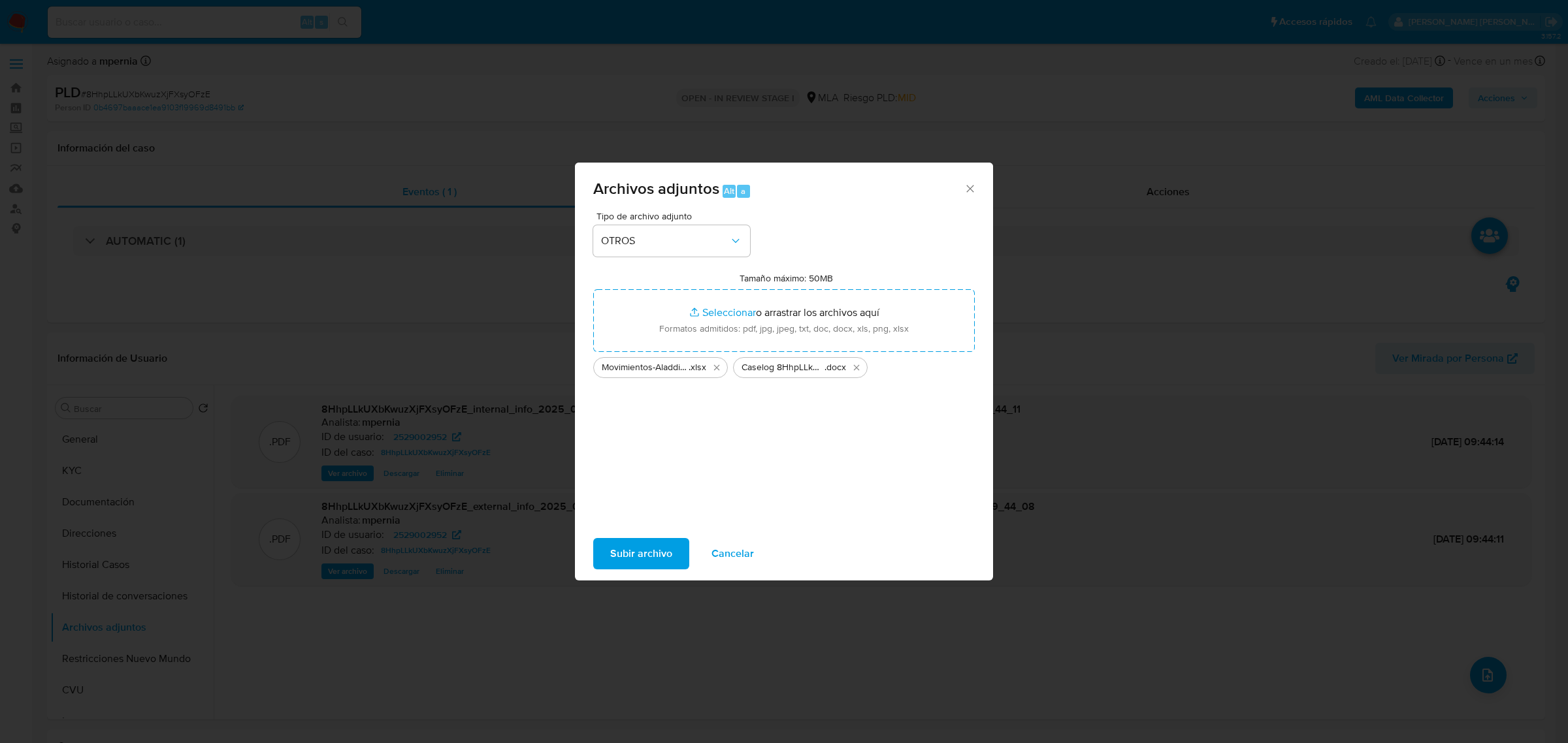
click at [637, 552] on span "Subir archivo" at bounding box center [641, 554] width 62 height 29
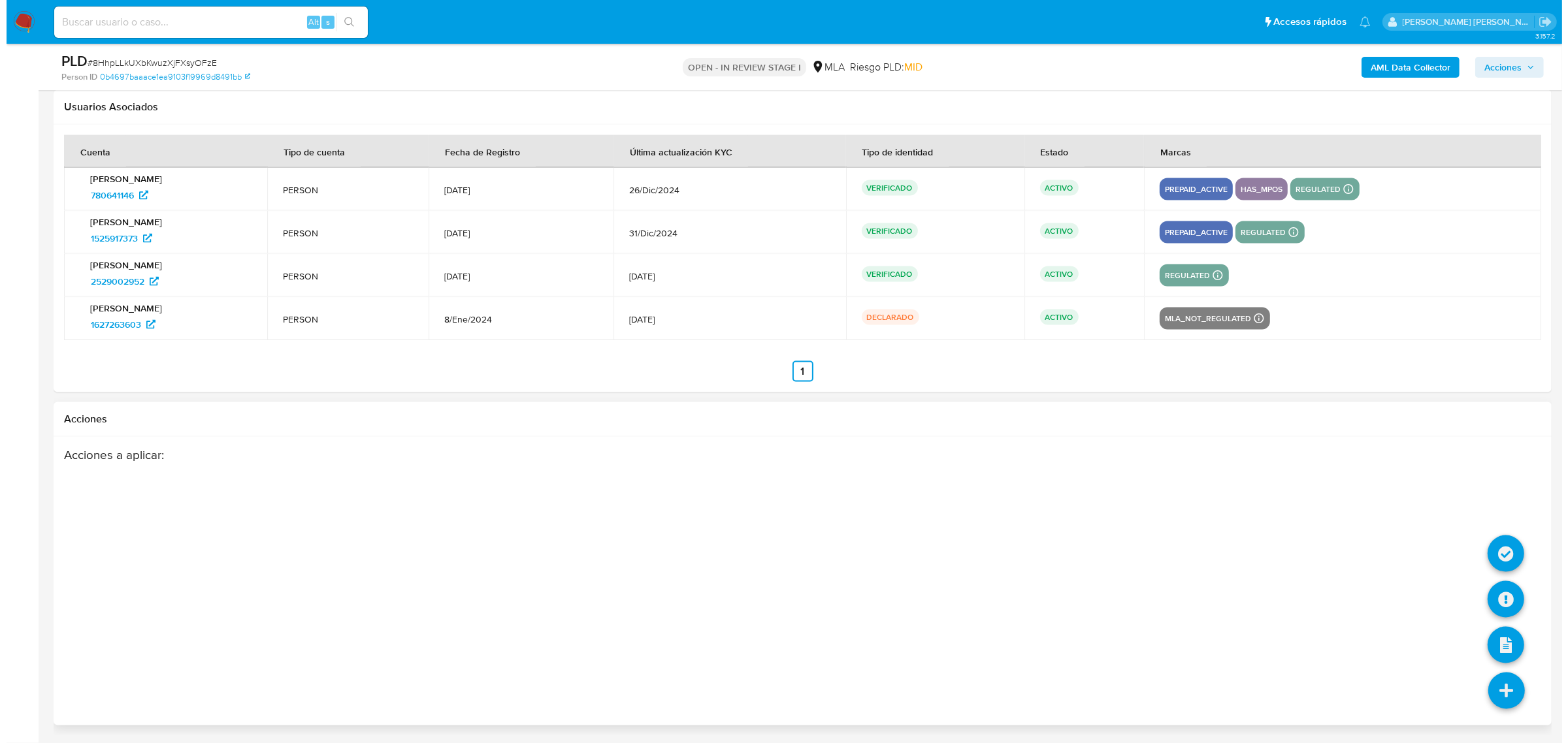
scroll to position [2461, 0]
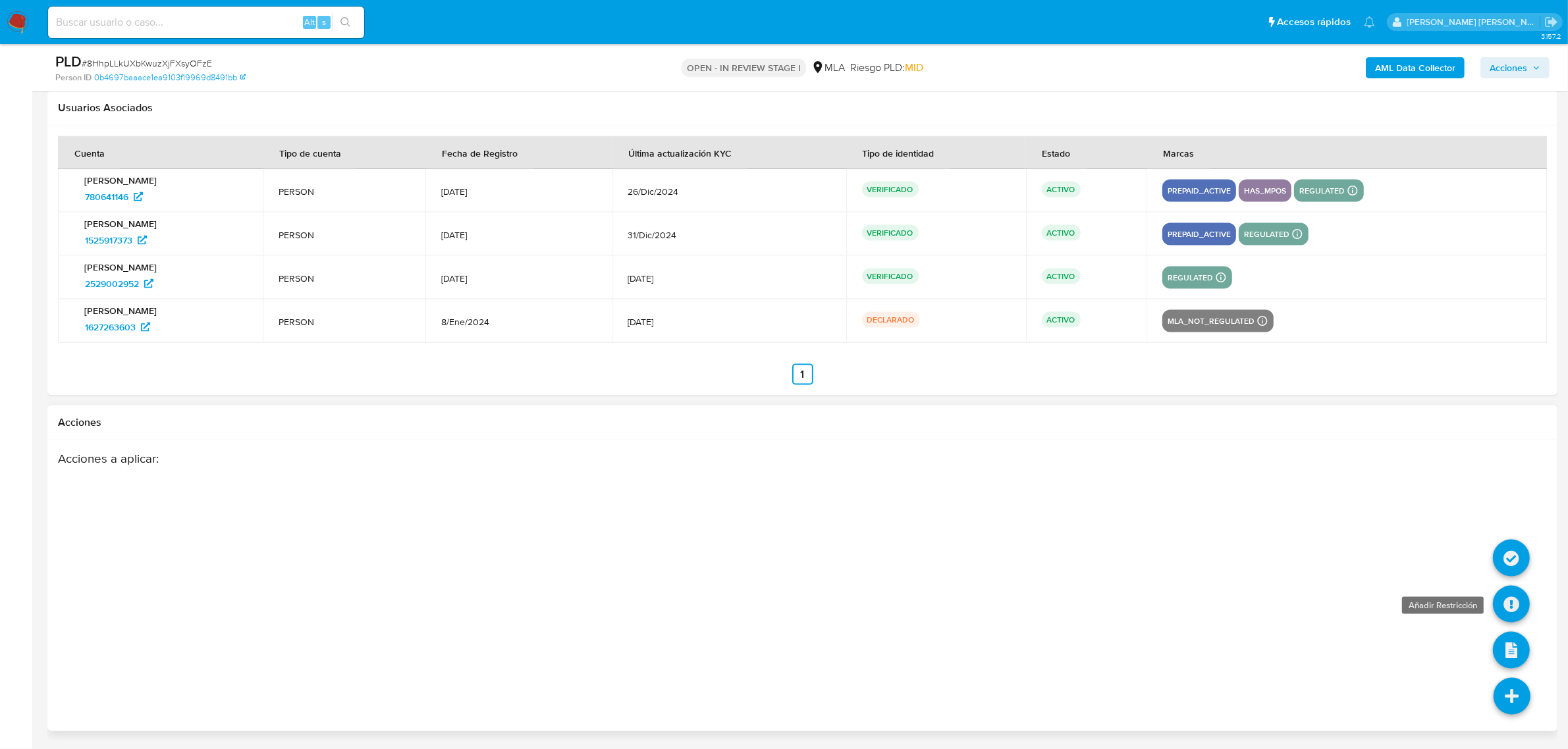
click at [1515, 604] on icon at bounding box center [1511, 604] width 37 height 37
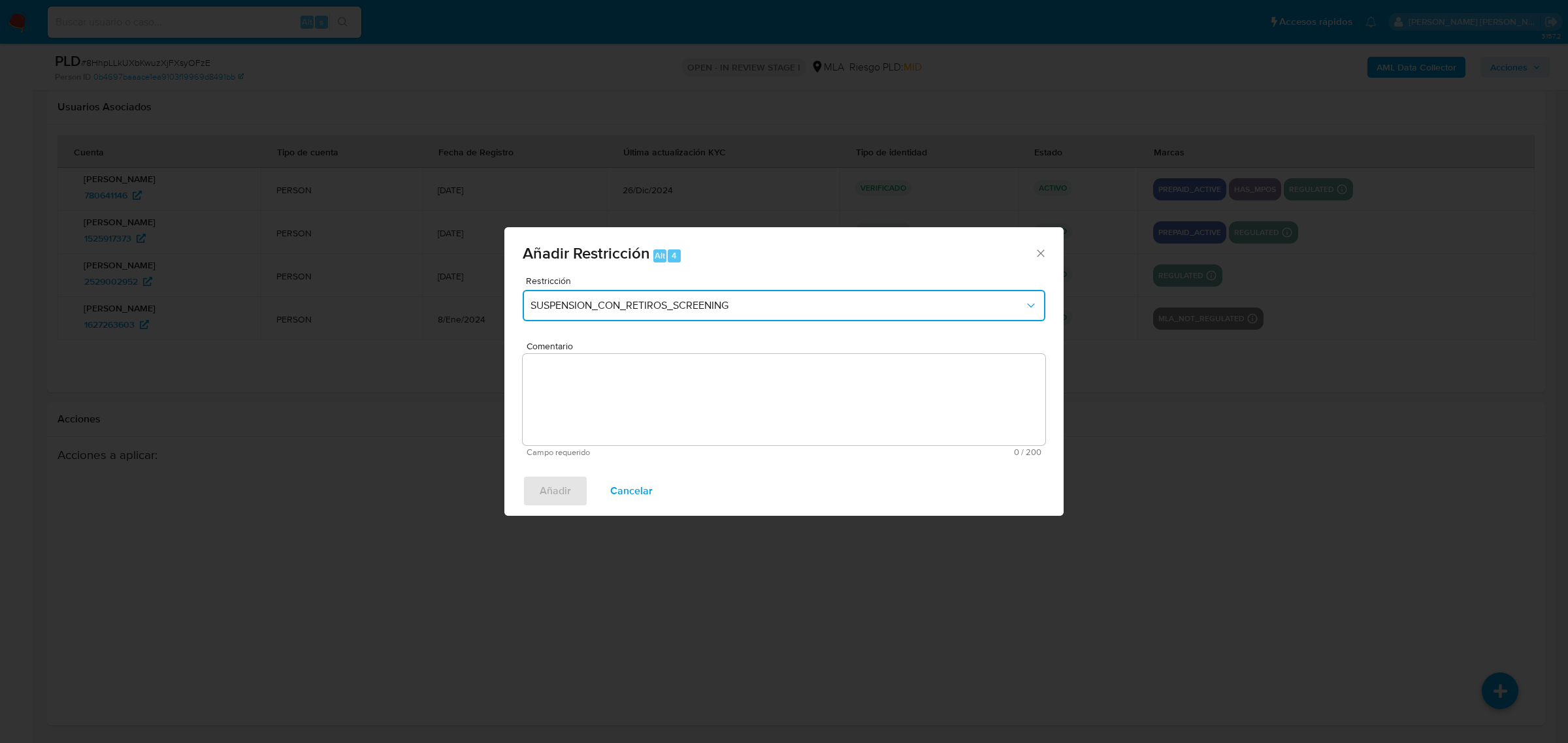
click at [599, 302] on span "SUSPENSION_CON_RETIROS_SCREENING" at bounding box center [777, 305] width 494 height 13
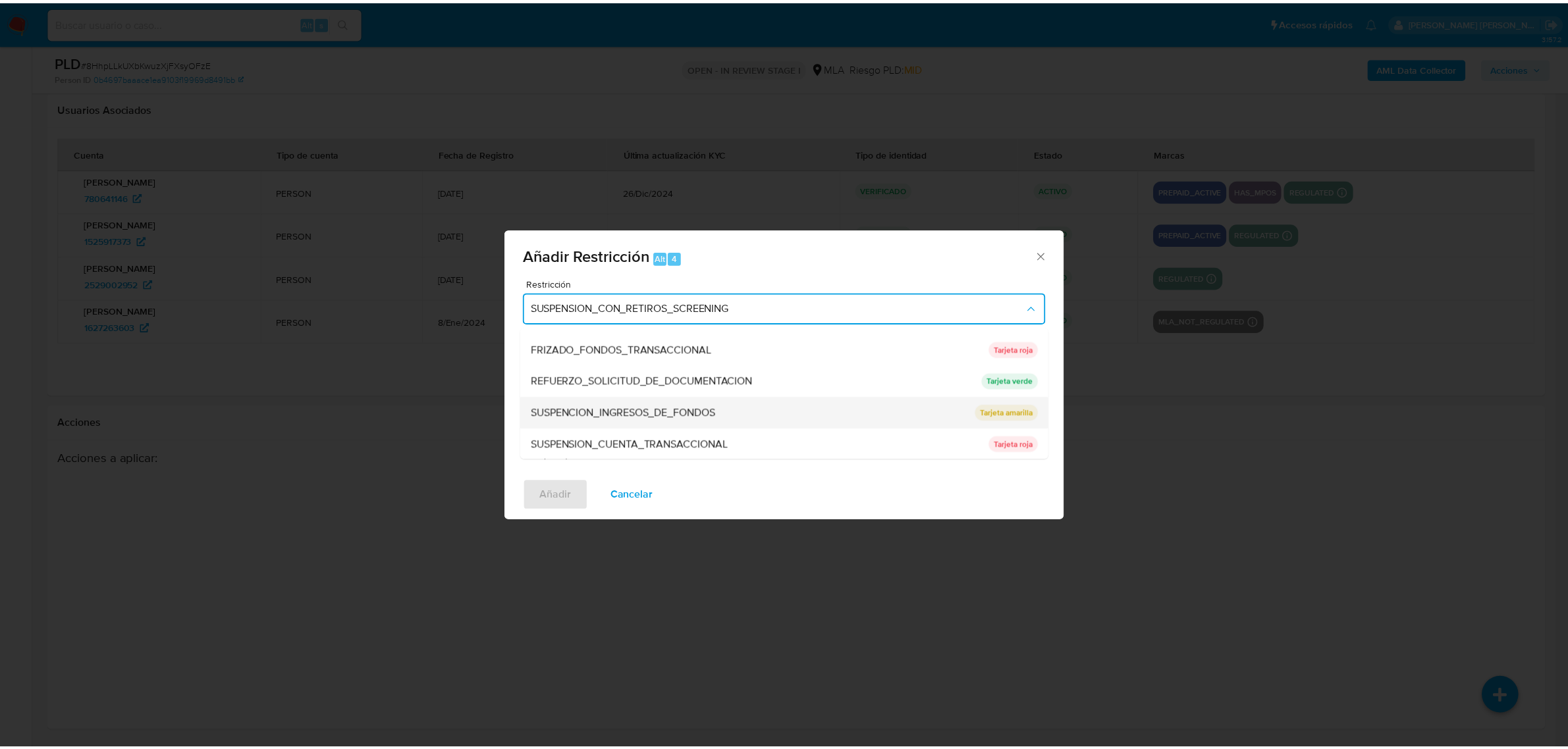
scroll to position [279, 0]
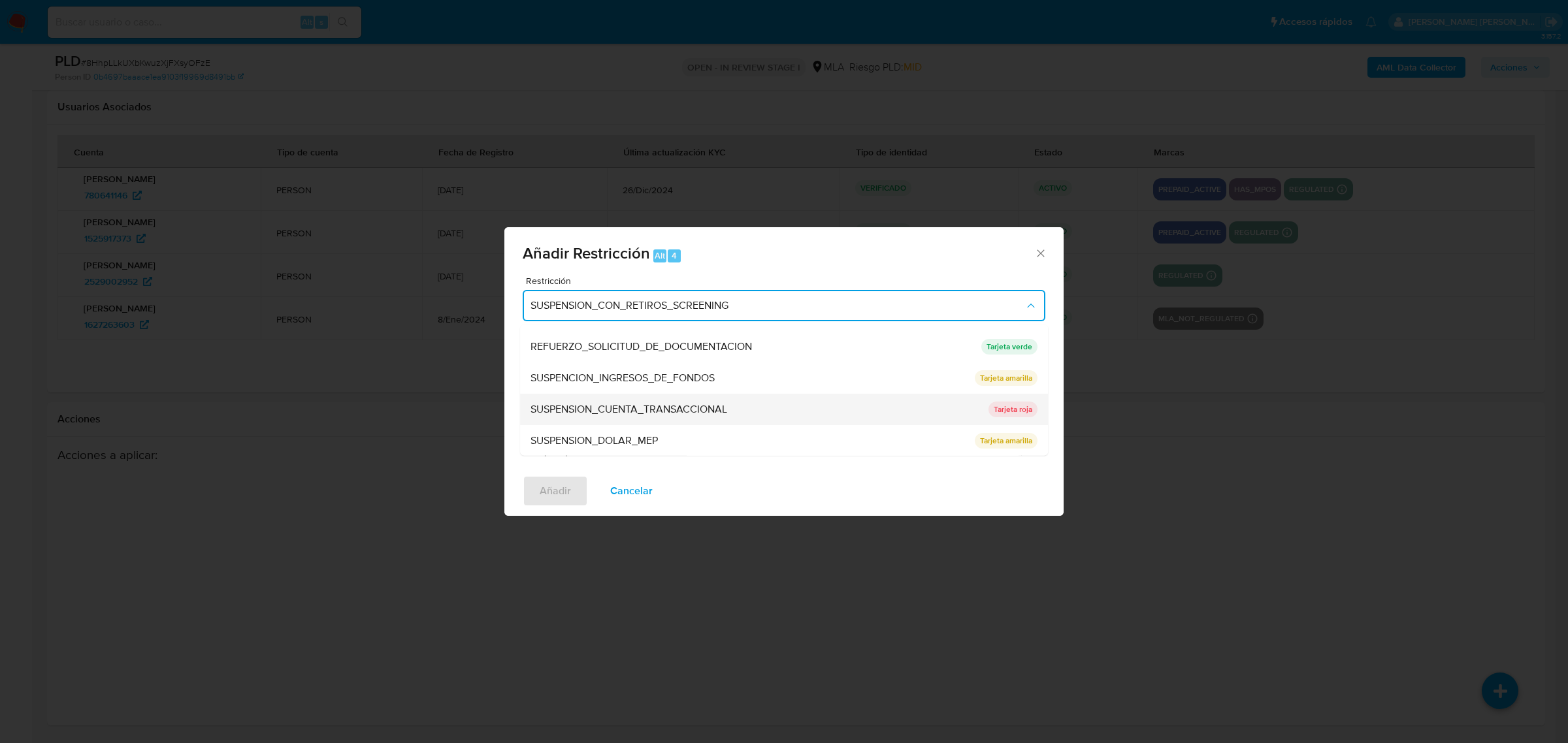
click at [602, 411] on span "SUSPENSION_CUENTA_TRANSACCIONAL" at bounding box center [628, 409] width 197 height 13
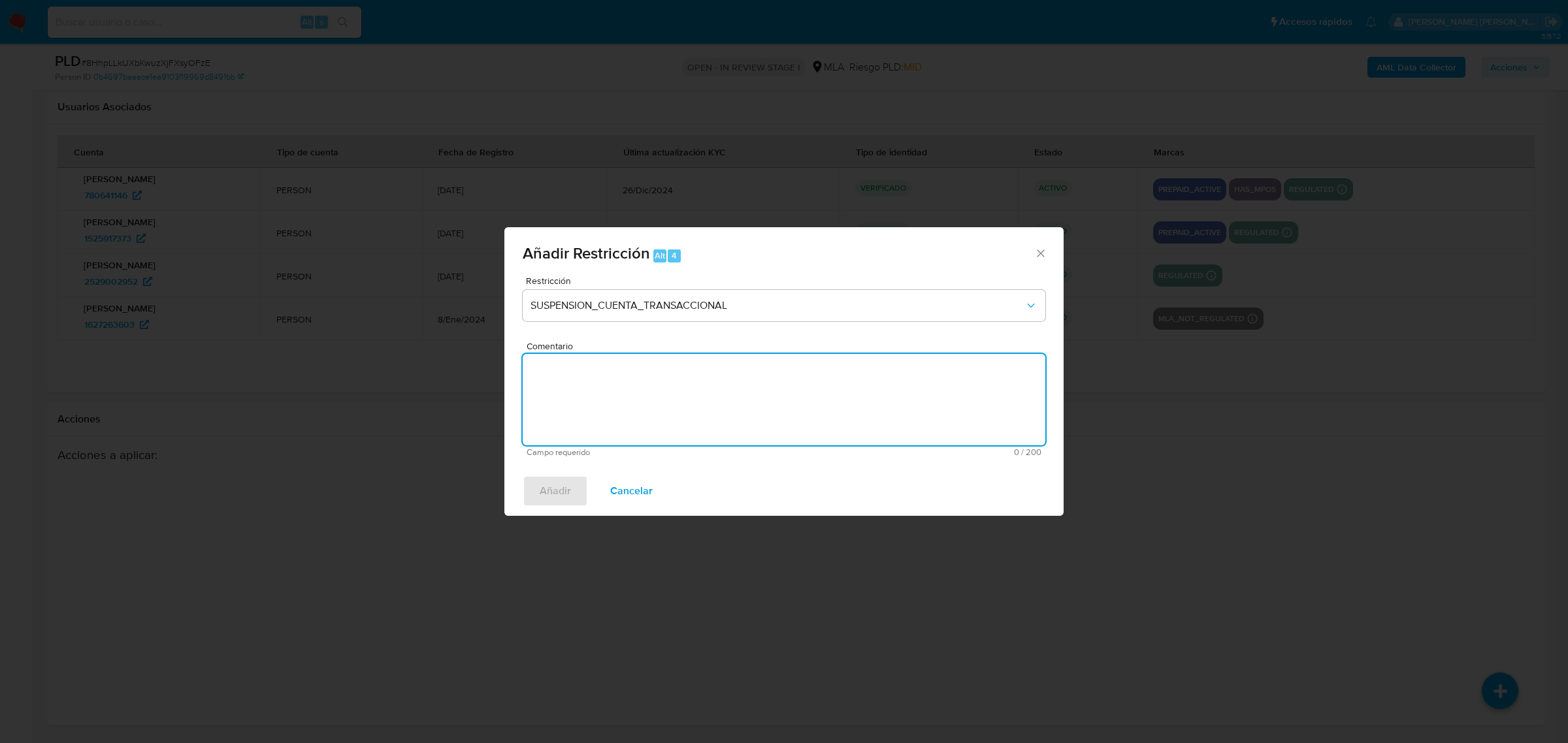
click at [605, 414] on textarea "Comentario" at bounding box center [783, 399] width 522 height 92
type textarea "AML"
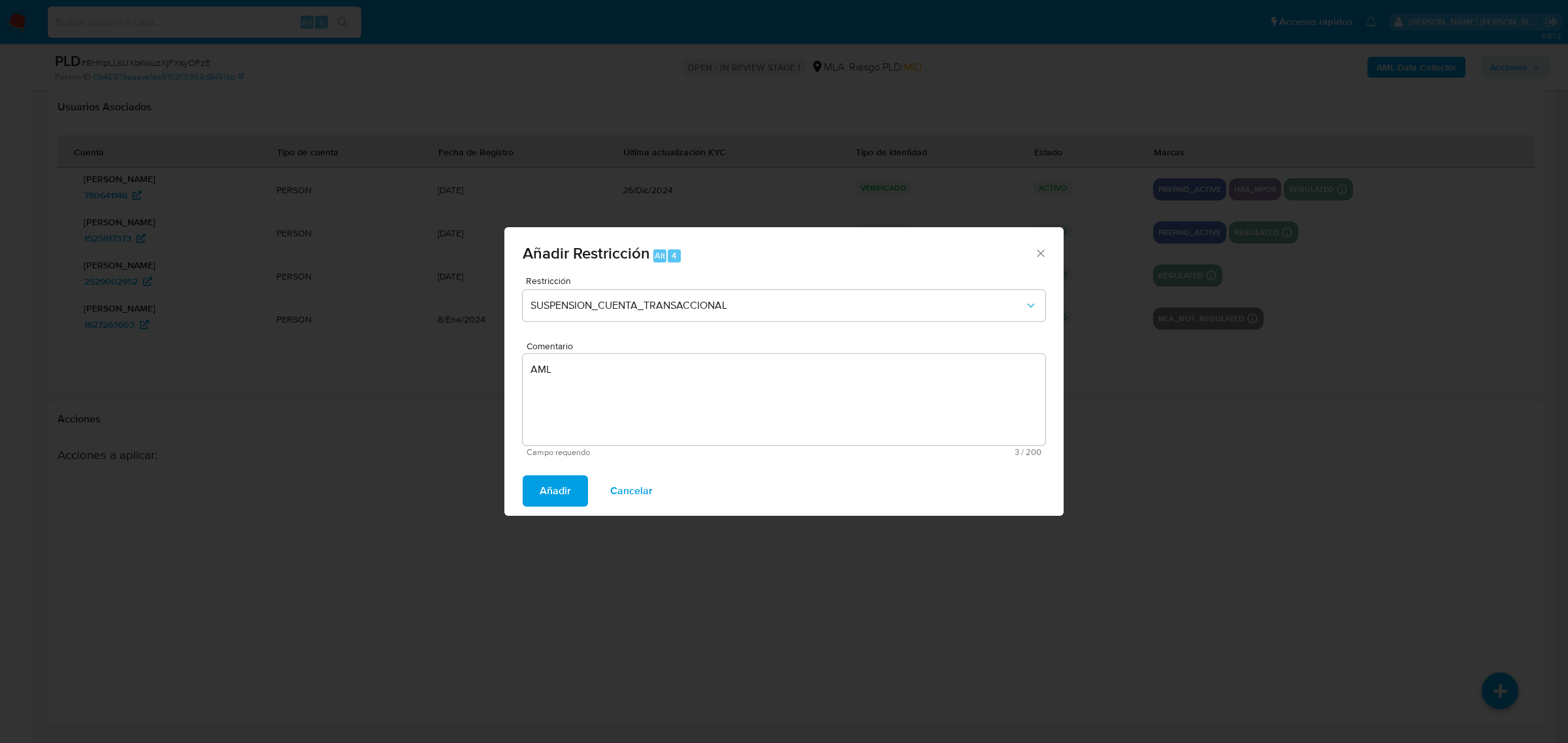
click at [552, 505] on span "Añadir" at bounding box center [555, 491] width 31 height 29
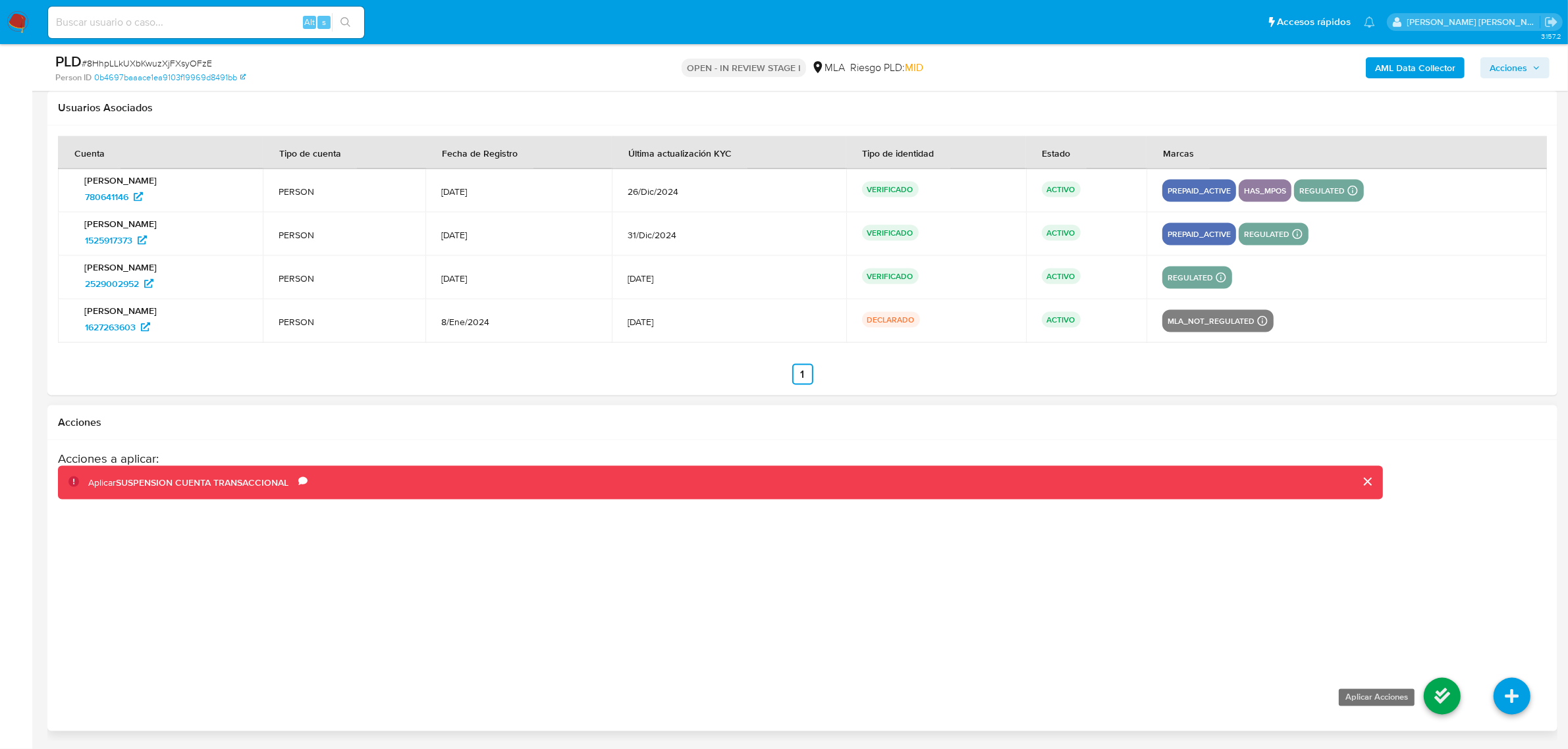
click at [1453, 698] on icon at bounding box center [1442, 697] width 37 height 37
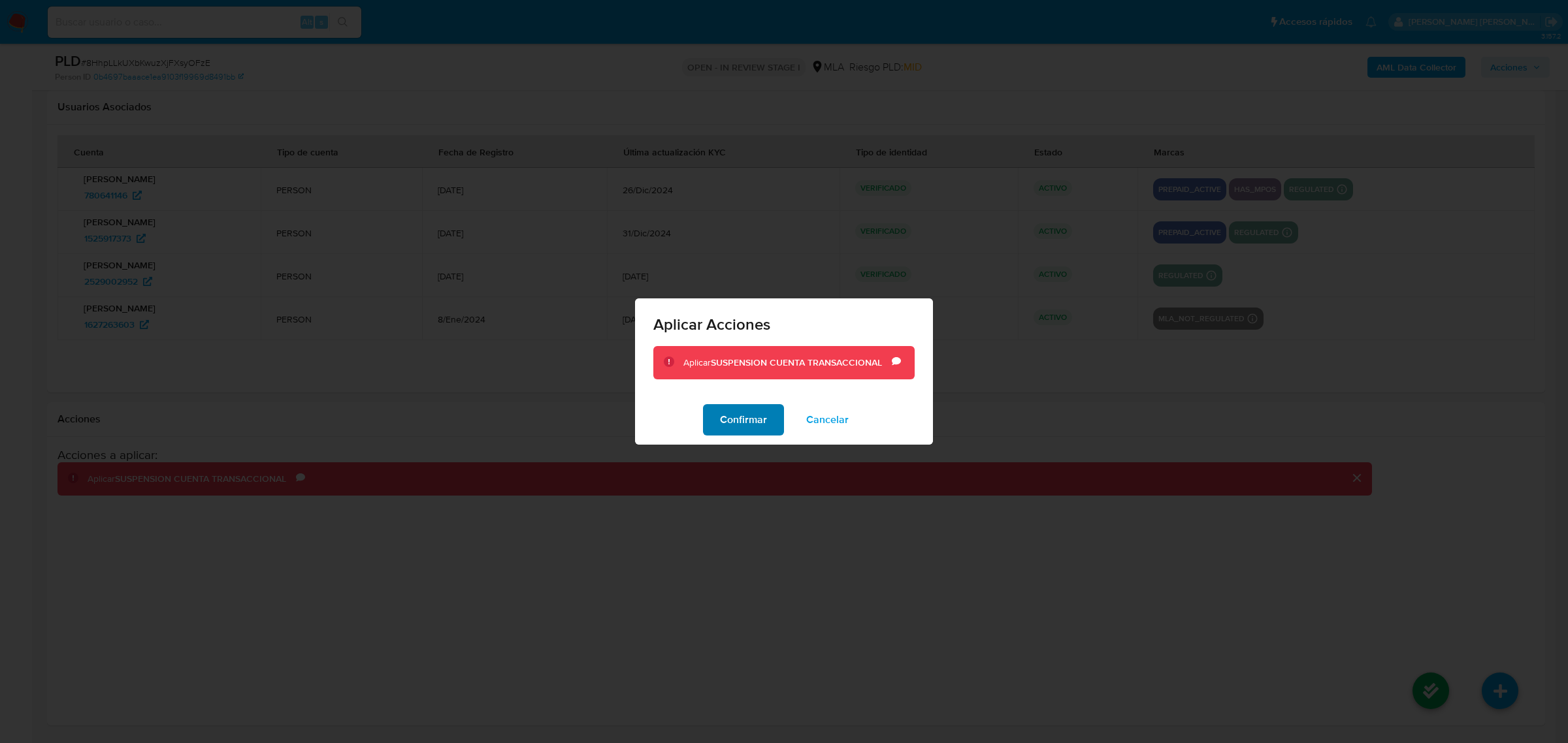
click at [732, 434] on span "Confirmar" at bounding box center [743, 420] width 47 height 29
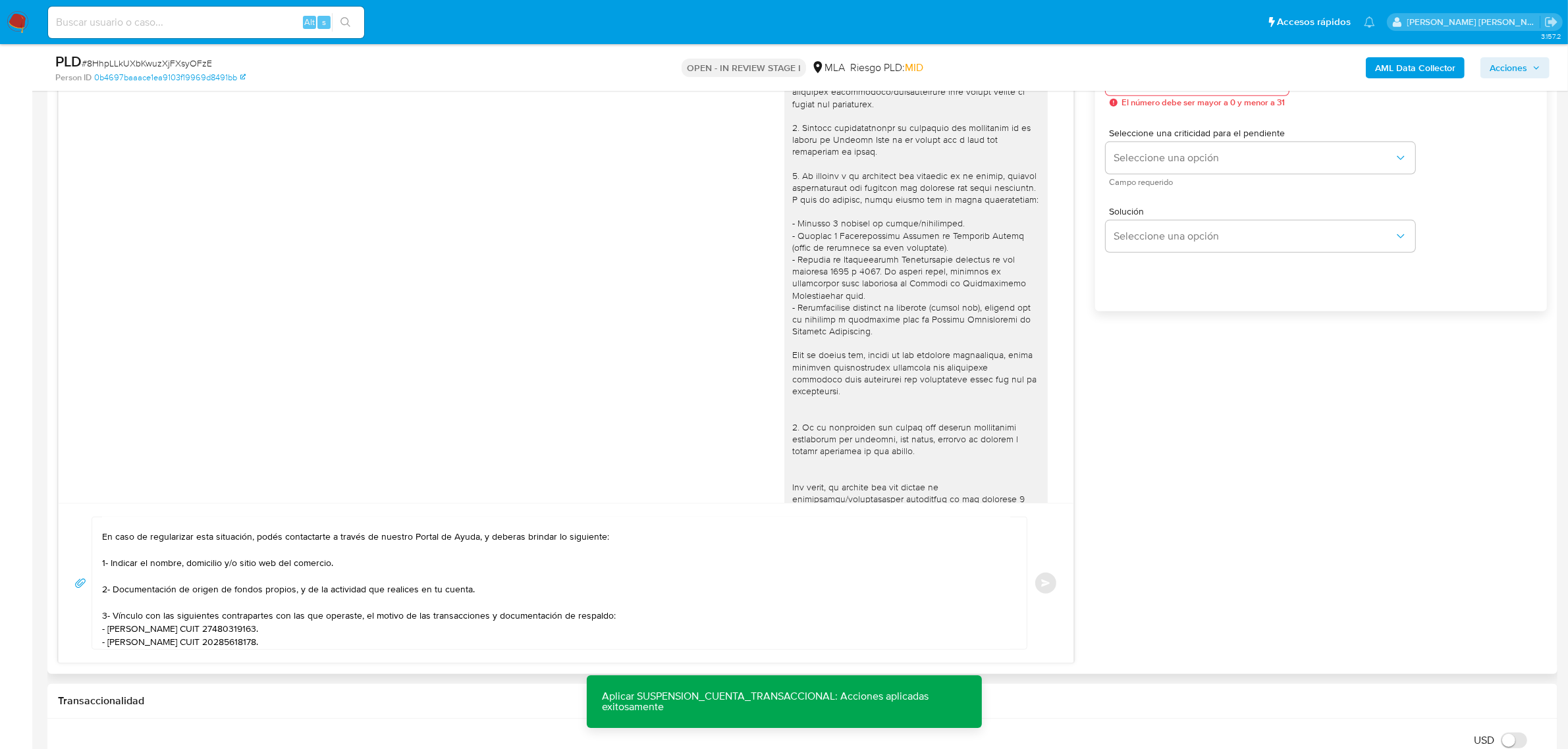
scroll to position [753, 0]
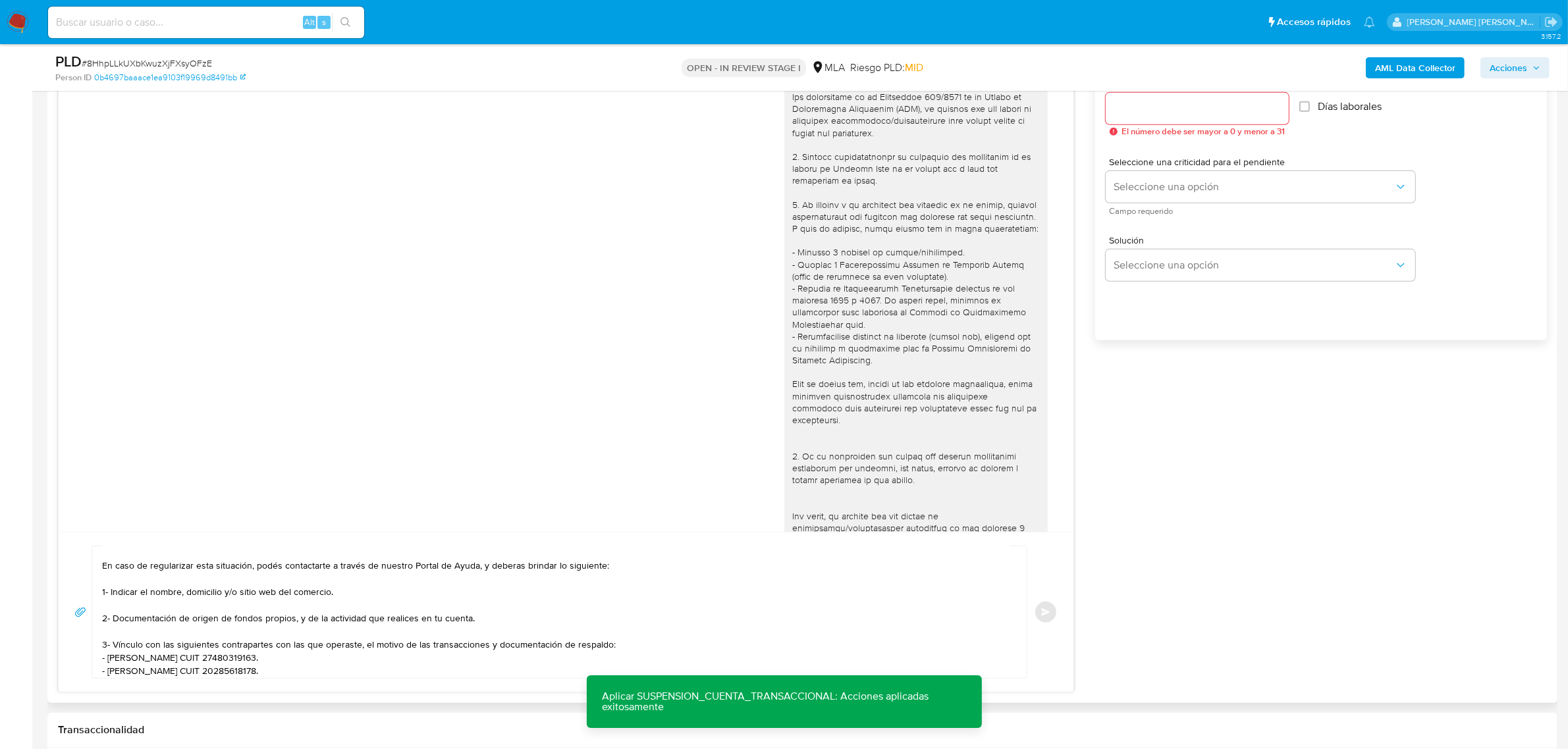
click at [1199, 114] on input "Esperar Respuesta (días)" at bounding box center [1197, 108] width 183 height 17
type input "0"
click at [1039, 621] on button "Enviar" at bounding box center [1045, 612] width 23 height 23
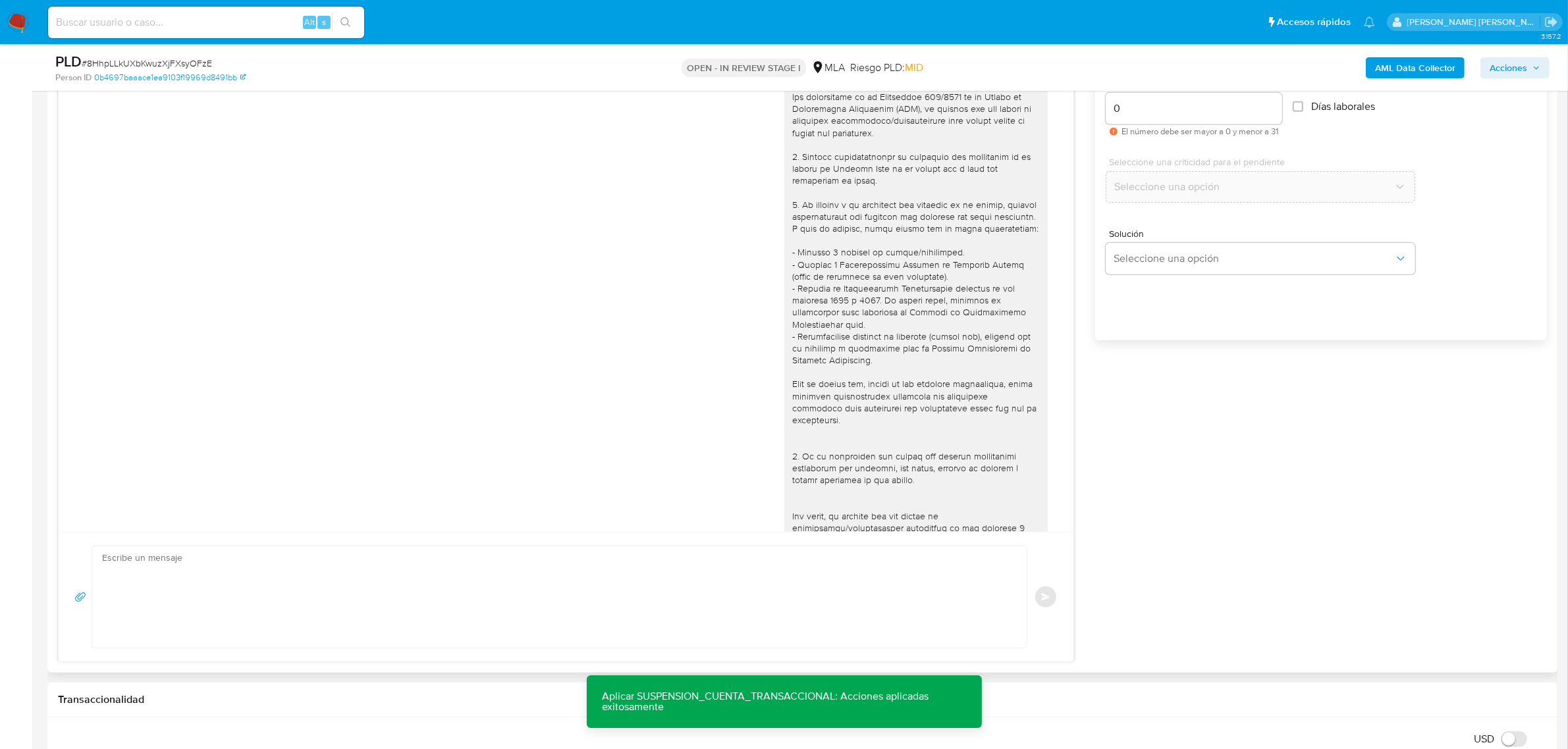
scroll to position [1160, 0]
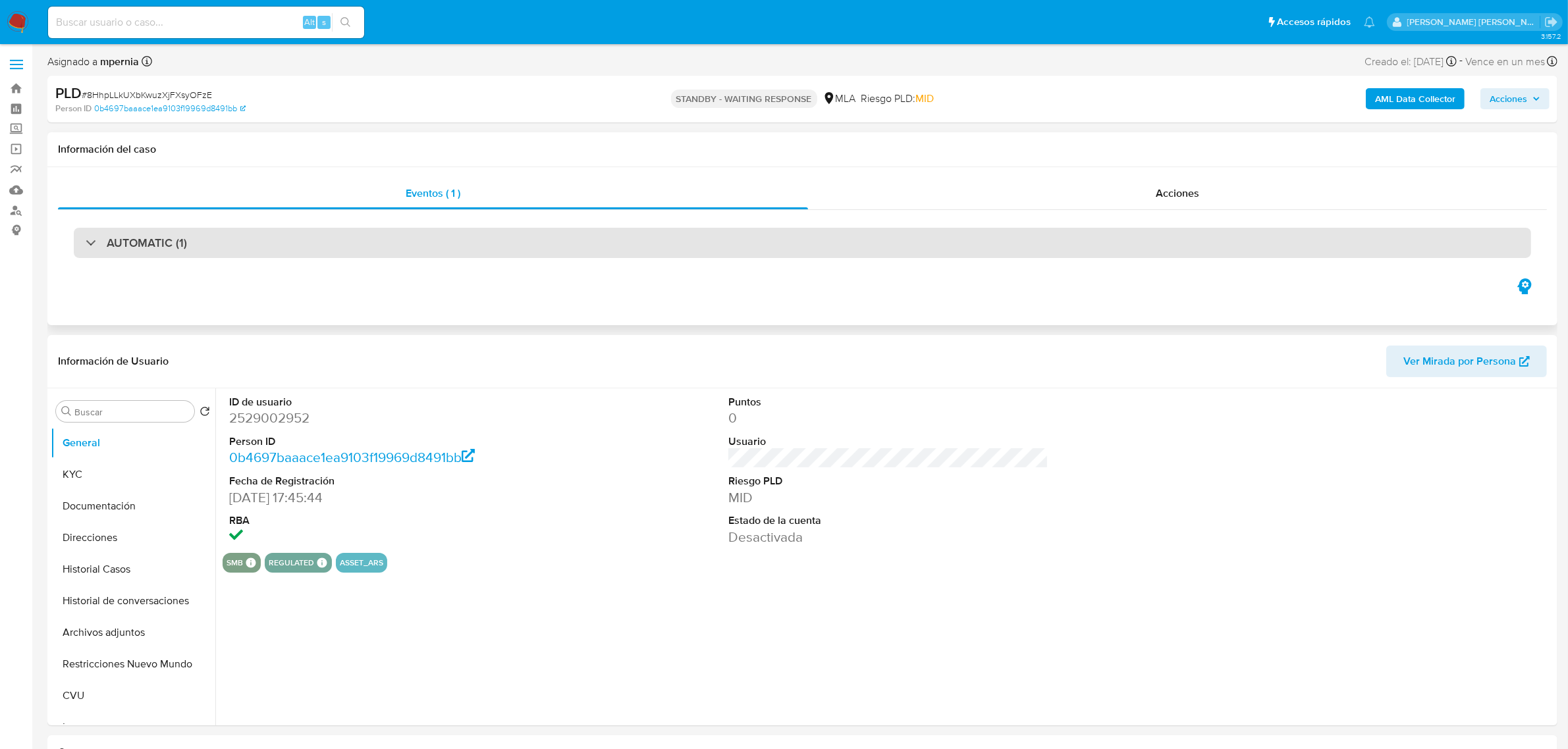
select select "10"
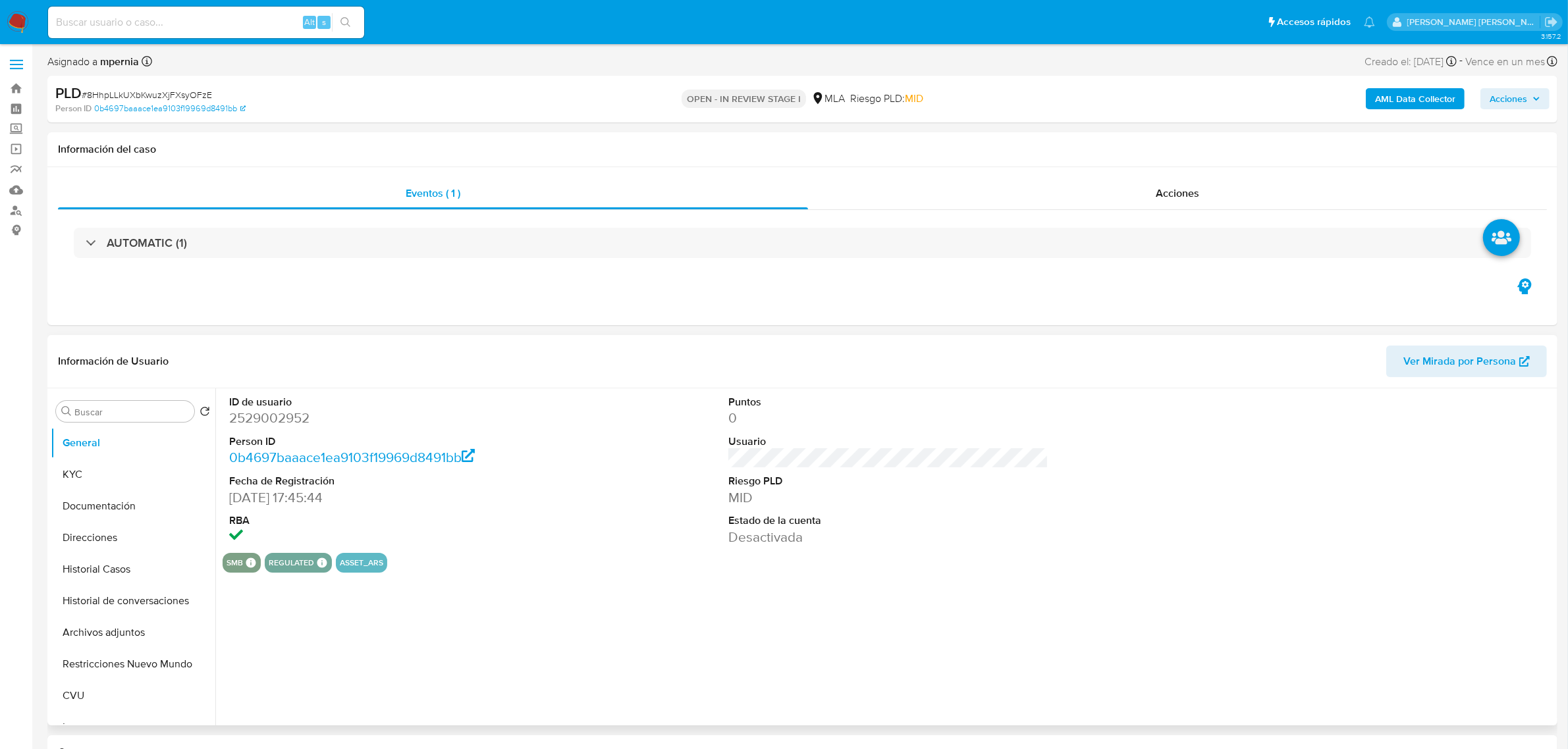
select select "10"
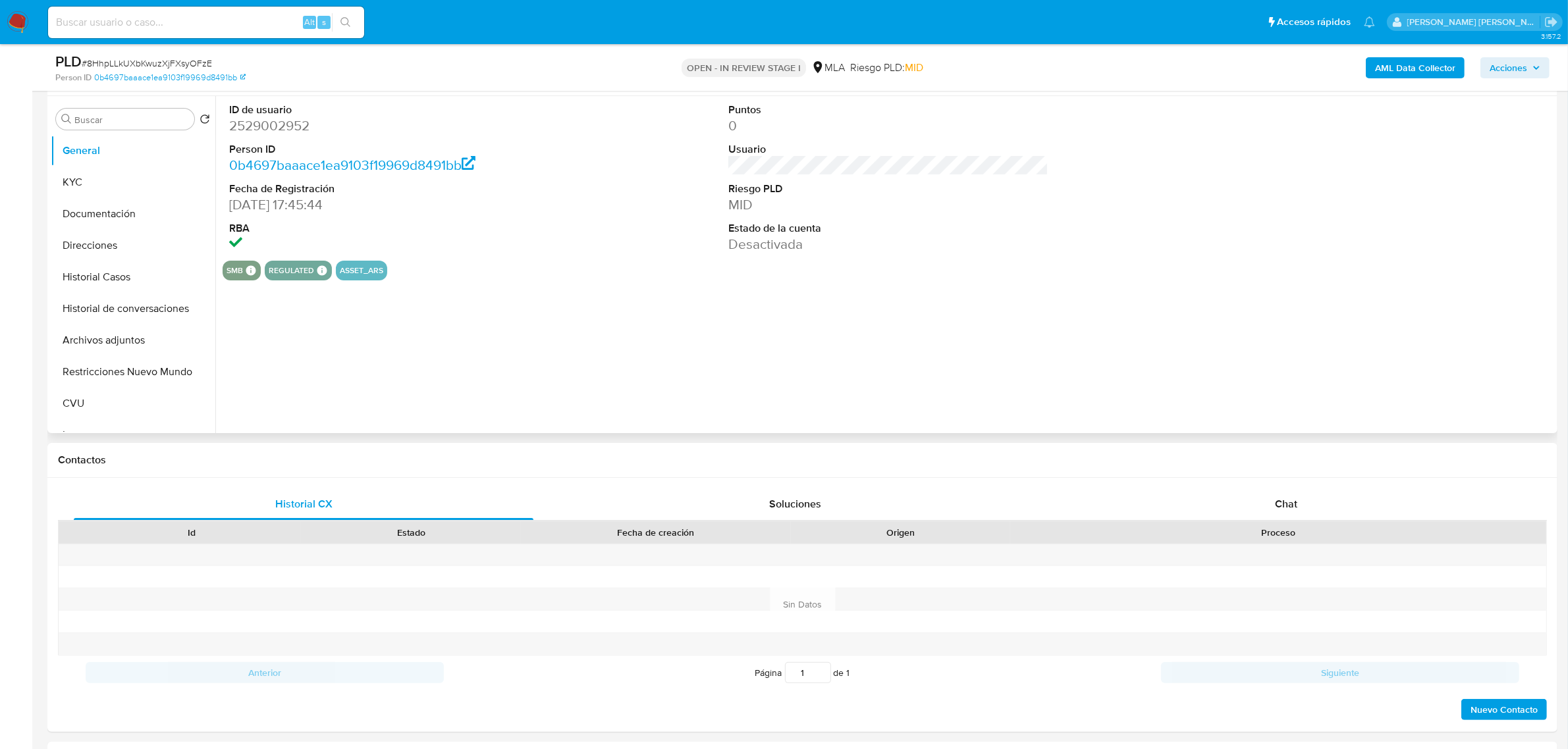
scroll to position [247, 0]
click at [1278, 505] on span "Chat" at bounding box center [1286, 502] width 23 height 15
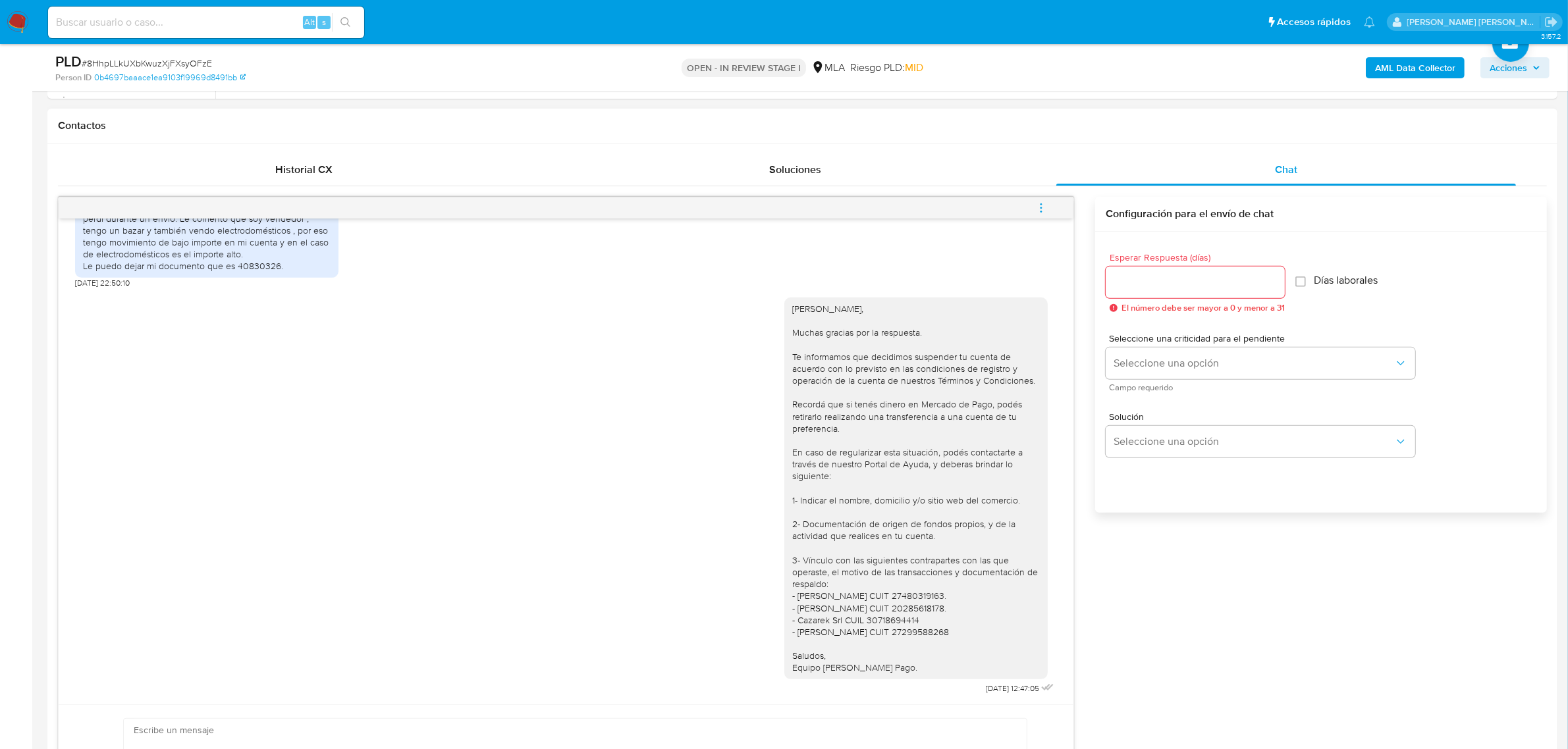
scroll to position [658, 0]
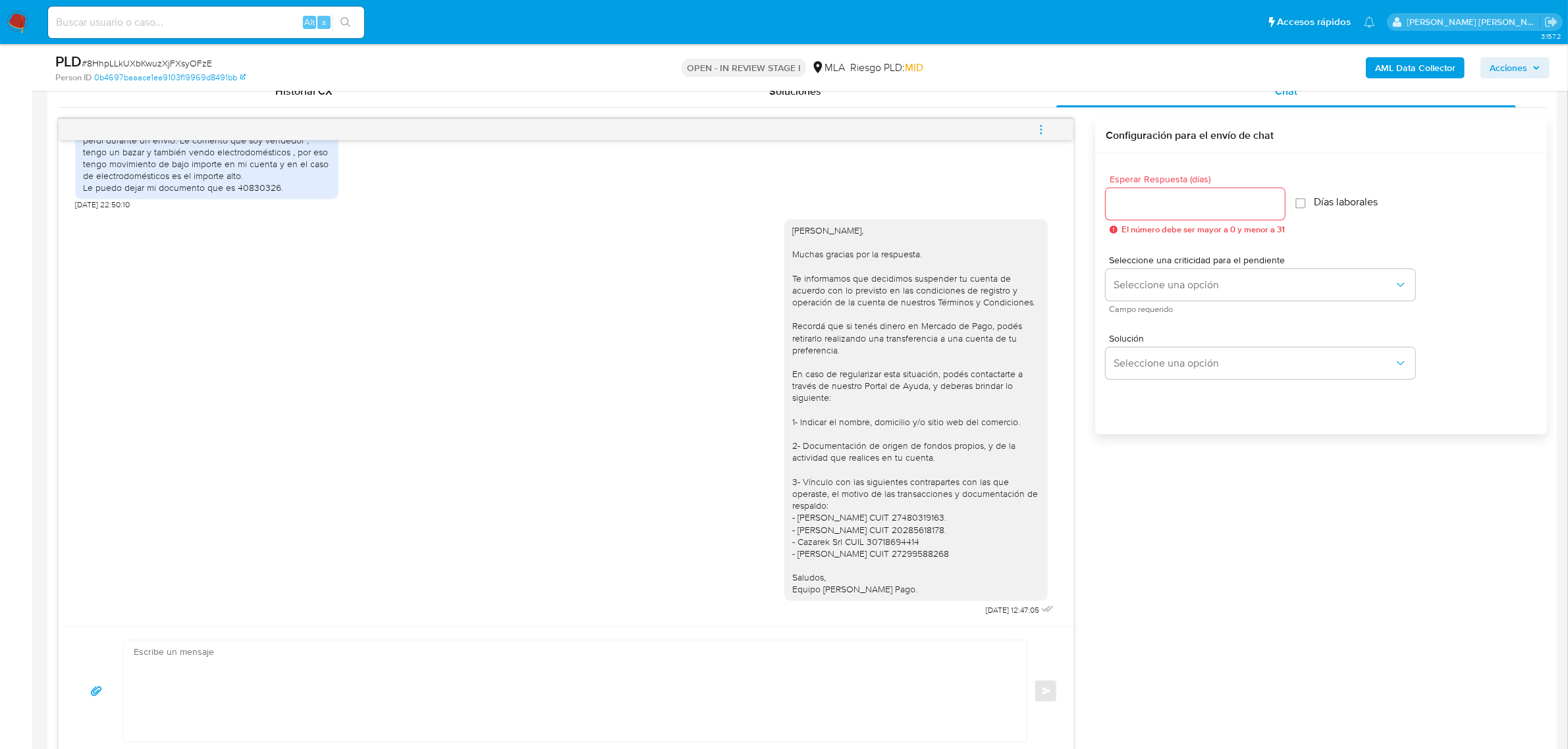
click at [1042, 133] on icon "menu-action" at bounding box center [1042, 133] width 2 height 2
click at [959, 111] on li "Cerrar conversación" at bounding box center [952, 104] width 135 height 23
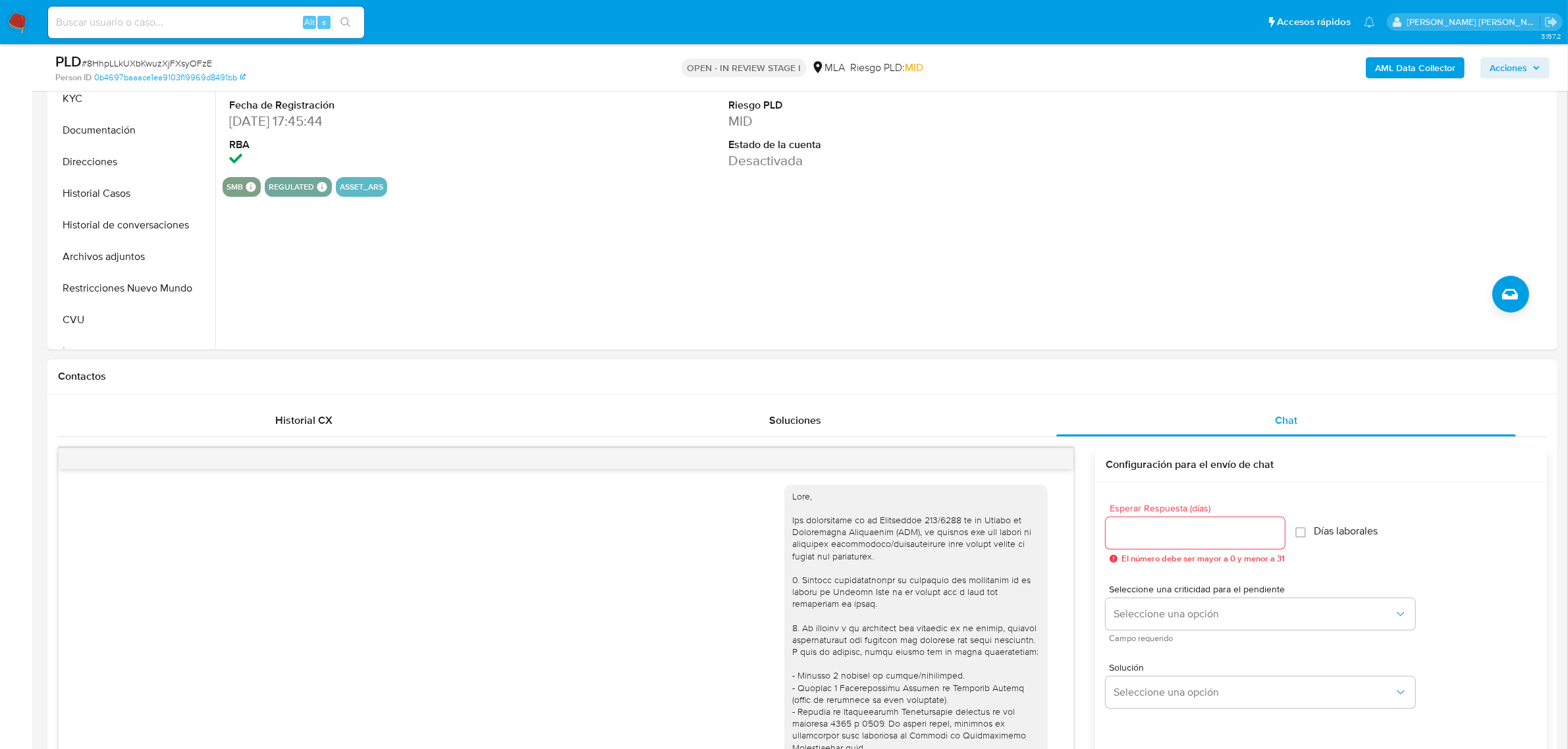
scroll to position [0, 0]
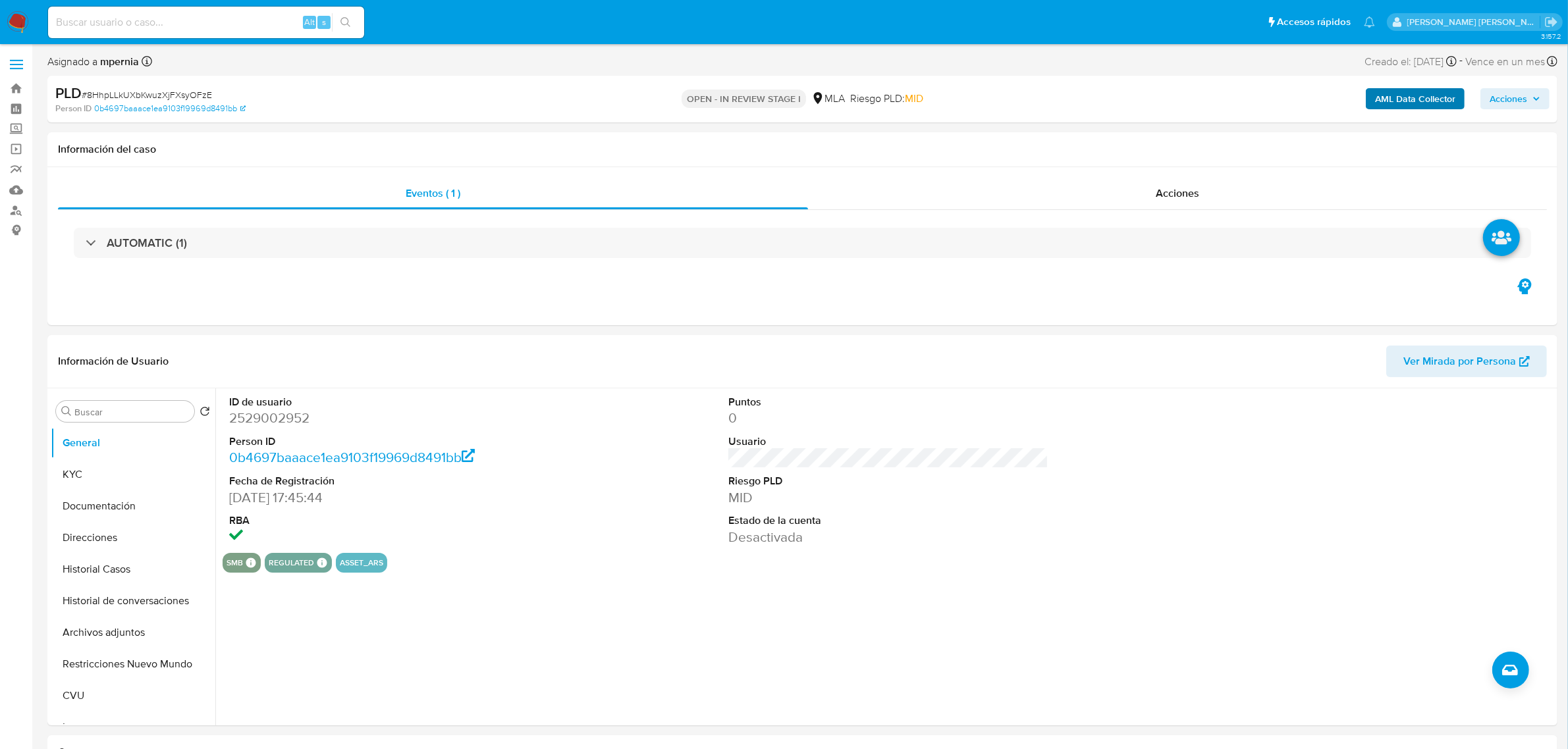
drag, startPoint x: 1505, startPoint y: 93, endPoint x: 1431, endPoint y: 108, distance: 75.5
click at [1505, 93] on span "Acciones" at bounding box center [1508, 99] width 38 height 21
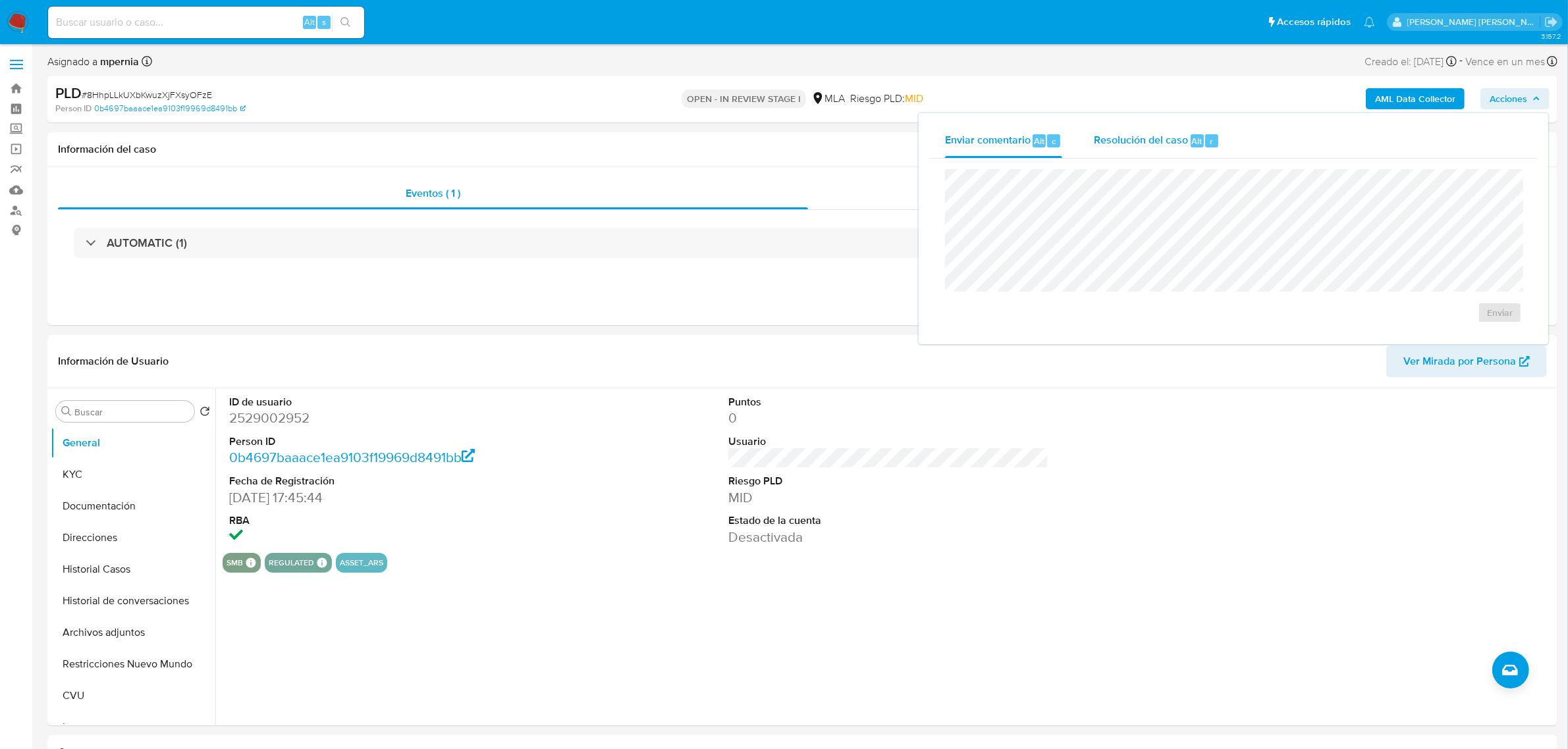
click at [1185, 145] on span "Resolución del caso" at bounding box center [1140, 141] width 94 height 15
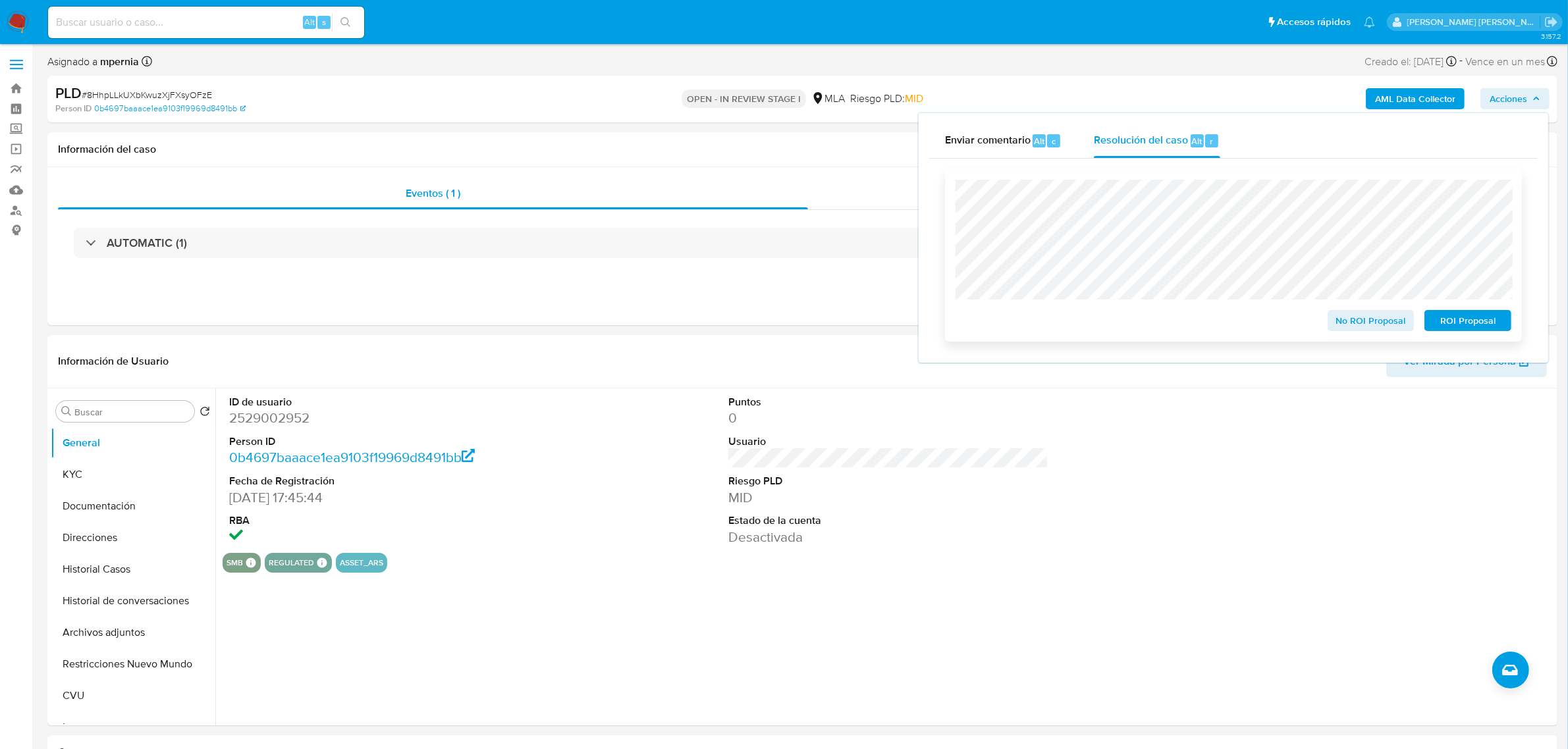
click at [1451, 329] on span "ROI Proposal" at bounding box center [1468, 321] width 68 height 18
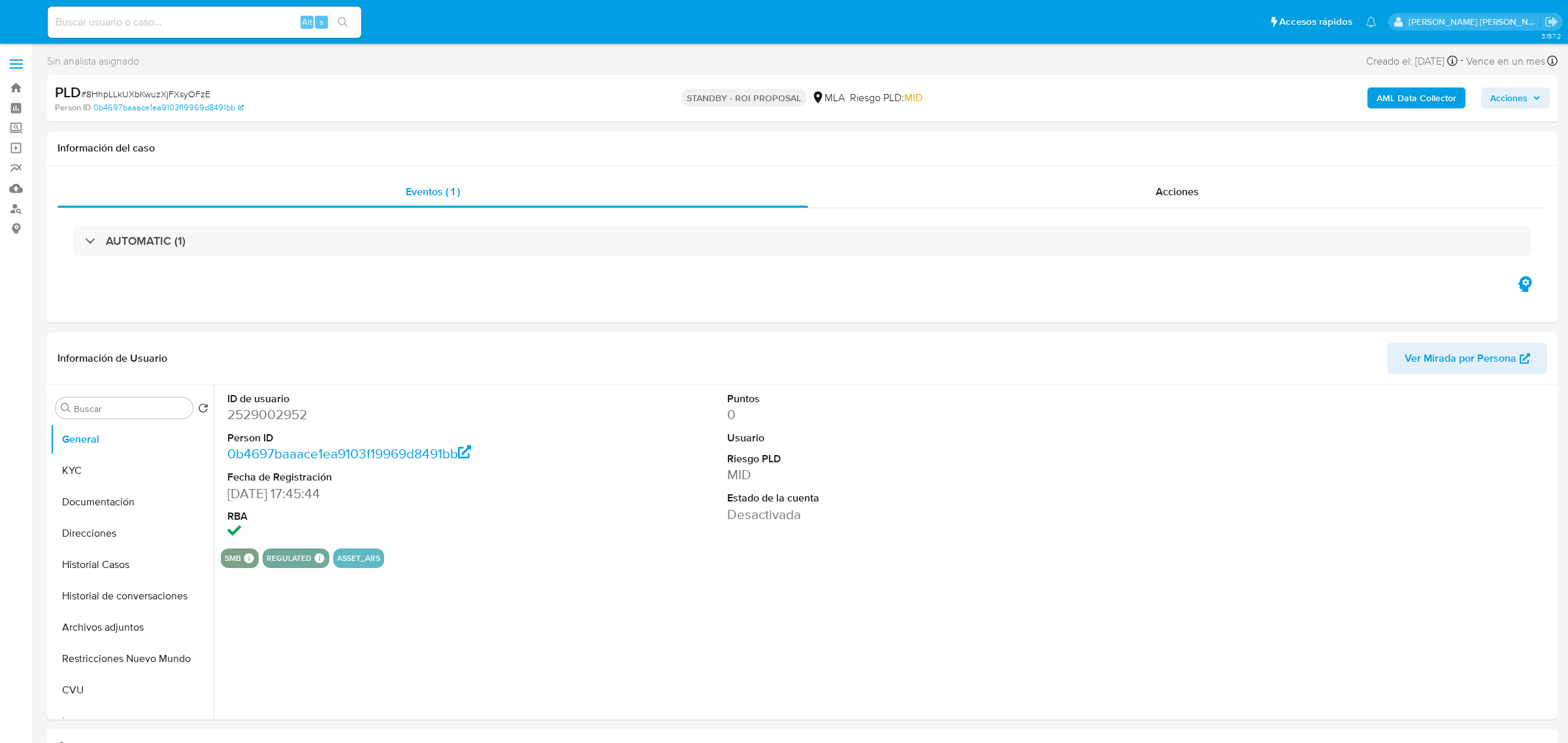
select select "10"
